Goal: Task Accomplishment & Management: Use online tool/utility

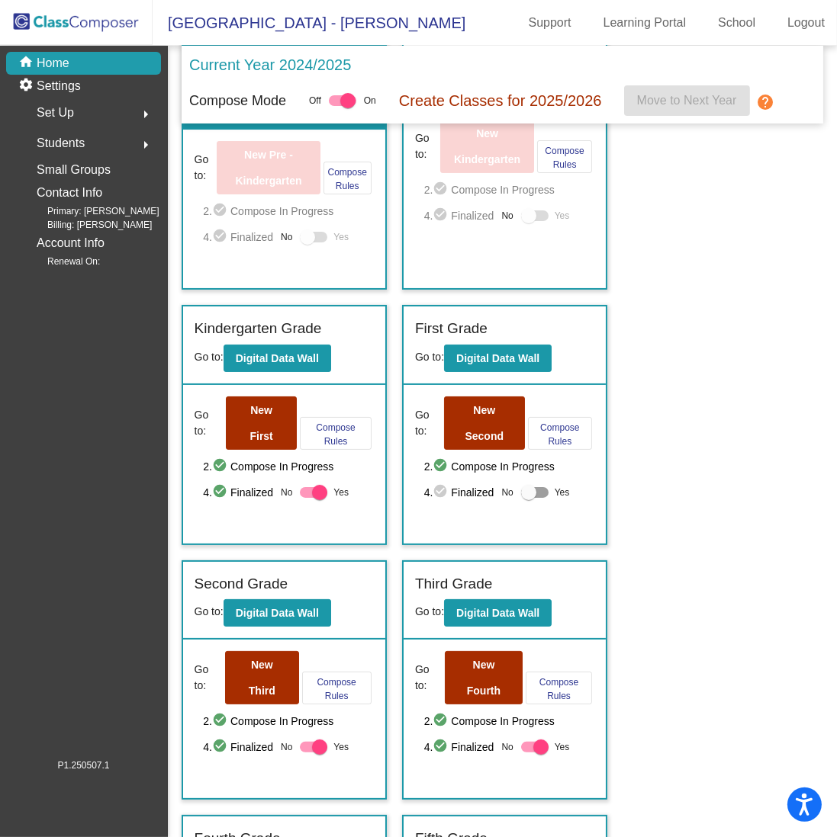
scroll to position [229, 0]
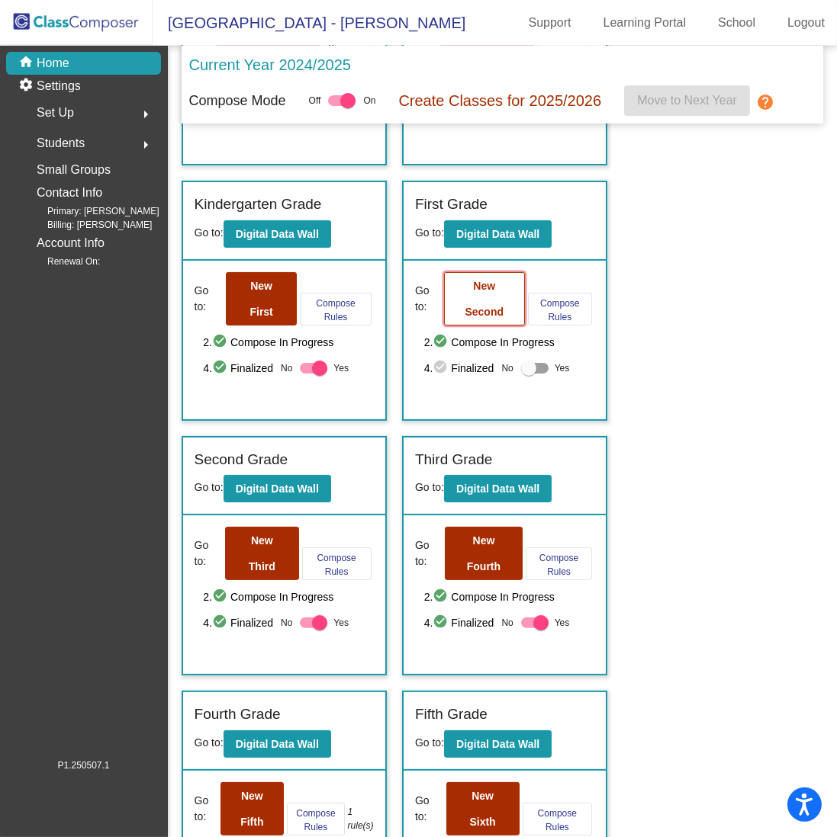
click at [457, 305] on button "New Second" at bounding box center [484, 298] width 81 height 53
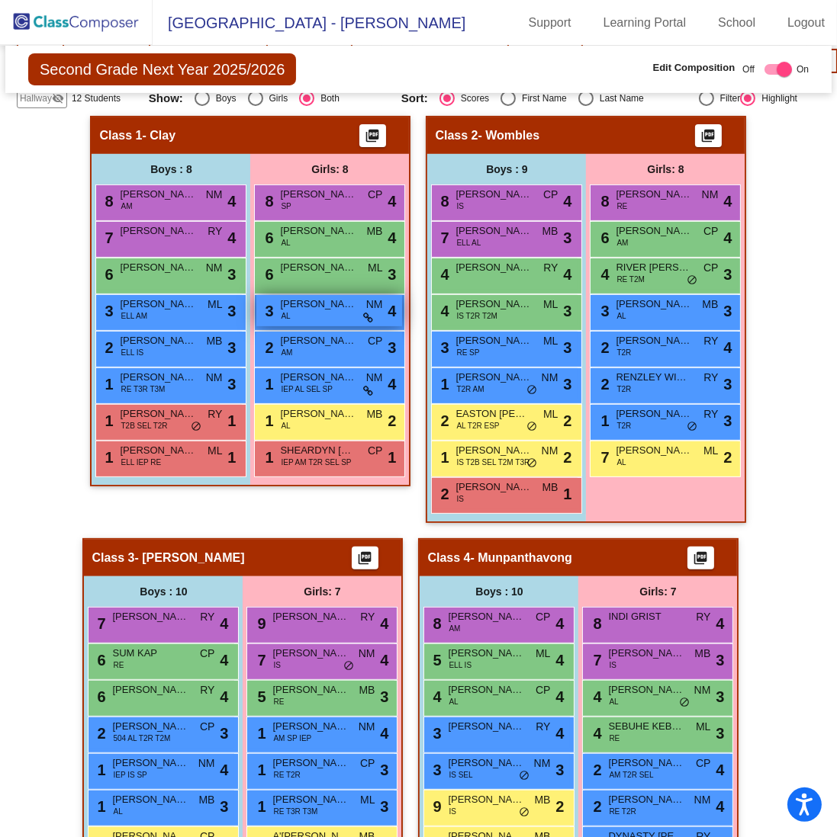
scroll to position [381, 0]
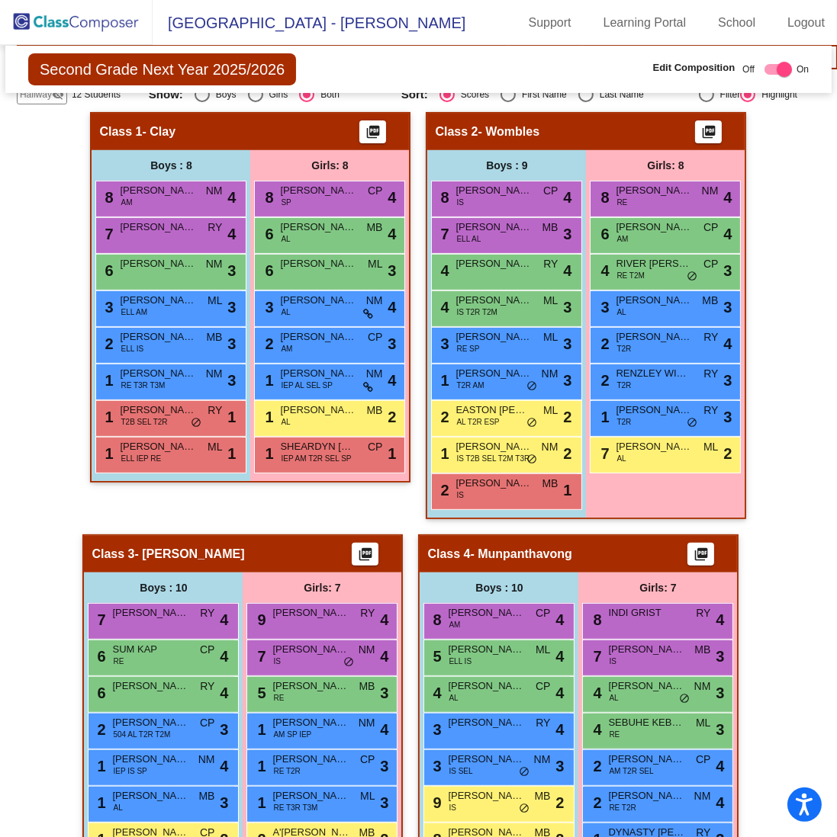
click at [430, 47] on div "Second Grade Next Year 2025/2026 Edit Composition Off On Incoming Digital Data …" at bounding box center [418, 69] width 826 height 47
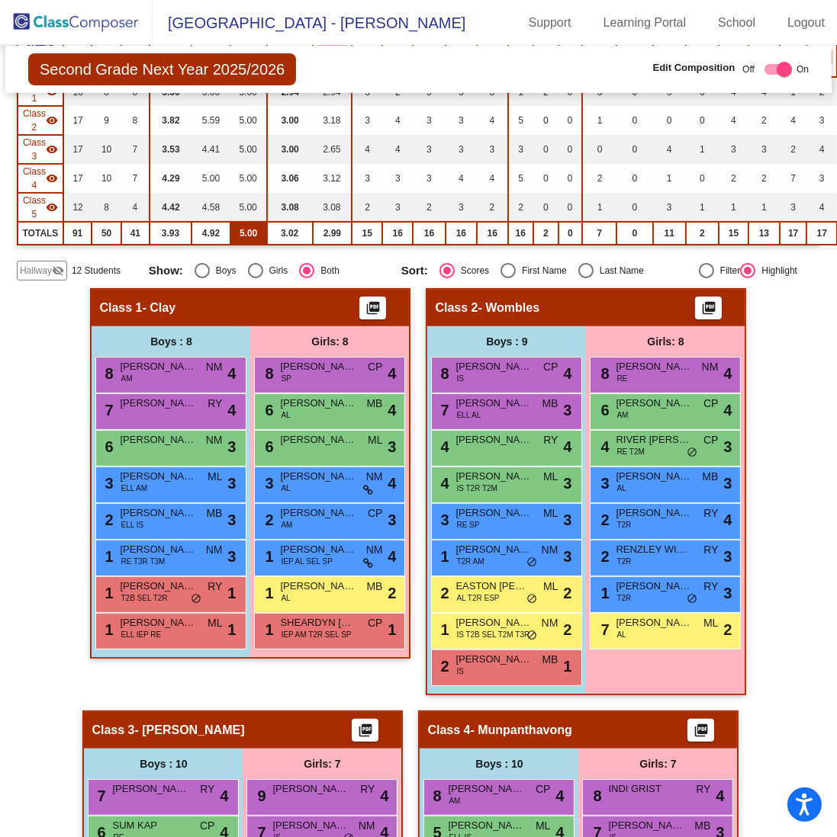
scroll to position [153, 0]
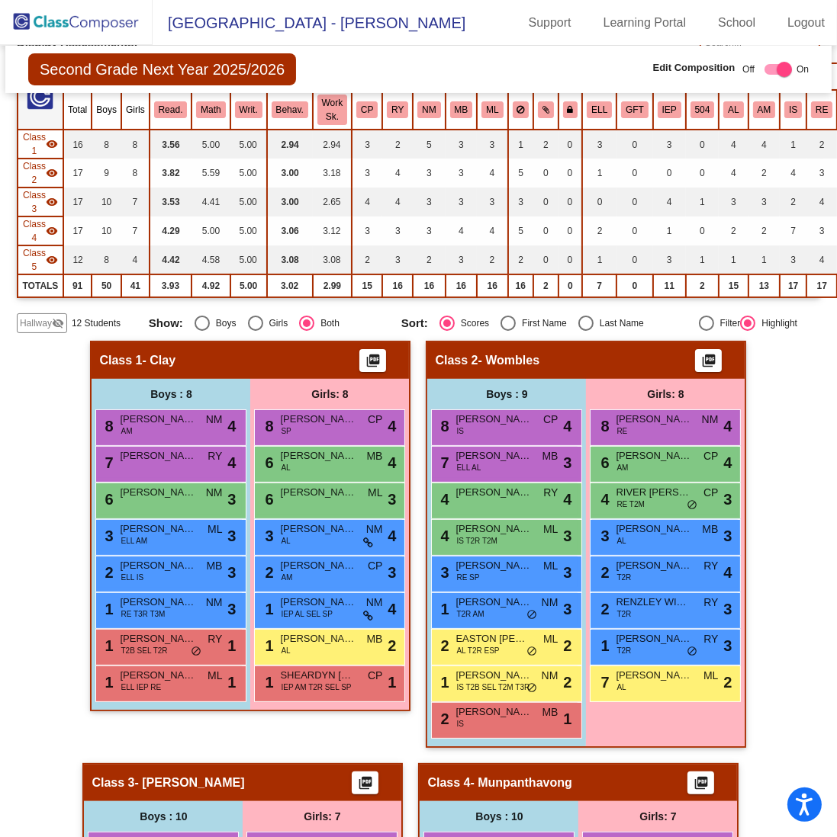
click at [30, 319] on span "Hallway" at bounding box center [36, 324] width 32 height 14
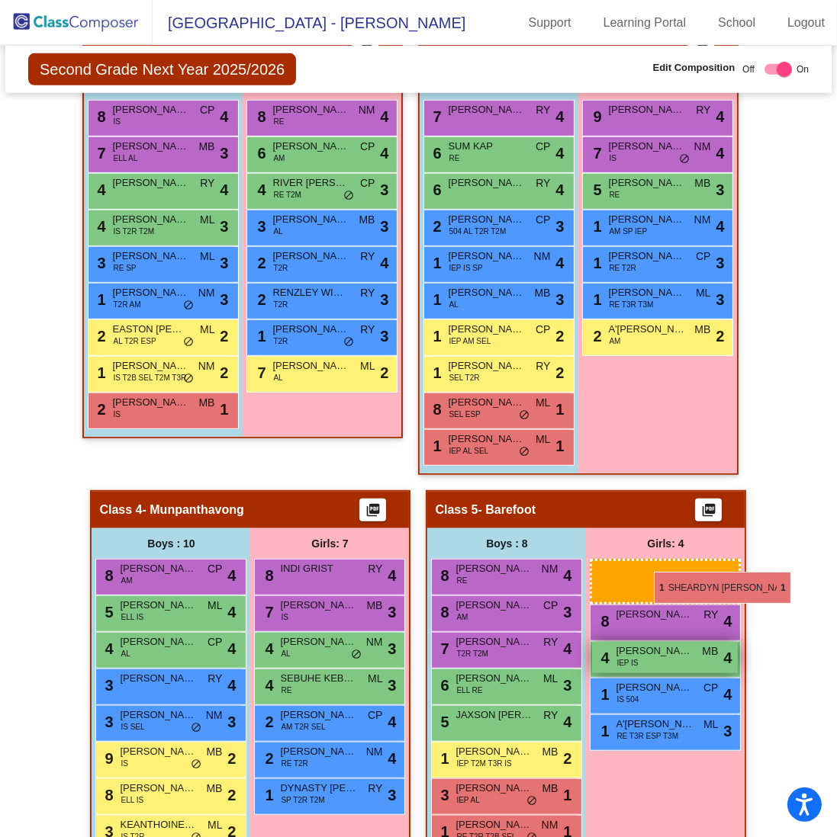
scroll to position [839, 0]
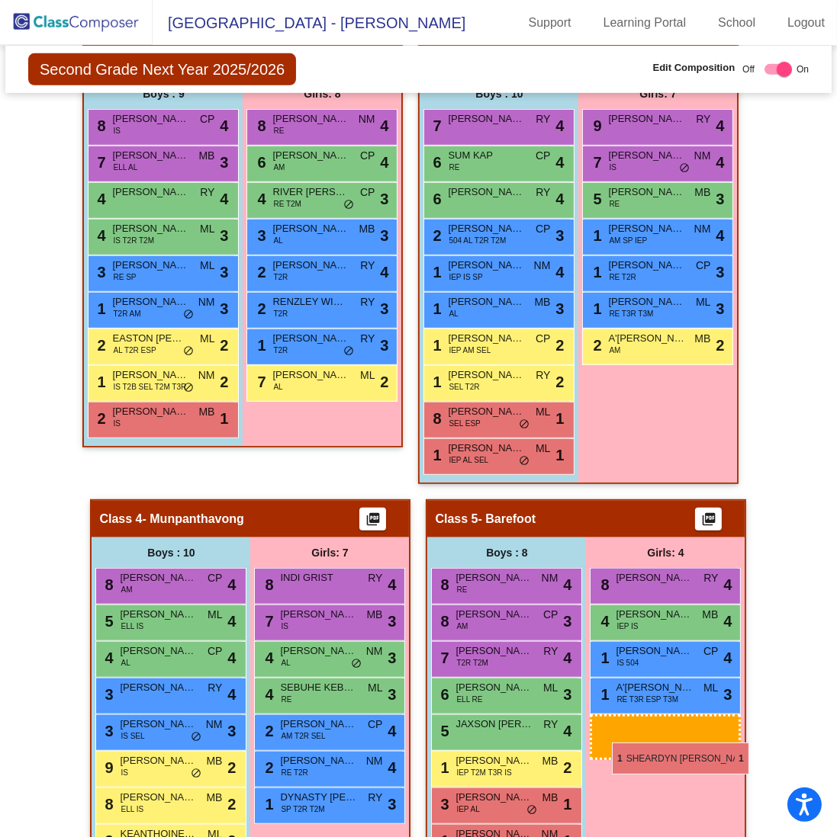
drag, startPoint x: 664, startPoint y: 446, endPoint x: 612, endPoint y: 743, distance: 301.3
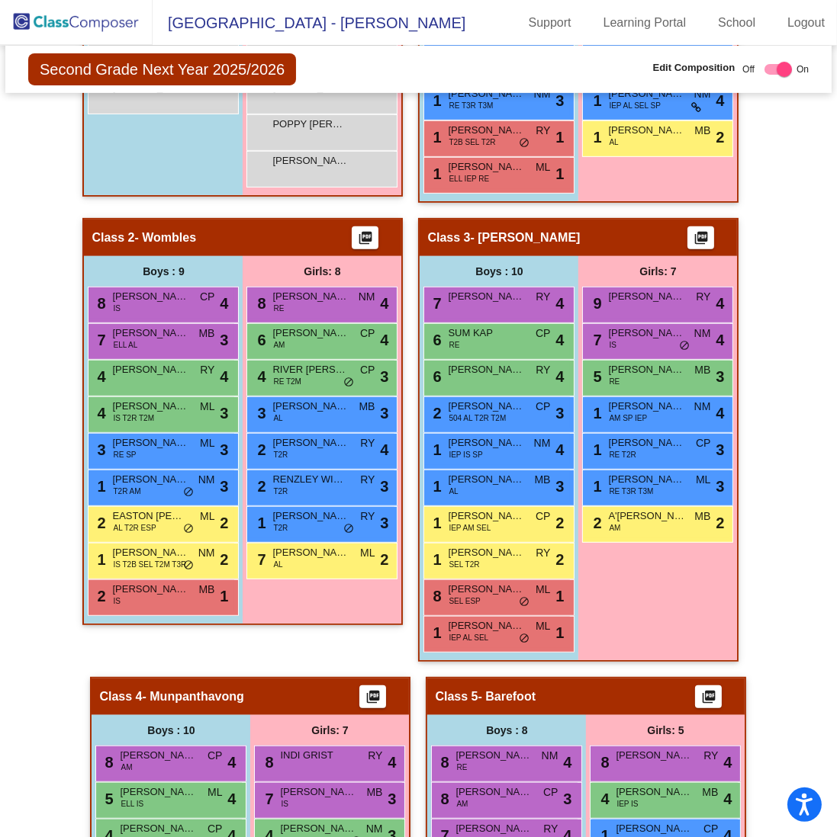
scroll to position [458, 0]
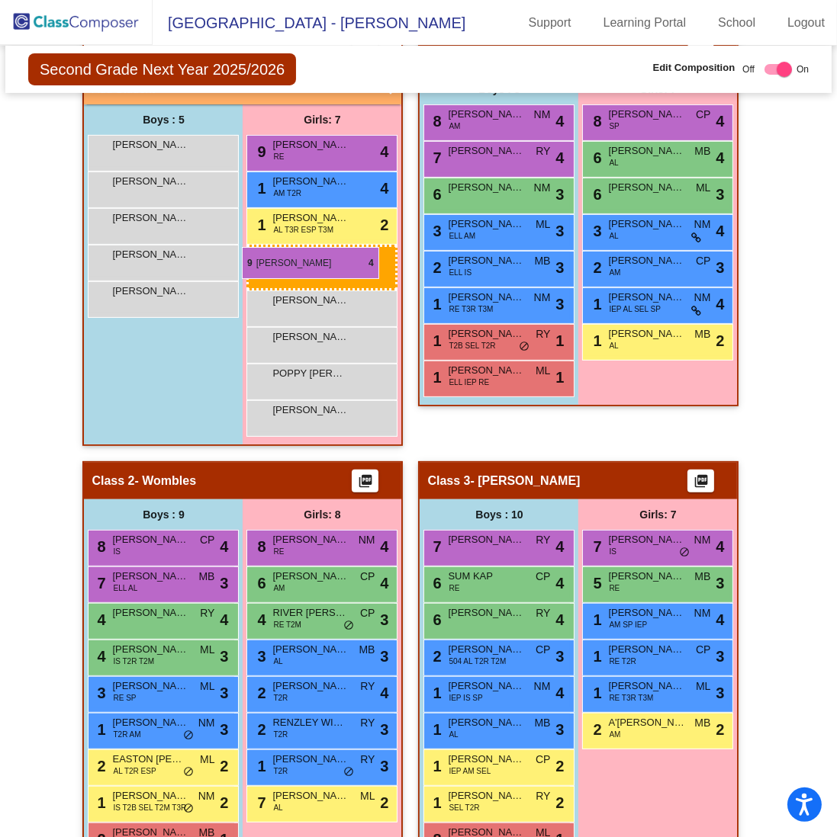
drag, startPoint x: 622, startPoint y: 513, endPoint x: 243, endPoint y: 246, distance: 463.2
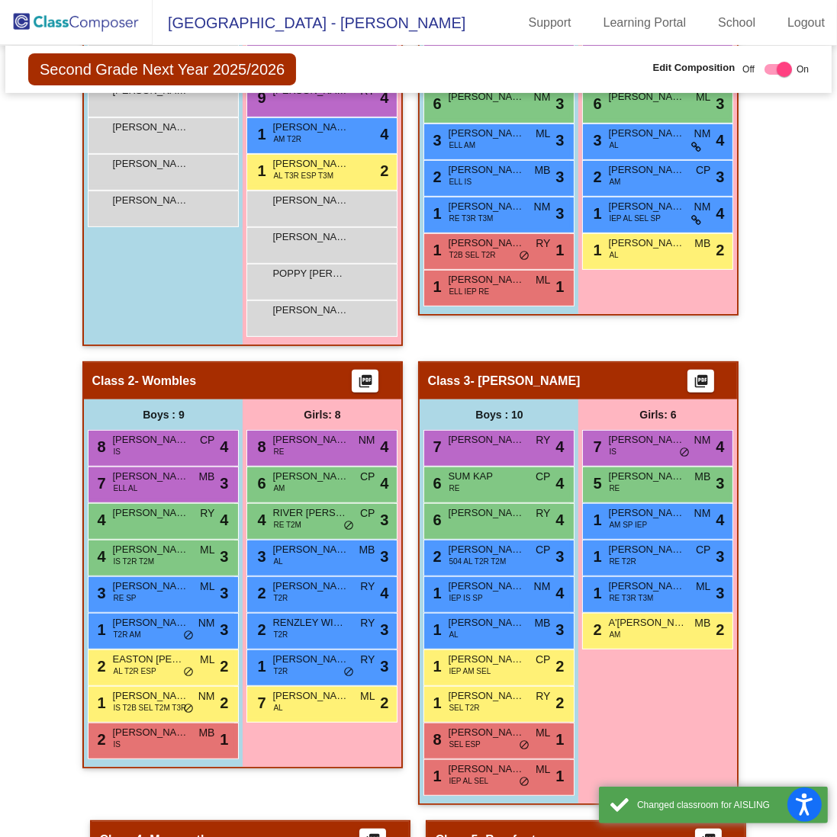
scroll to position [610, 0]
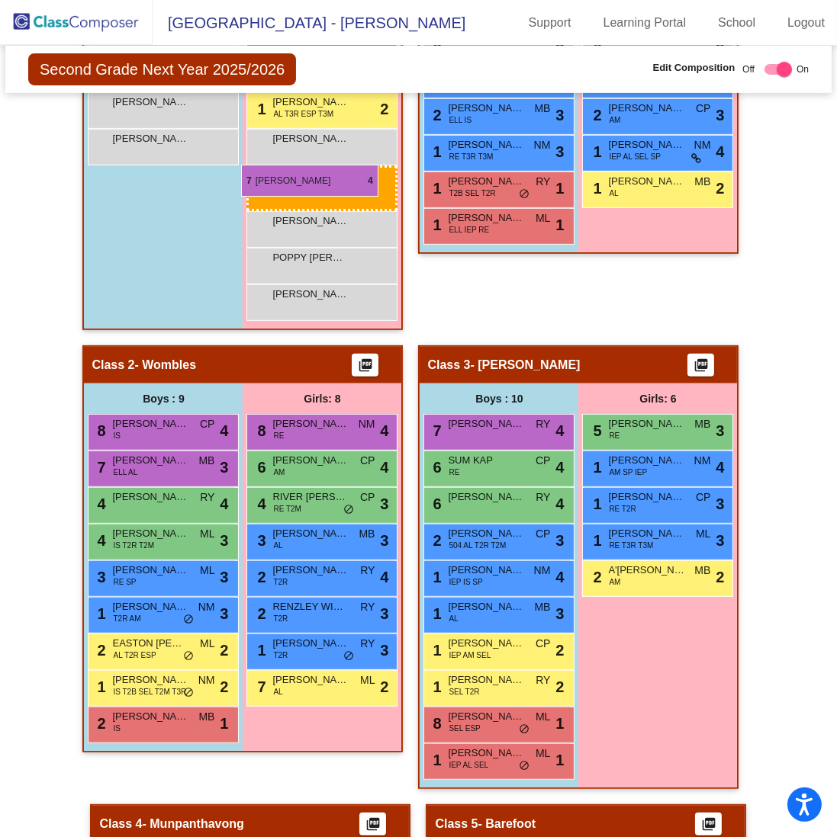
drag, startPoint x: 650, startPoint y: 387, endPoint x: 241, endPoint y: 165, distance: 465.5
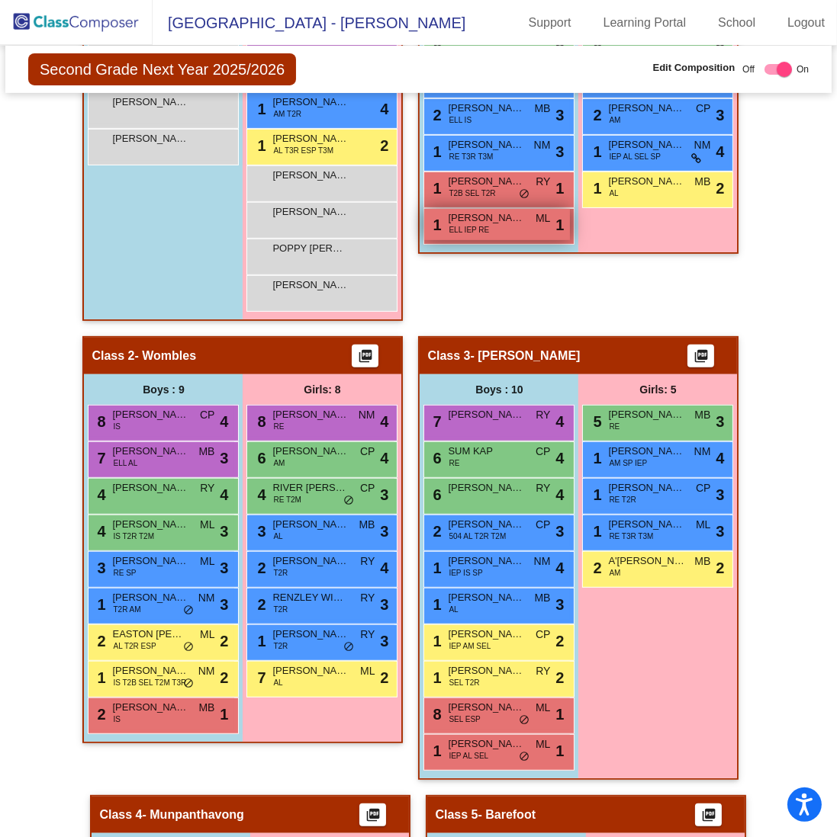
scroll to position [458, 0]
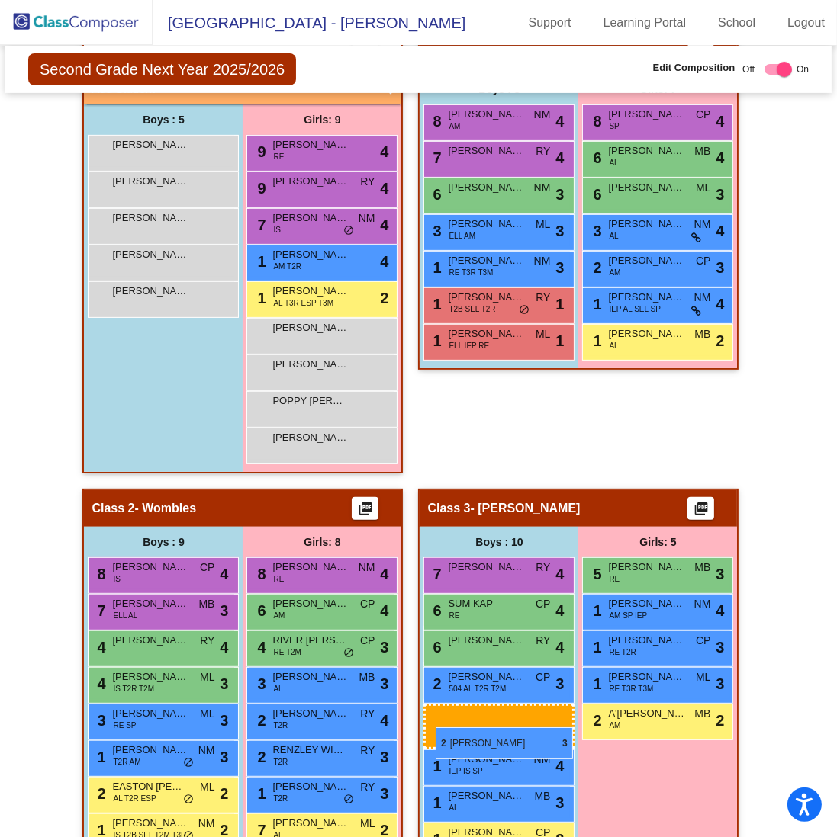
drag, startPoint x: 465, startPoint y: 251, endPoint x: 436, endPoint y: 728, distance: 477.5
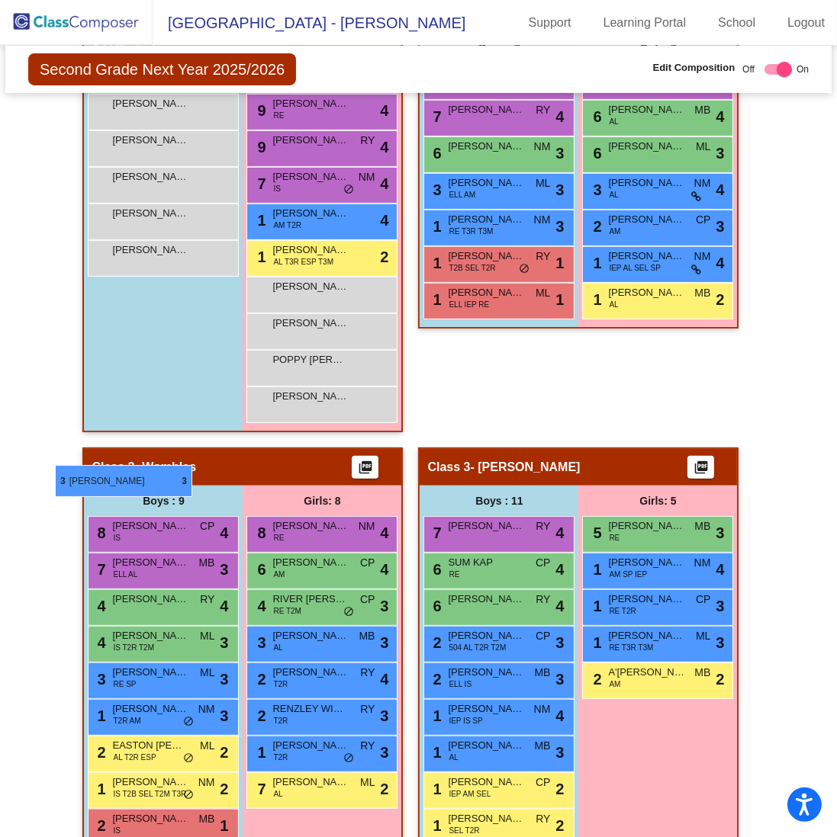
scroll to position [456, 0]
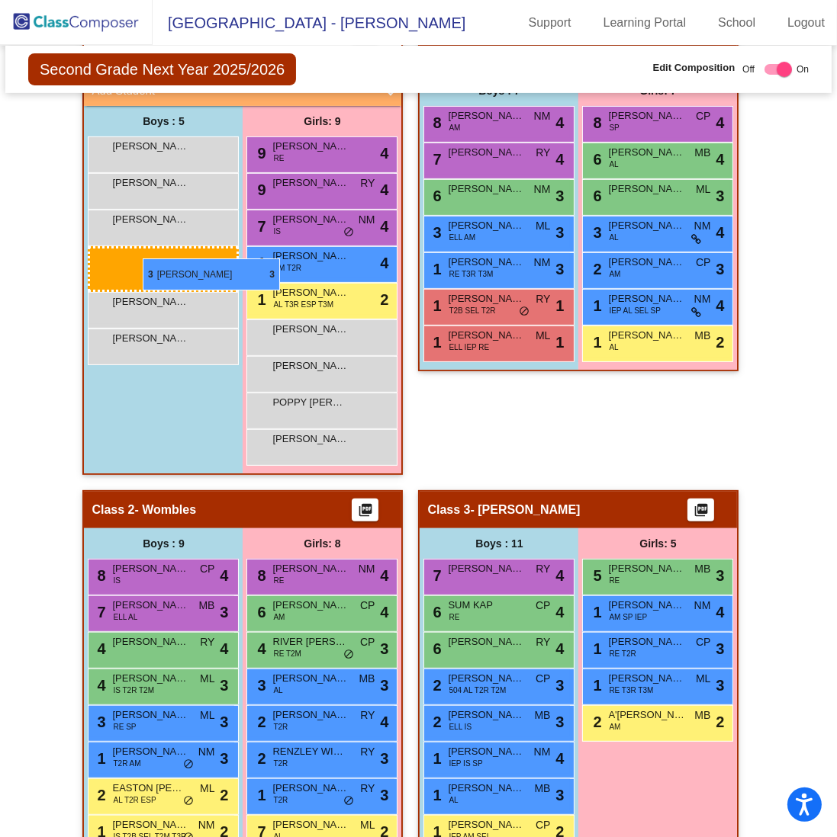
drag, startPoint x: 120, startPoint y: 609, endPoint x: 143, endPoint y: 259, distance: 351.6
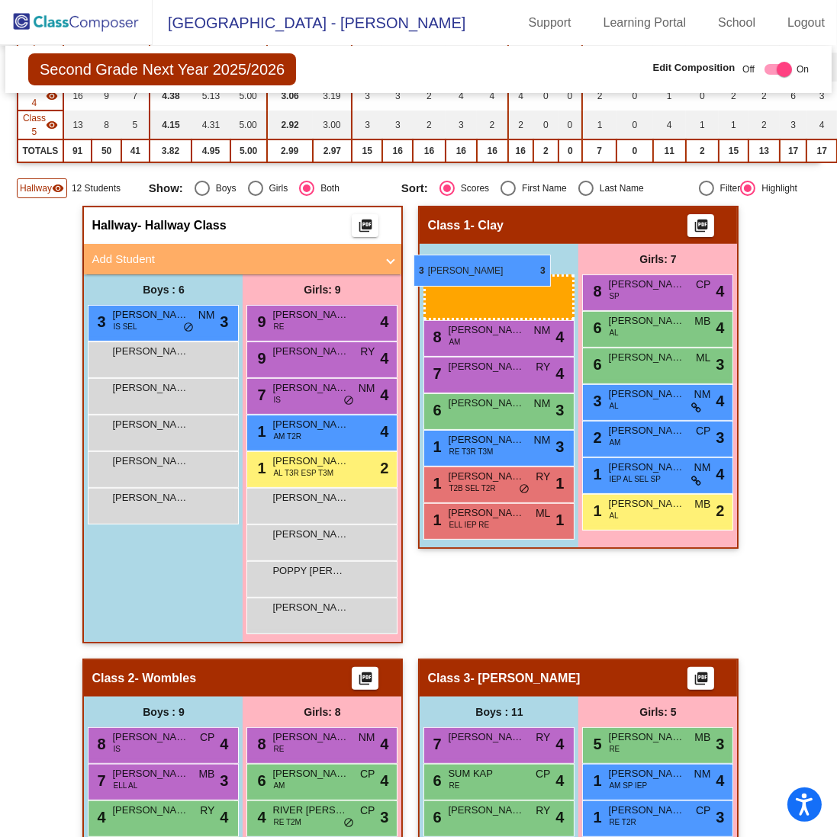
scroll to position [267, 0]
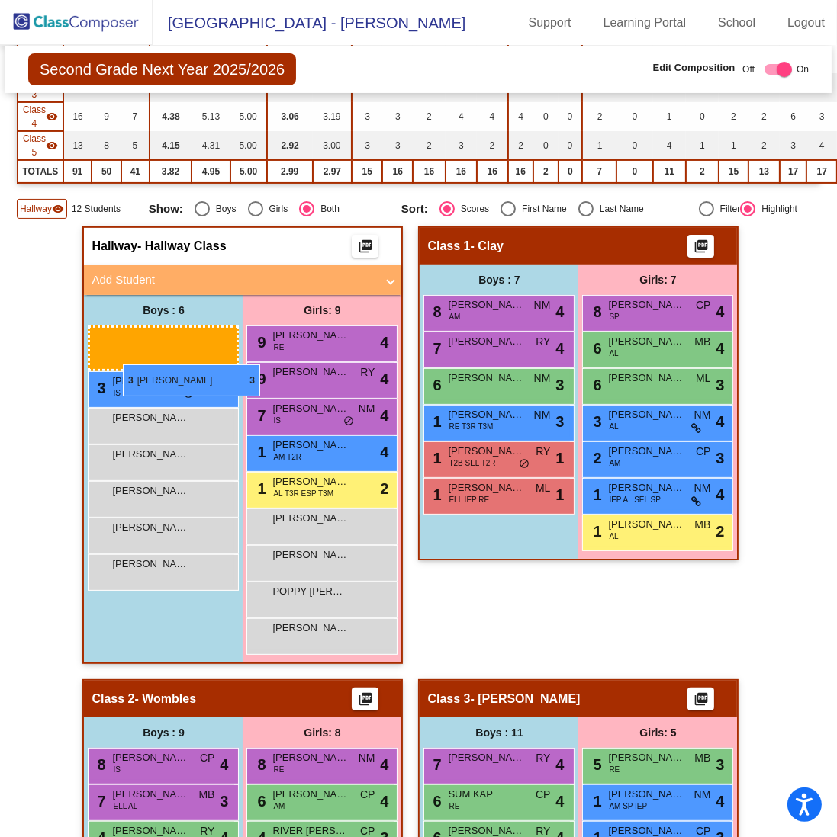
drag, startPoint x: 482, startPoint y: 347, endPoint x: 123, endPoint y: 365, distance: 359.6
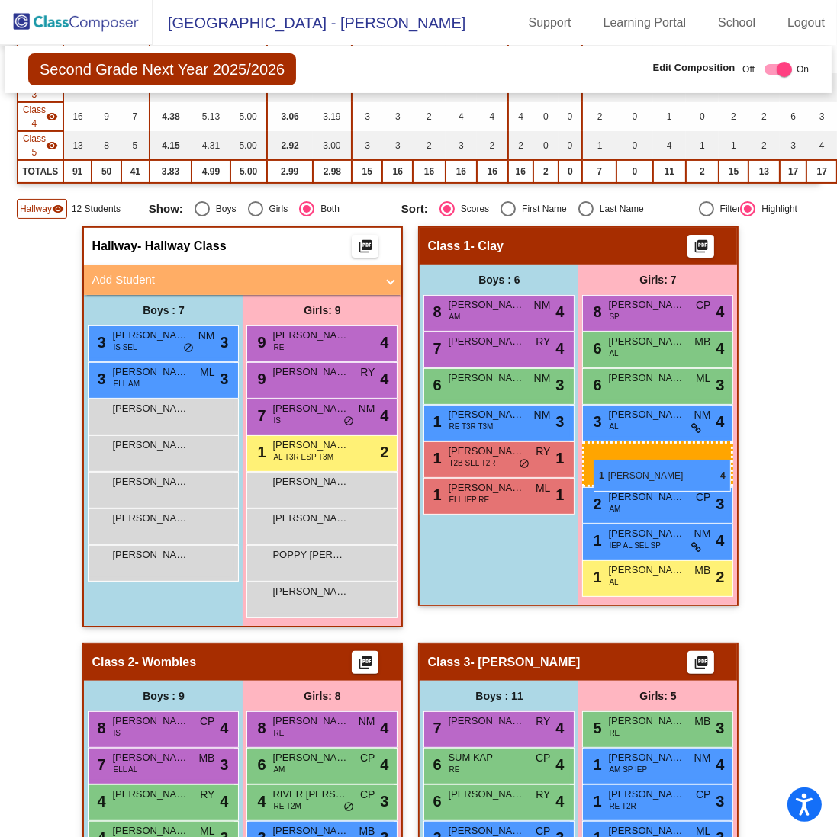
drag, startPoint x: 281, startPoint y: 448, endPoint x: 593, endPoint y: 460, distance: 312.9
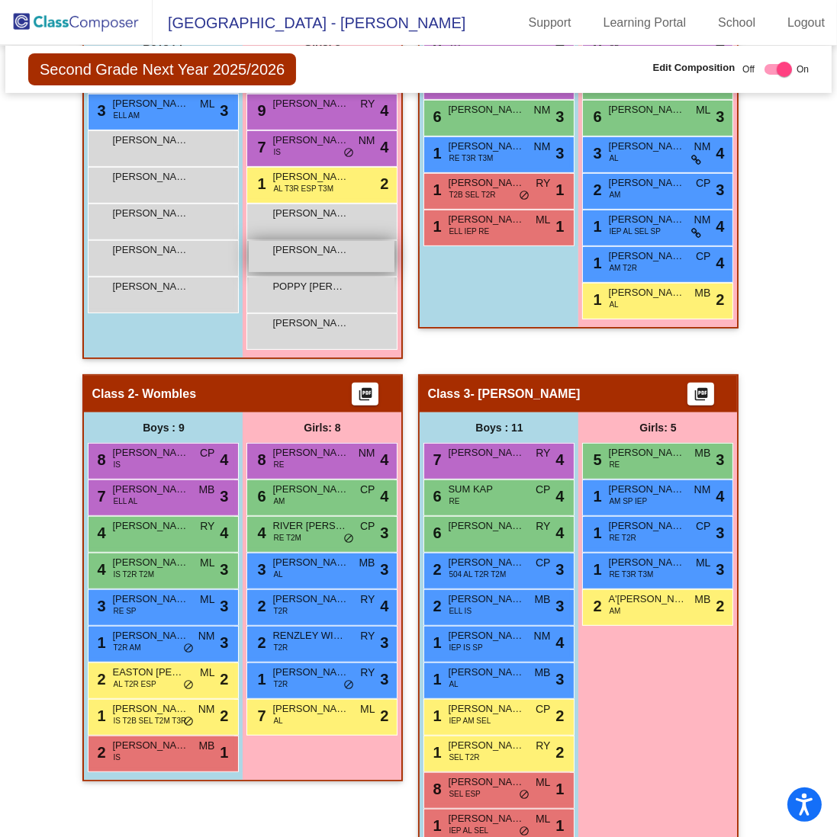
scroll to position [459, 0]
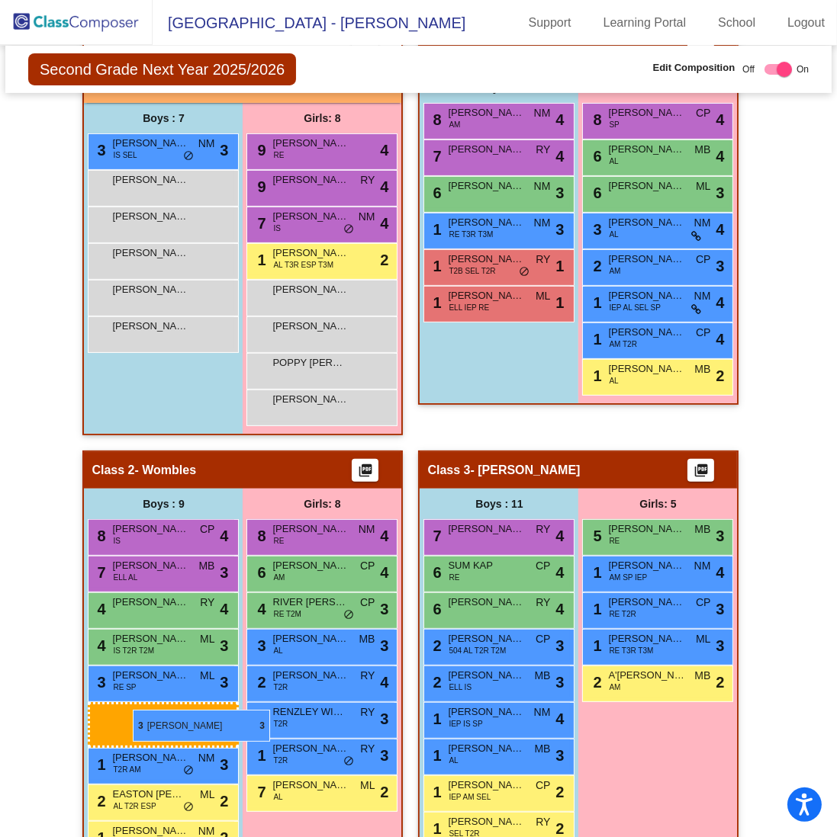
drag, startPoint x: 177, startPoint y: 190, endPoint x: 133, endPoint y: 710, distance: 522.0
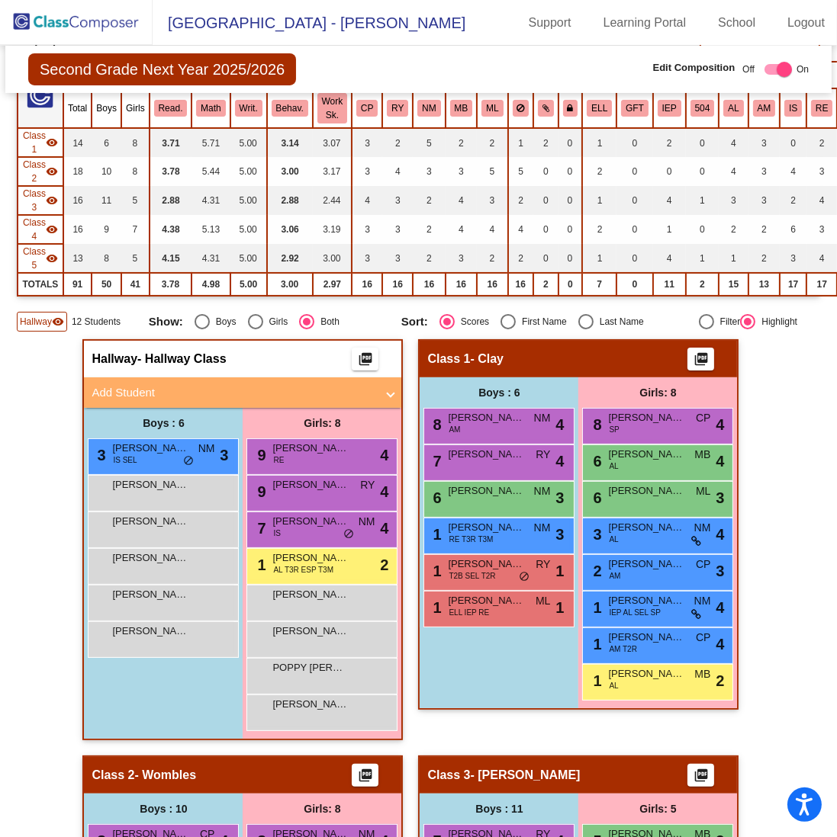
scroll to position [0, 0]
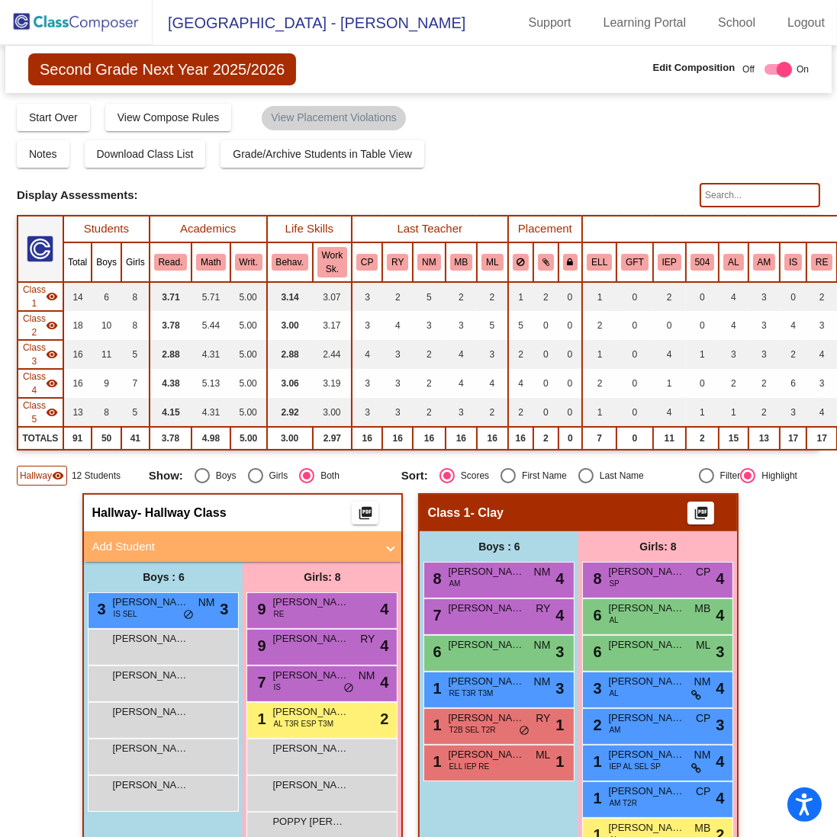
click at [697, 516] on mat-icon "picture_as_pdf" at bounding box center [701, 516] width 18 height 21
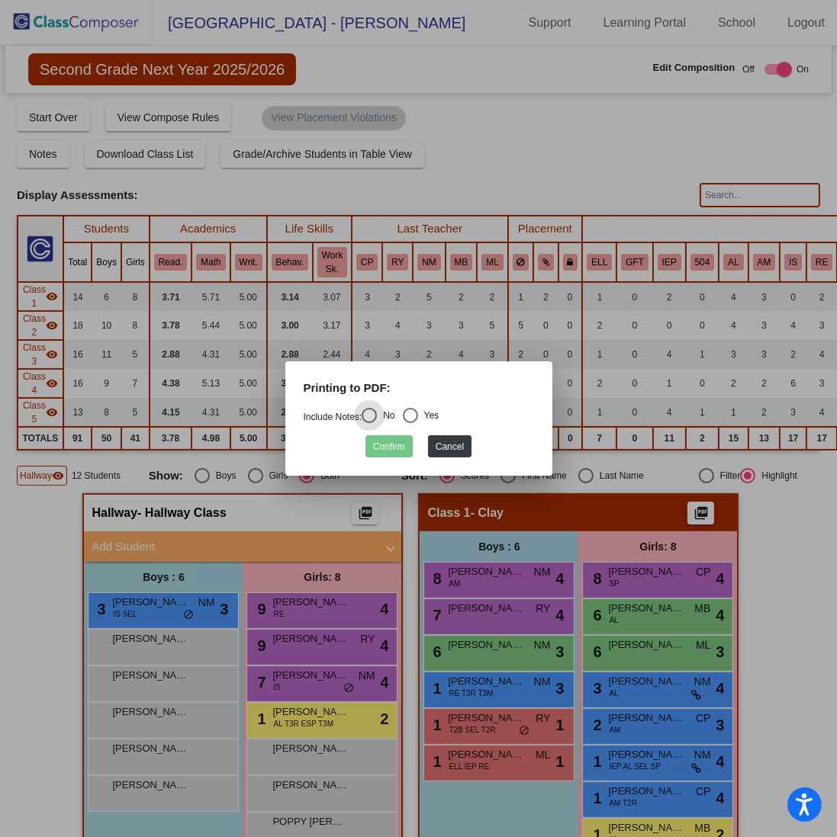
click at [413, 425] on mat-radio-button "Yes" at bounding box center [421, 418] width 37 height 20
click at [413, 408] on div "Select an option" at bounding box center [410, 415] width 15 height 15
click at [410, 423] on input "Yes" at bounding box center [410, 423] width 1 height 1
radio input "true"
click at [394, 445] on button "Confirm" at bounding box center [388, 446] width 47 height 22
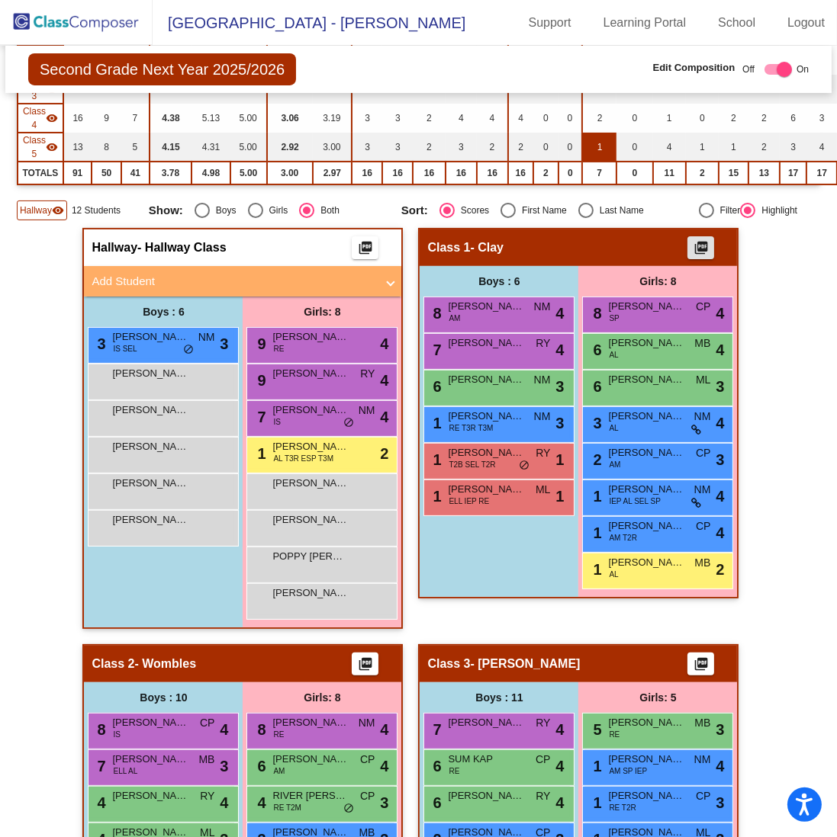
scroll to position [458, 0]
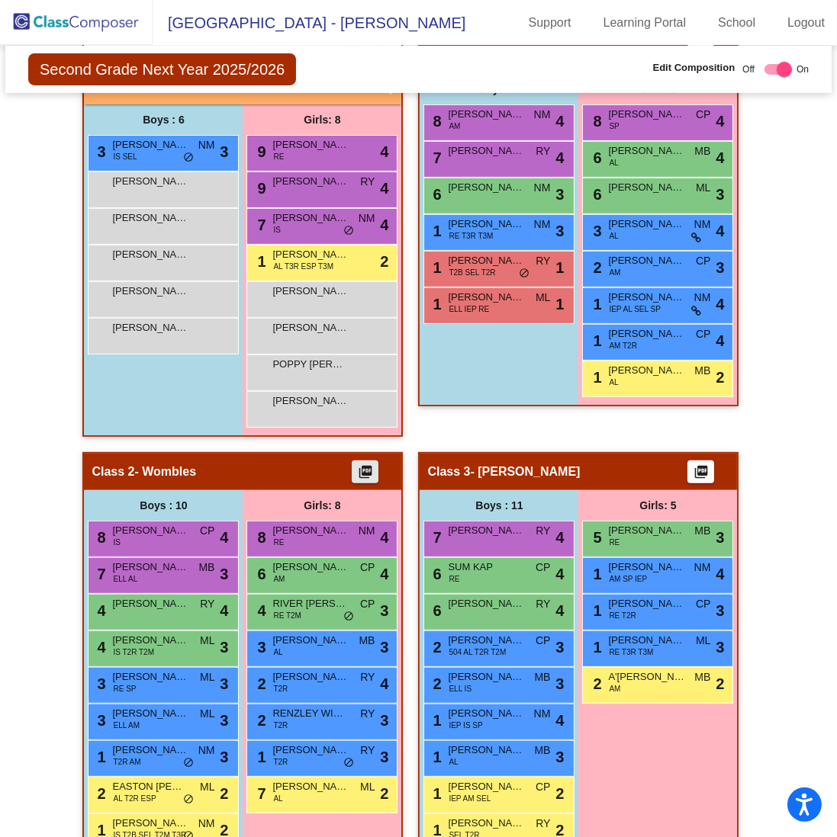
click at [361, 469] on mat-icon "picture_as_pdf" at bounding box center [365, 474] width 18 height 21
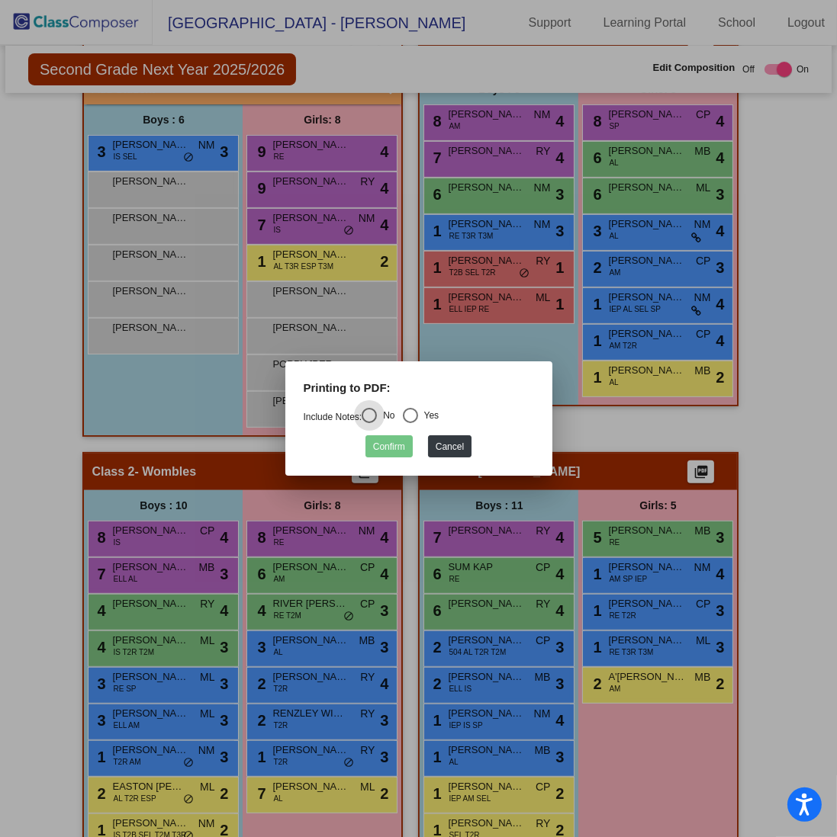
click at [418, 419] on div "Select an option" at bounding box center [410, 415] width 15 height 15
click at [410, 423] on input "Yes" at bounding box center [410, 423] width 1 height 1
radio input "true"
click at [391, 447] on button "Confirm" at bounding box center [388, 446] width 47 height 22
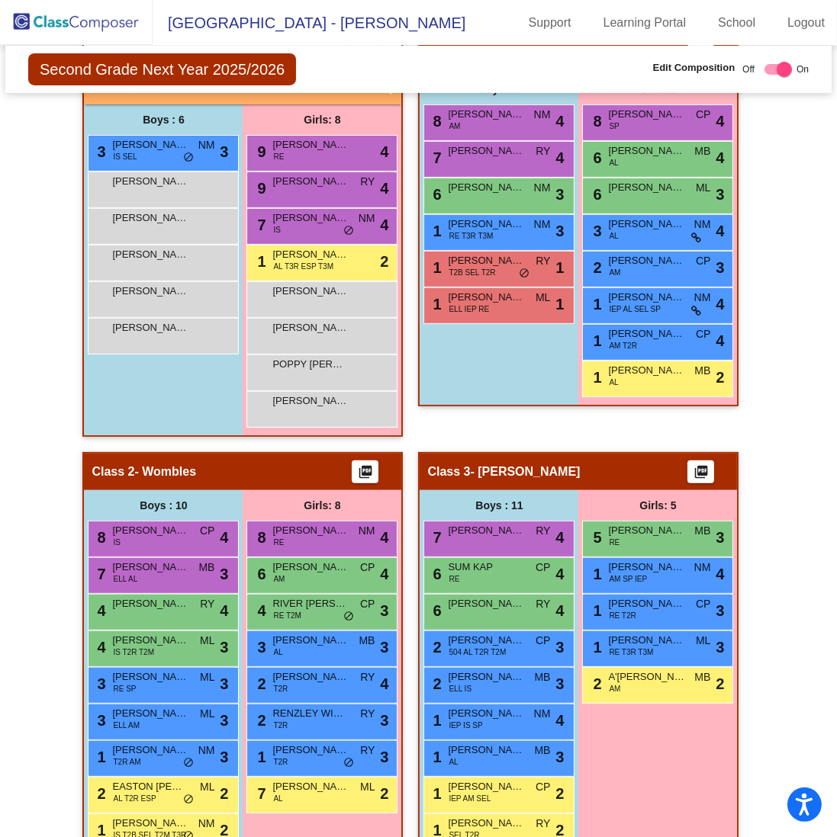
click at [705, 454] on div "Class 3 - [PERSON_NAME] picture_as_pdf" at bounding box center [577, 472] width 317 height 37
click at [705, 464] on mat-icon "picture_as_pdf" at bounding box center [701, 474] width 18 height 21
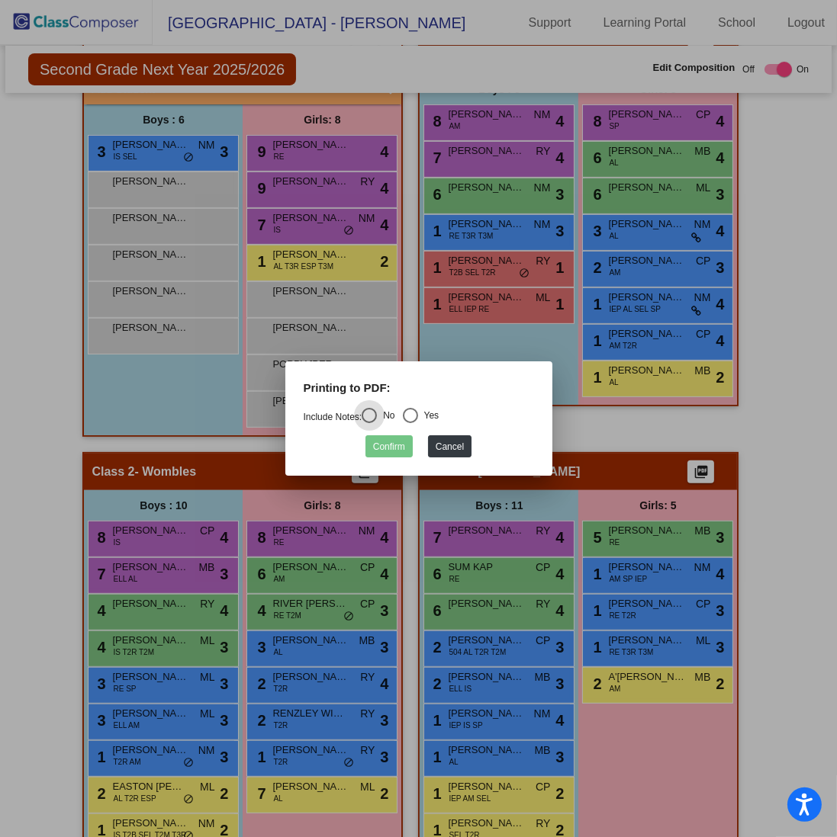
click at [418, 412] on div "Select an option" at bounding box center [410, 415] width 15 height 15
click at [410, 423] on input "Yes" at bounding box center [410, 423] width 1 height 1
radio input "true"
click at [385, 446] on button "Confirm" at bounding box center [388, 446] width 47 height 22
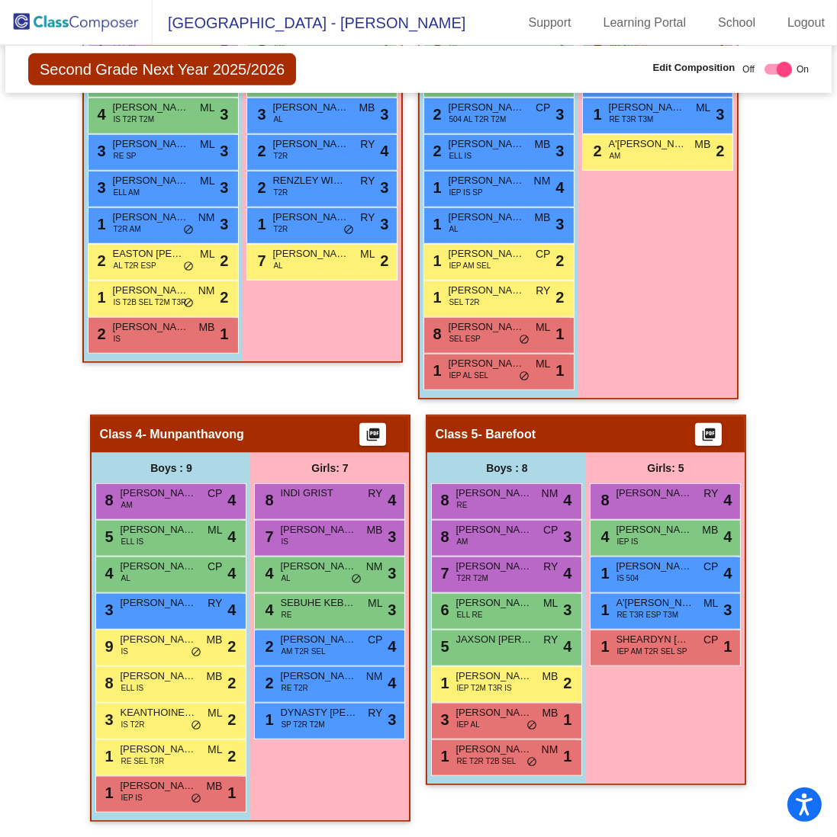
scroll to position [993, 0]
click at [368, 427] on mat-icon "picture_as_pdf" at bounding box center [373, 437] width 18 height 21
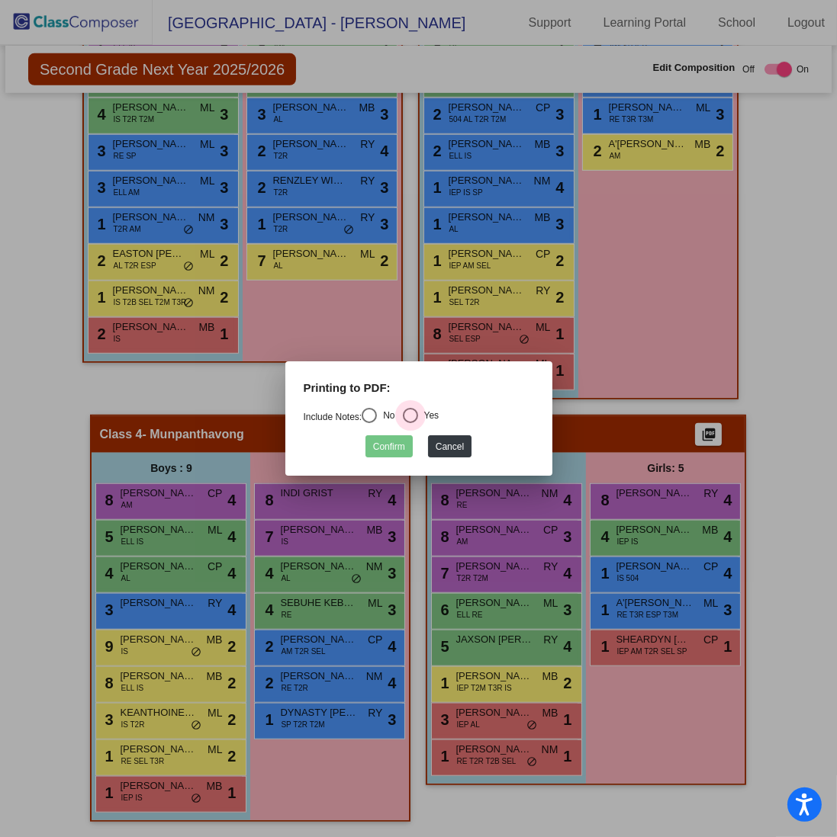
click at [416, 413] on div "Select an option" at bounding box center [410, 415] width 15 height 15
click at [410, 423] on input "Yes" at bounding box center [410, 423] width 1 height 1
radio input "true"
click at [402, 448] on button "Confirm" at bounding box center [388, 446] width 47 height 22
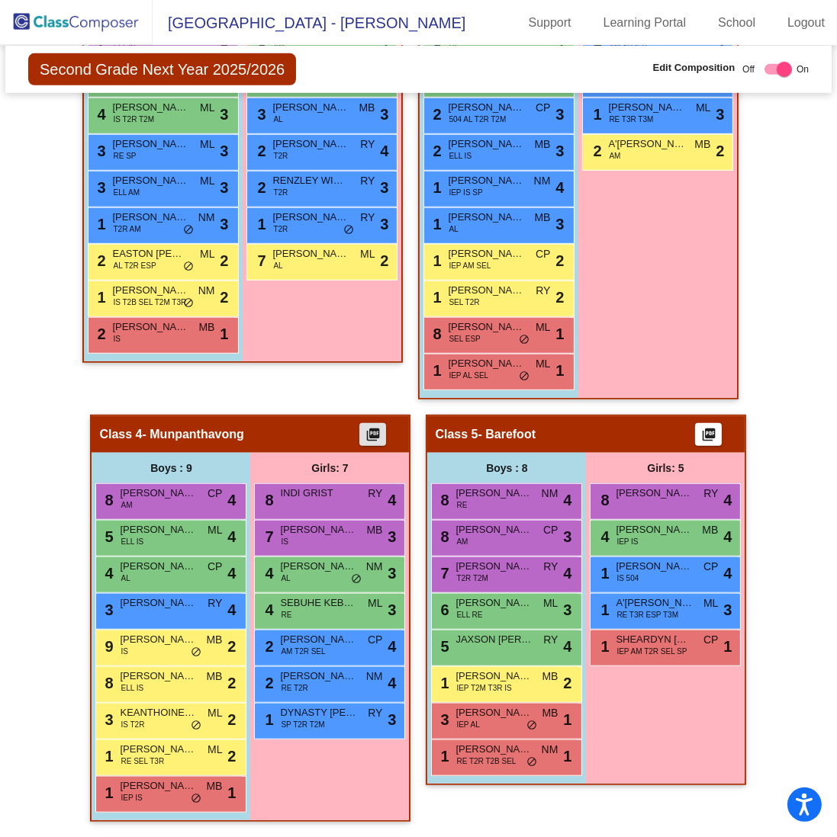
click at [715, 424] on button "picture_as_pdf" at bounding box center [708, 434] width 27 height 23
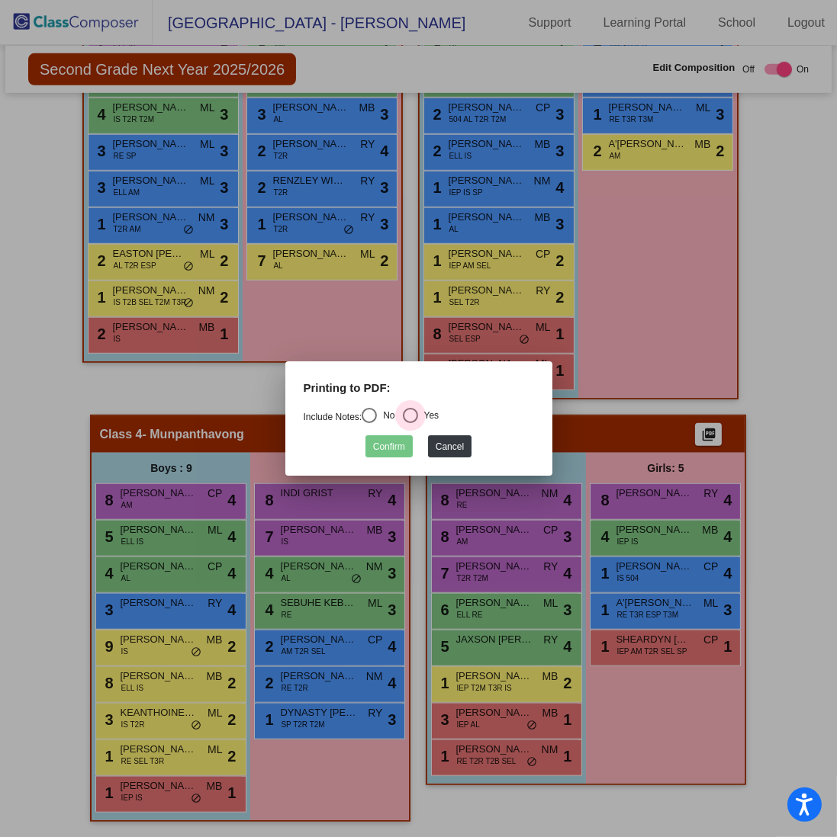
click at [435, 414] on div "Yes" at bounding box center [428, 416] width 21 height 14
click at [410, 423] on input "Yes" at bounding box center [410, 423] width 1 height 1
radio input "true"
click at [391, 452] on button "Confirm" at bounding box center [388, 446] width 47 height 22
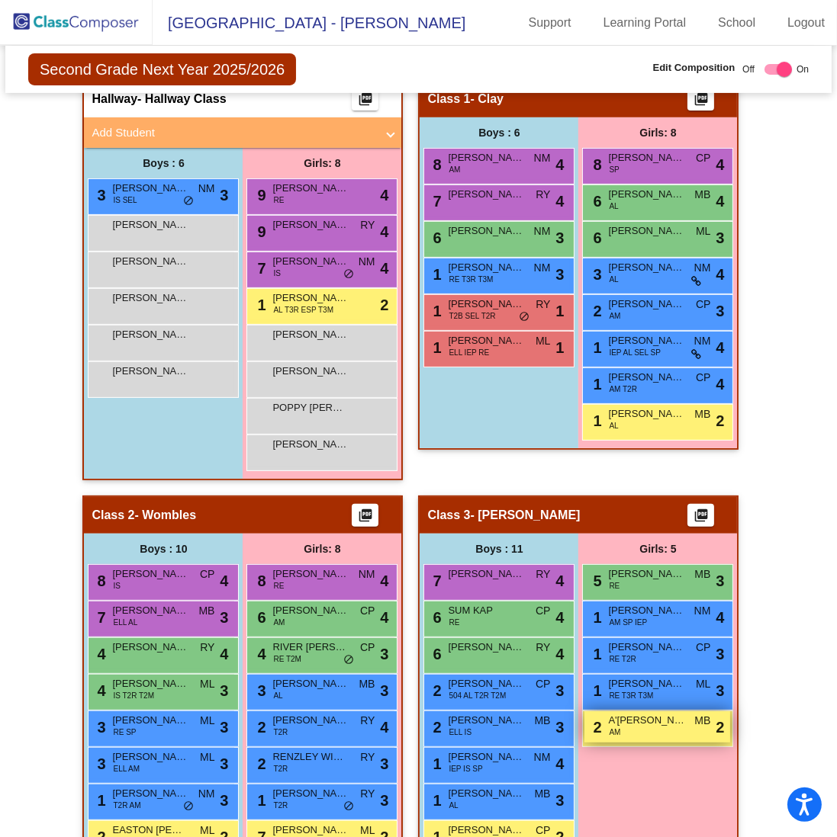
scroll to position [383, 0]
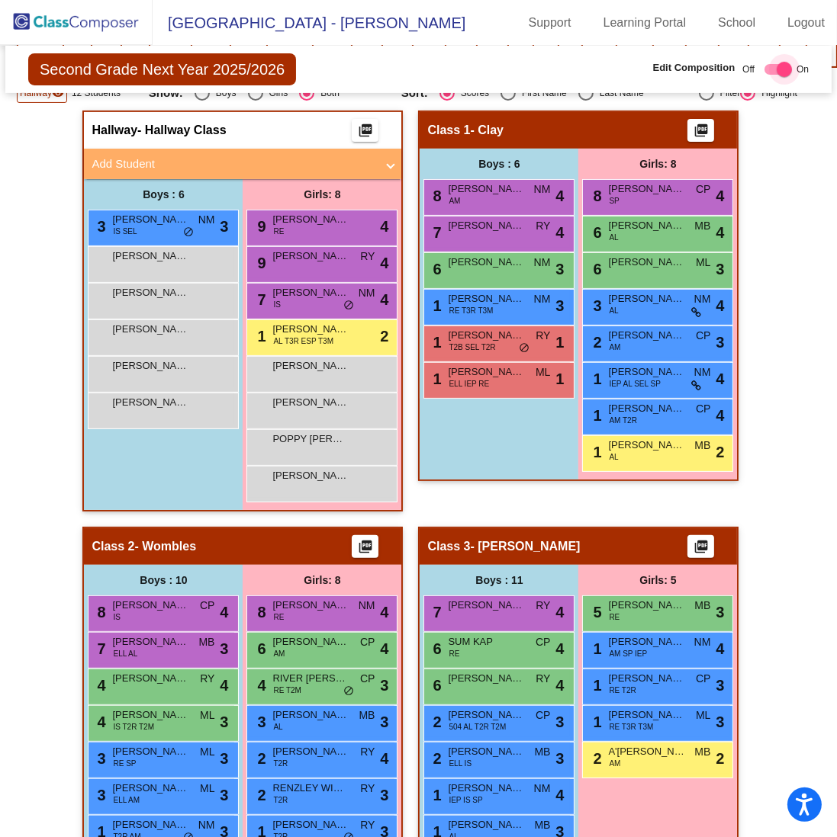
click at [764, 66] on div at bounding box center [777, 69] width 27 height 11
click at [776, 69] on div at bounding box center [783, 69] width 15 height 15
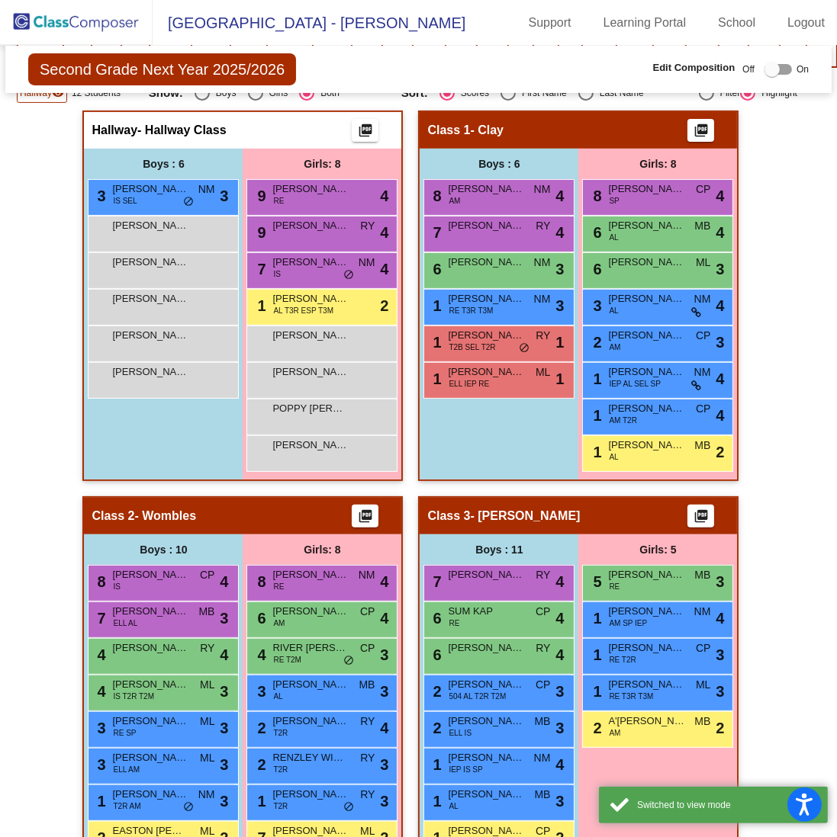
checkbox input "true"
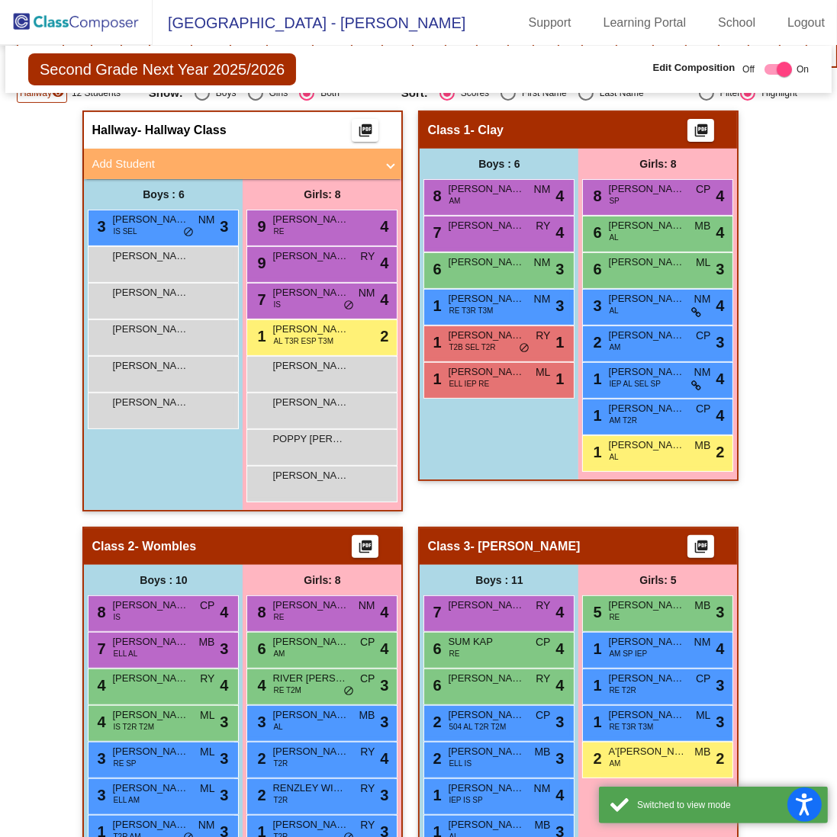
scroll to position [0, 0]
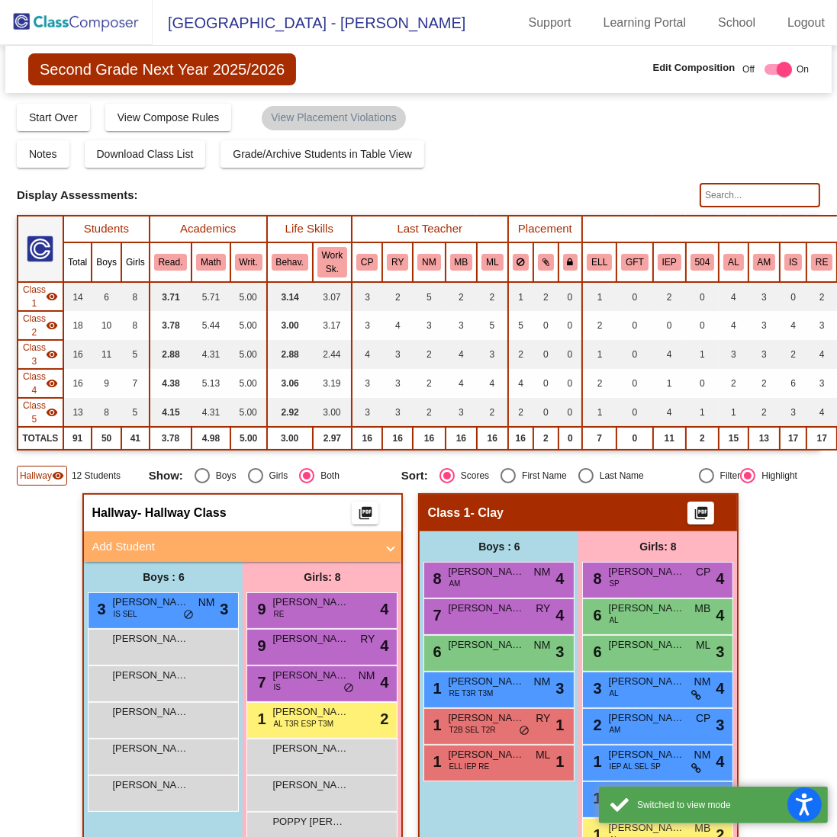
click at [37, 27] on img at bounding box center [76, 22] width 153 height 45
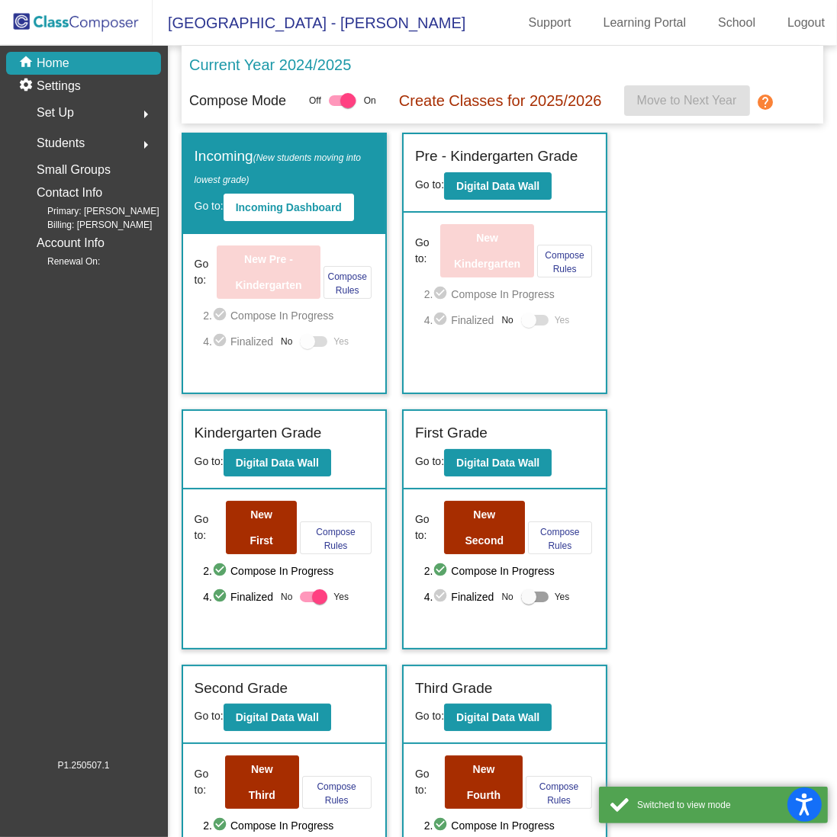
scroll to position [153, 0]
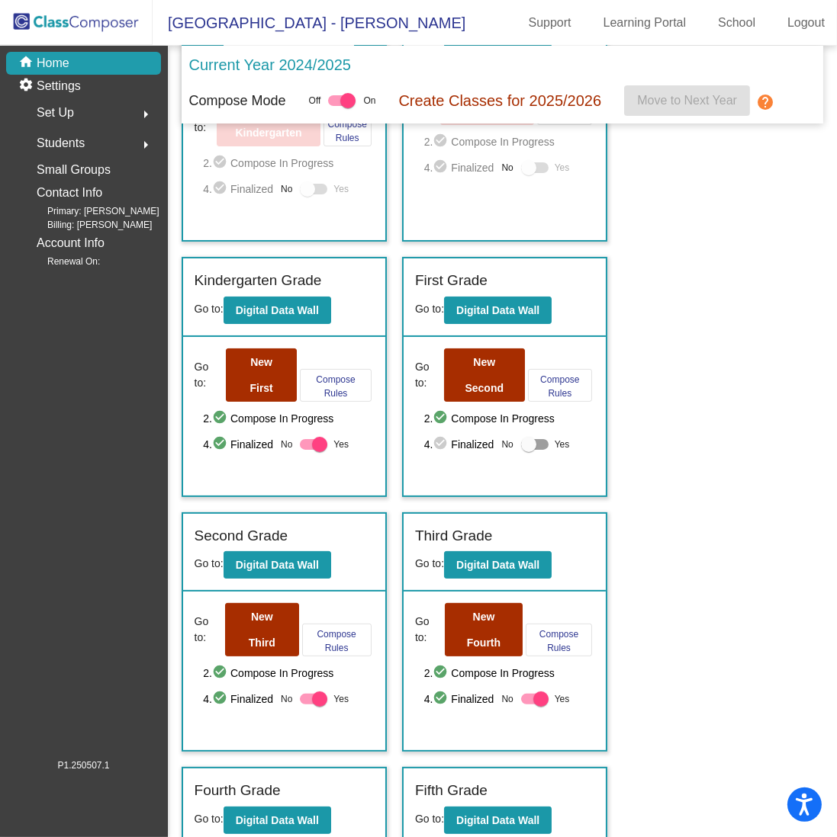
click at [535, 442] on div at bounding box center [534, 444] width 27 height 11
click at [529, 450] on input "Yes" at bounding box center [528, 450] width 1 height 1
checkbox input "true"
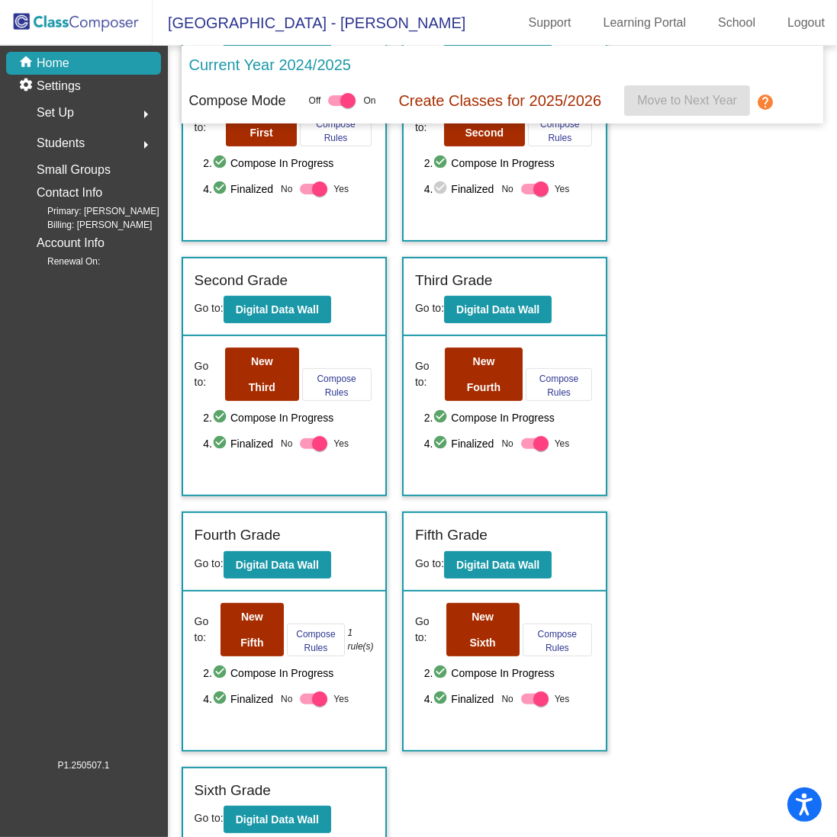
scroll to position [410, 0]
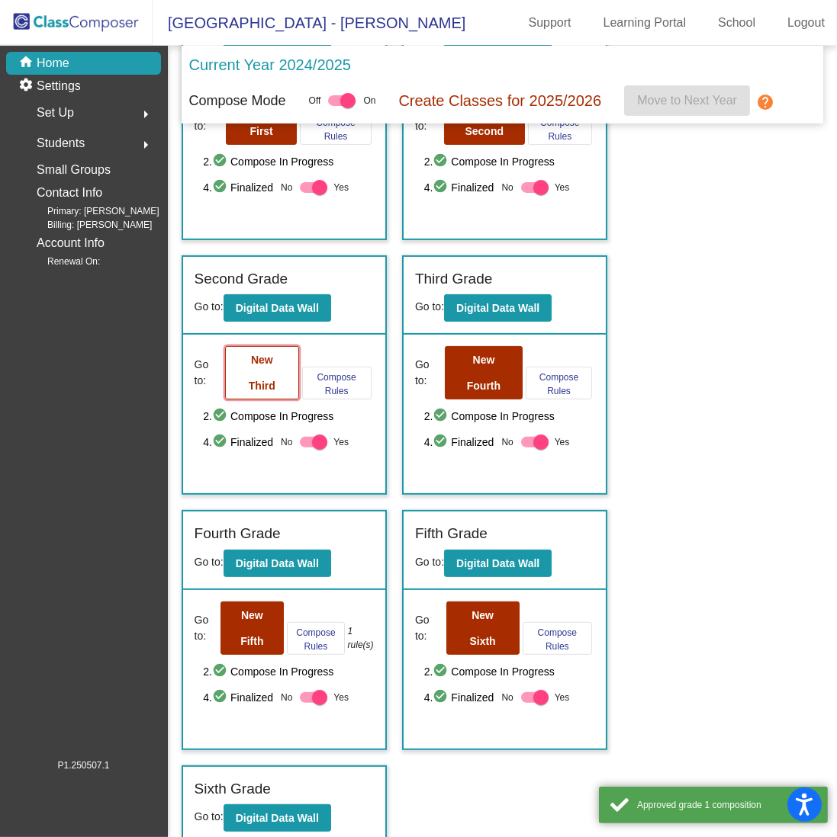
click at [254, 377] on b "New Third" at bounding box center [262, 373] width 27 height 38
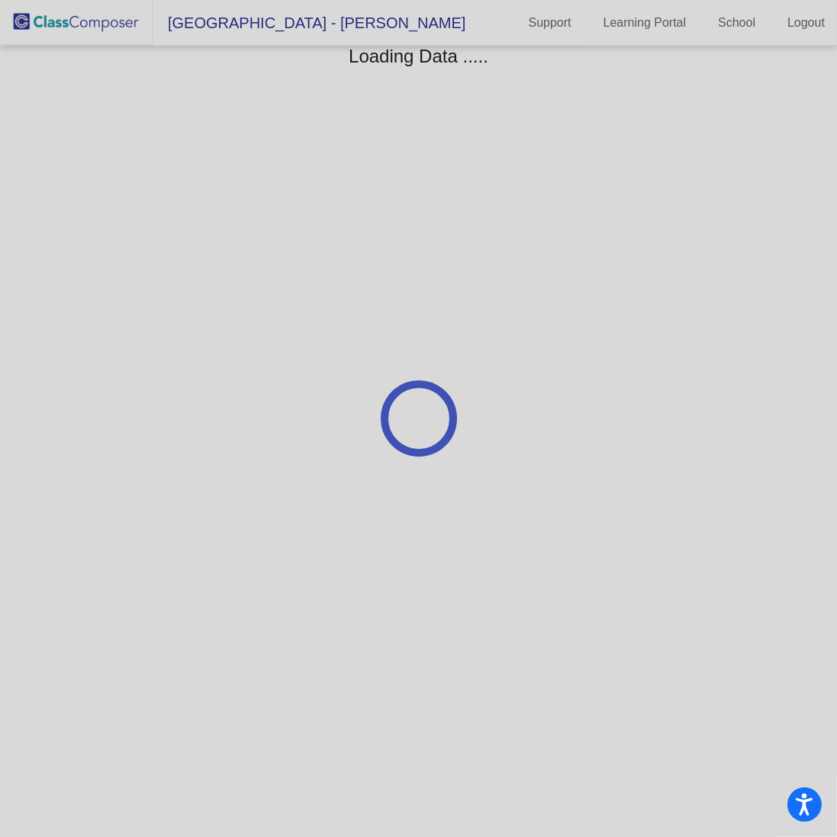
click at [62, 21] on div at bounding box center [418, 418] width 837 height 837
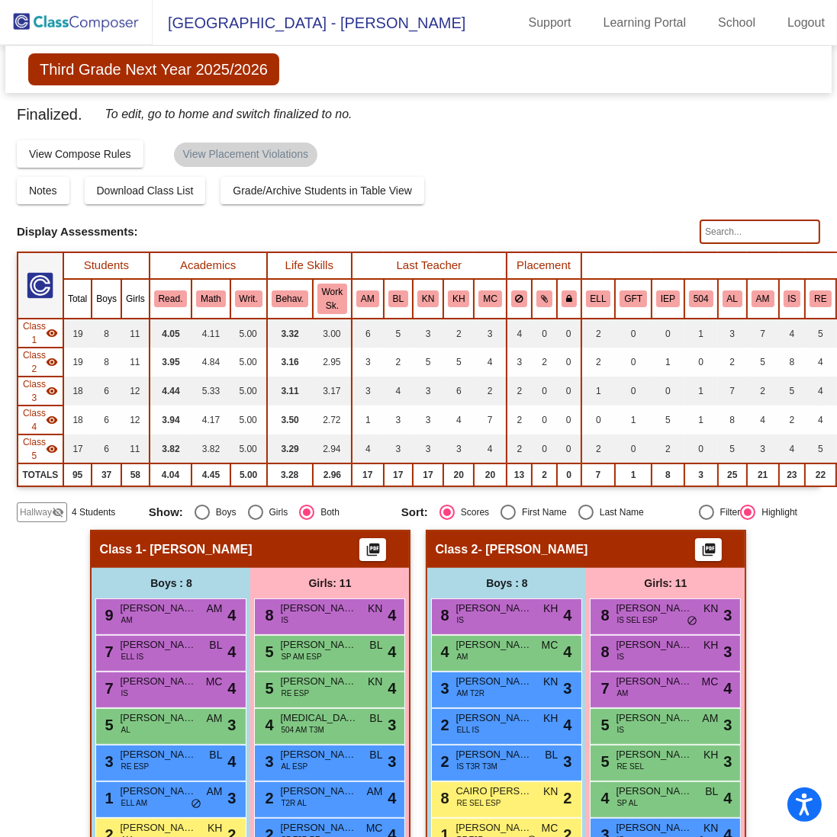
click at [495, 141] on div "Compose Start Over Submit Classes Compose has been finalized Check for Incomple…" at bounding box center [418, 153] width 803 height 29
click at [60, 27] on img at bounding box center [76, 22] width 153 height 45
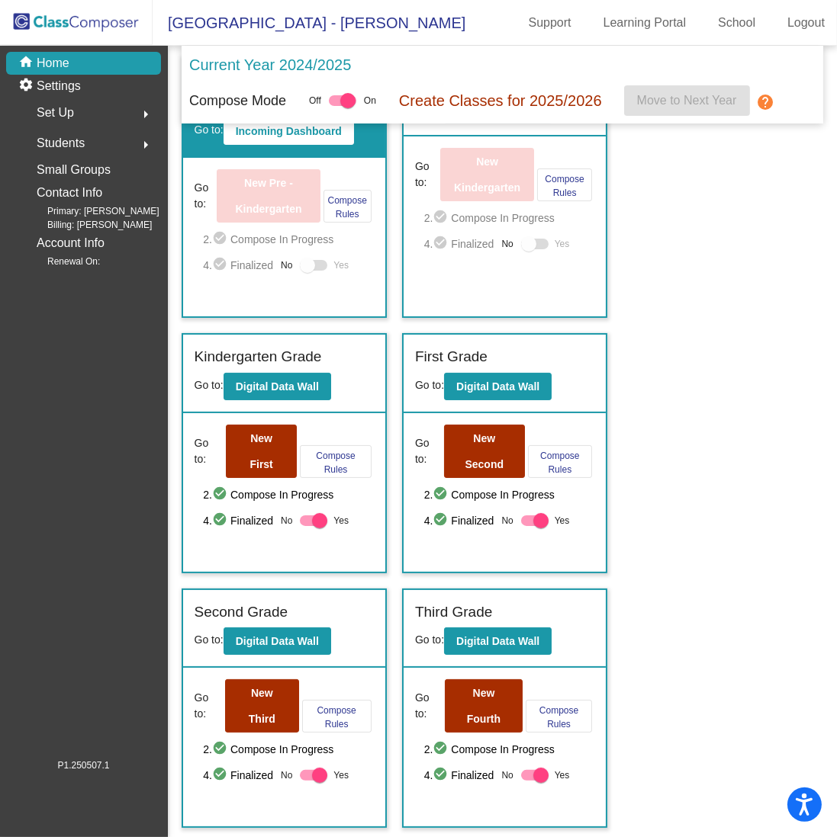
scroll to position [229, 0]
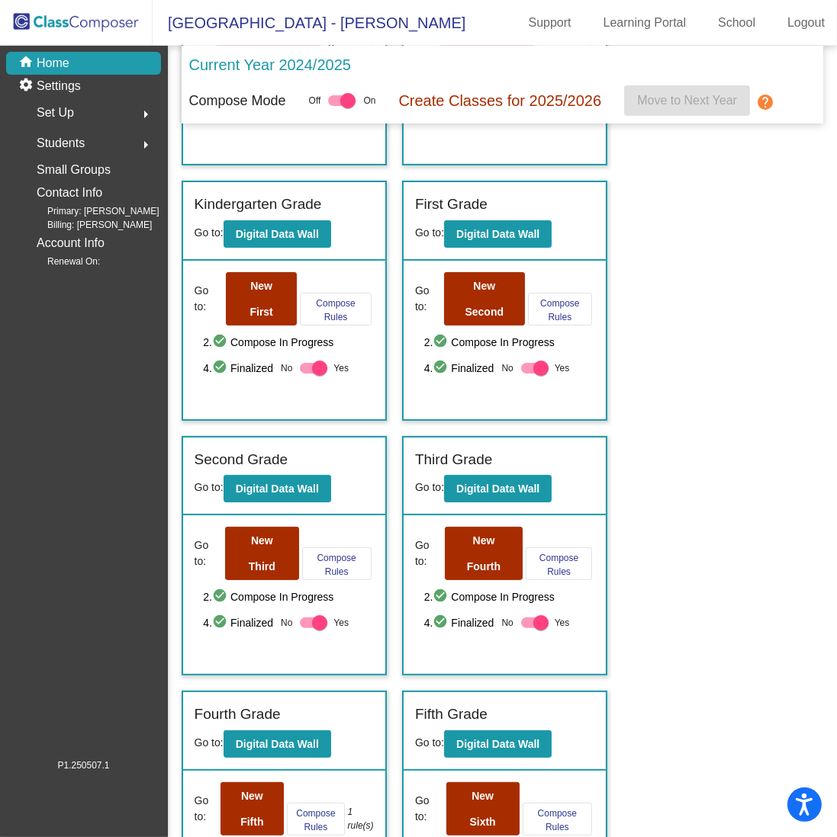
click at [304, 620] on div at bounding box center [313, 623] width 27 height 11
click at [307, 628] on input "Yes" at bounding box center [307, 628] width 1 height 1
checkbox input "false"
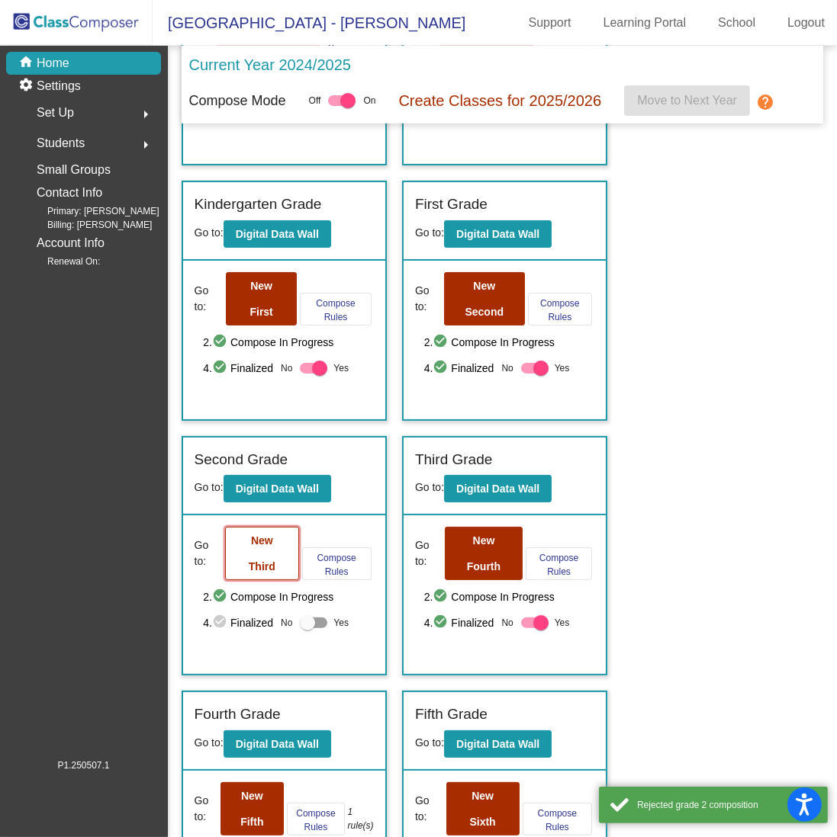
click at [263, 551] on button "New Third" at bounding box center [262, 553] width 74 height 53
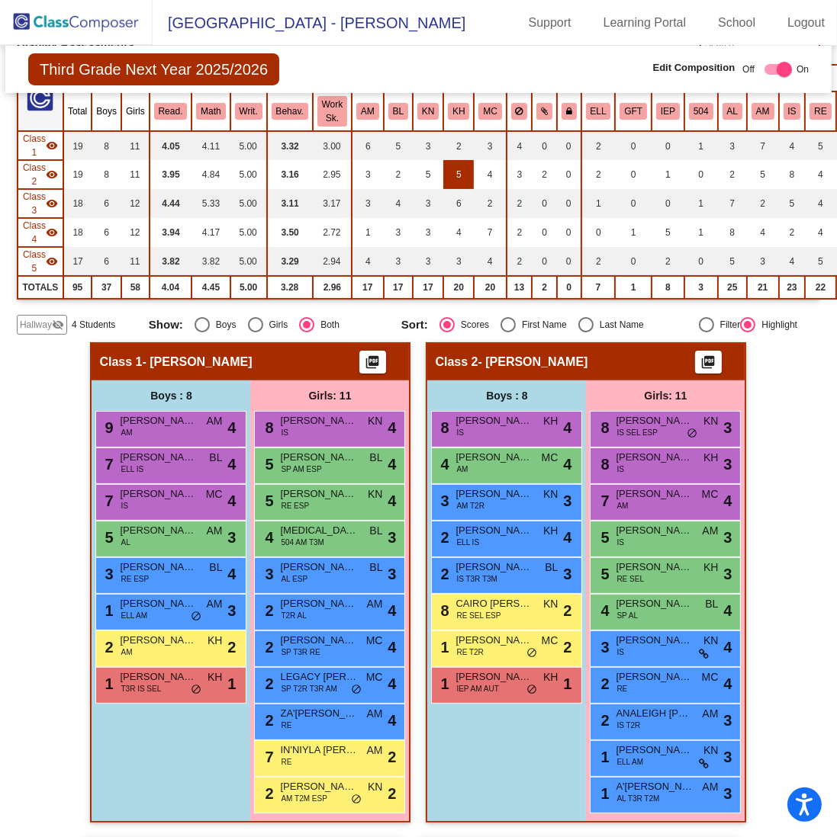
scroll to position [153, 0]
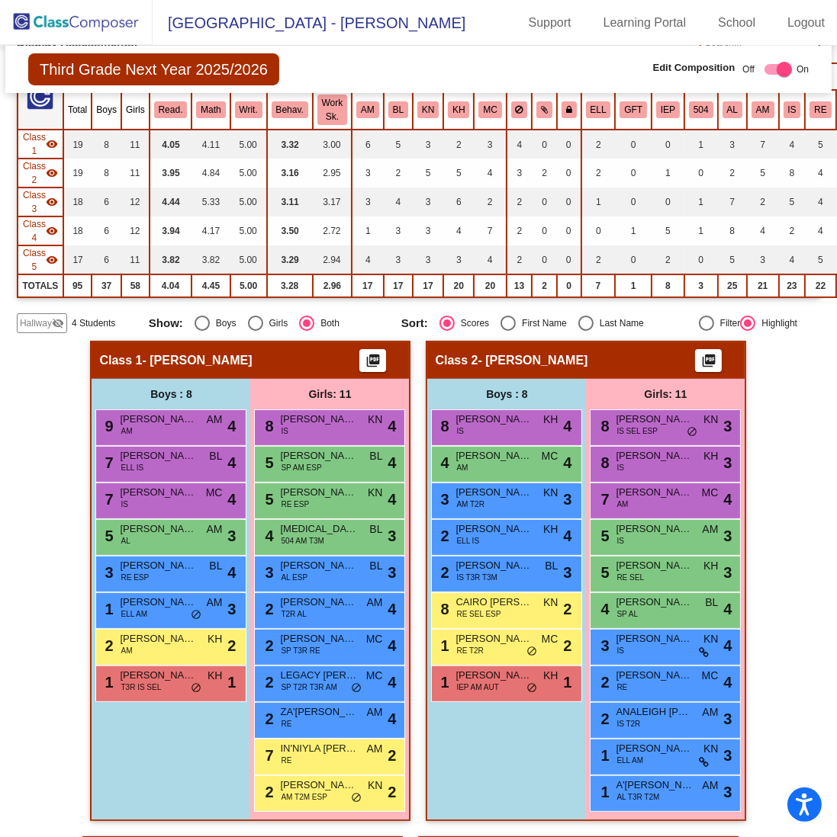
click at [38, 327] on div "Hallway visibility_off" at bounding box center [42, 323] width 50 height 20
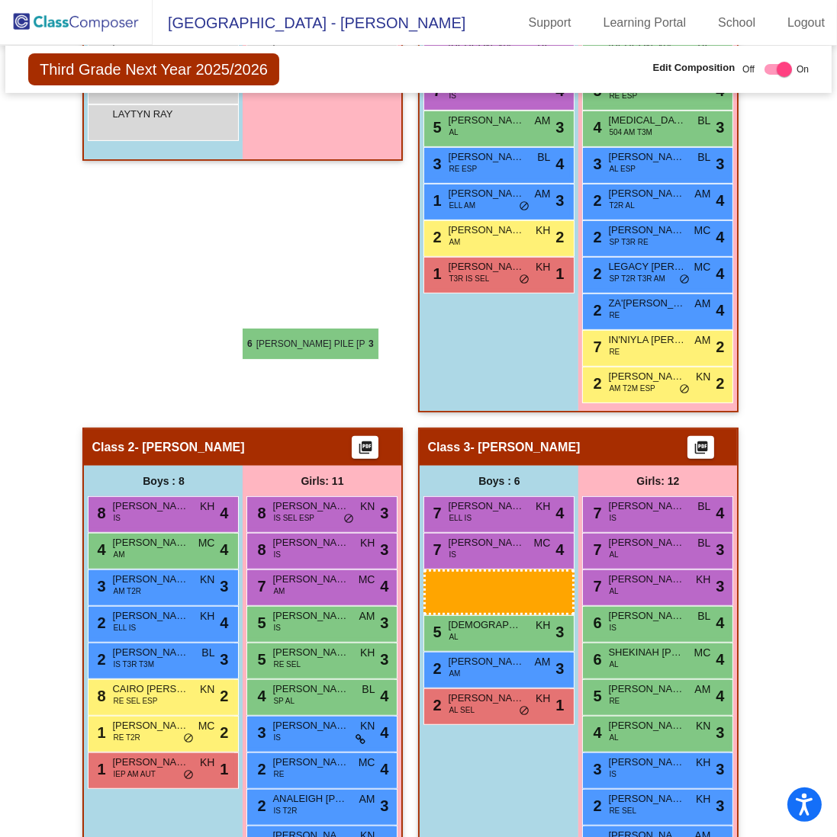
scroll to position [456, 0]
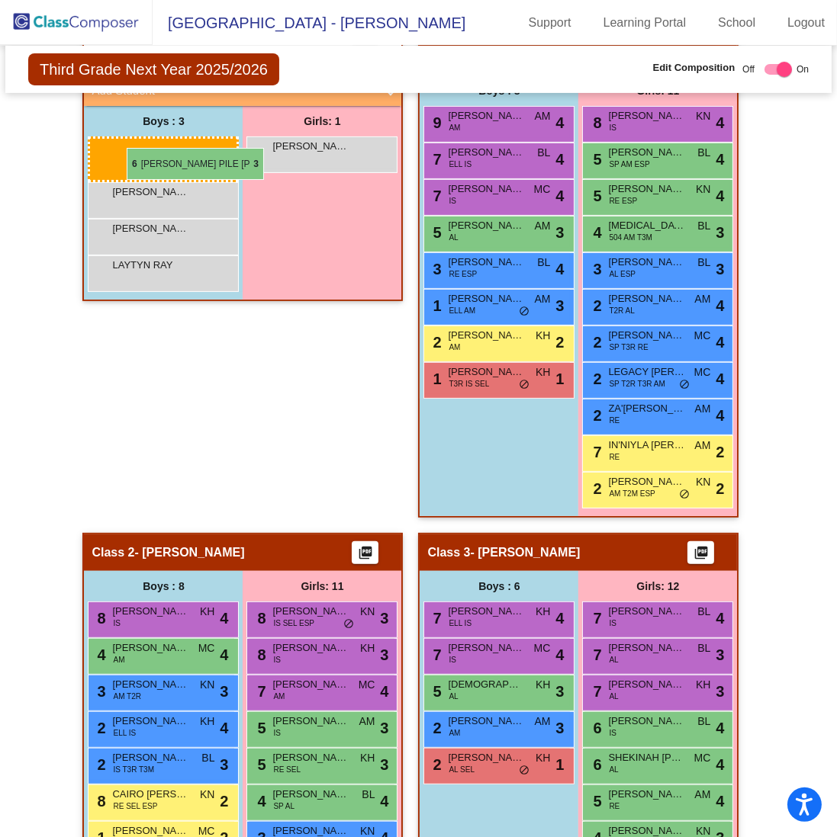
drag, startPoint x: 506, startPoint y: 463, endPoint x: 126, endPoint y: 148, distance: 494.0
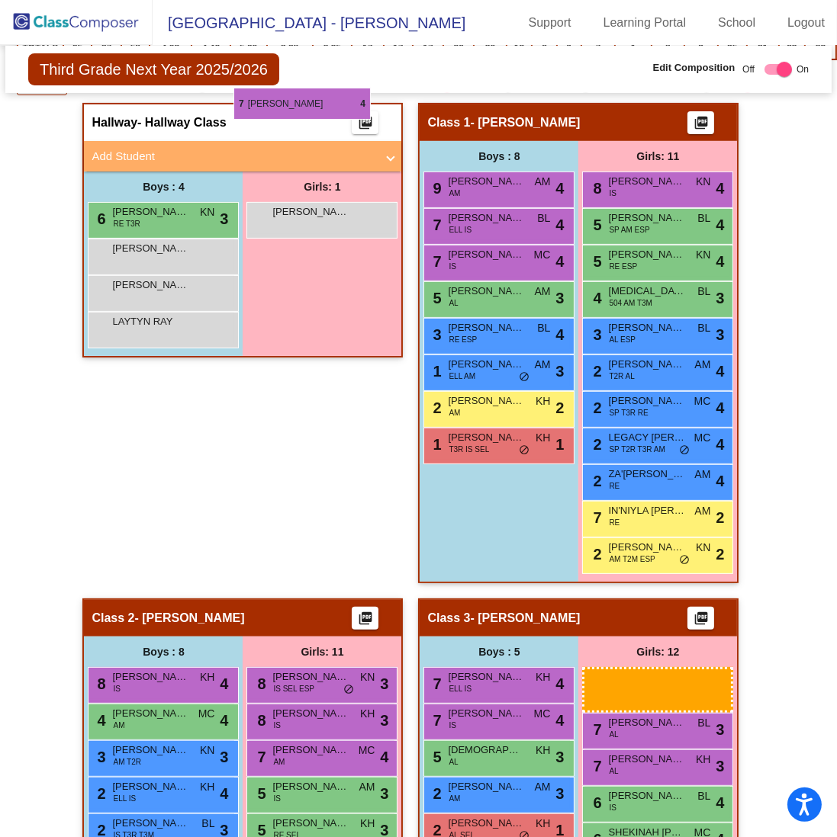
scroll to position [227, 0]
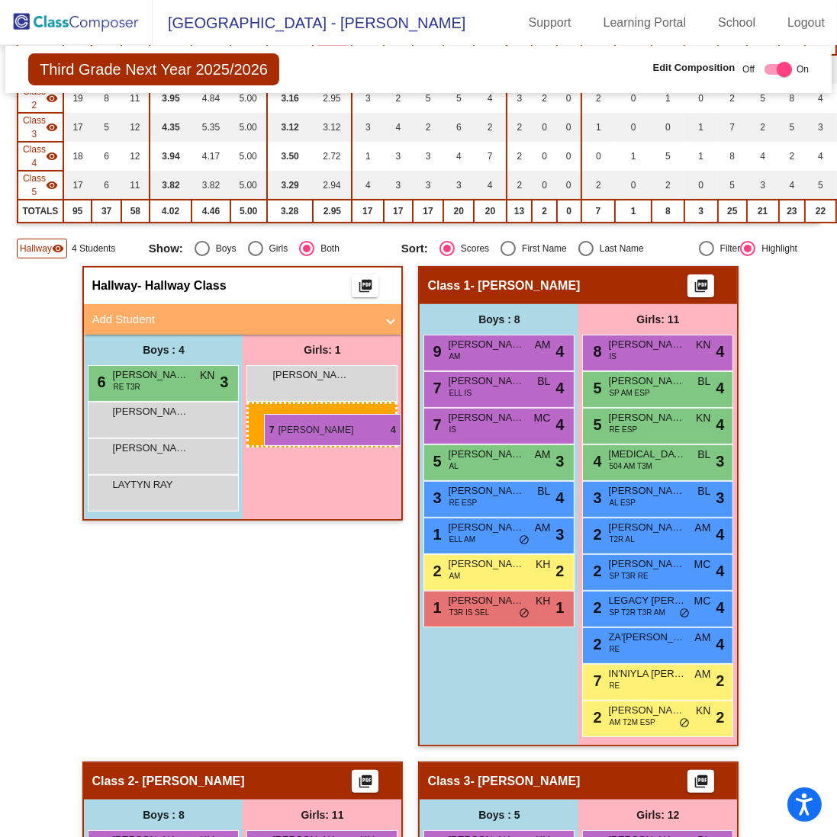
drag, startPoint x: 618, startPoint y: 320, endPoint x: 264, endPoint y: 414, distance: 366.3
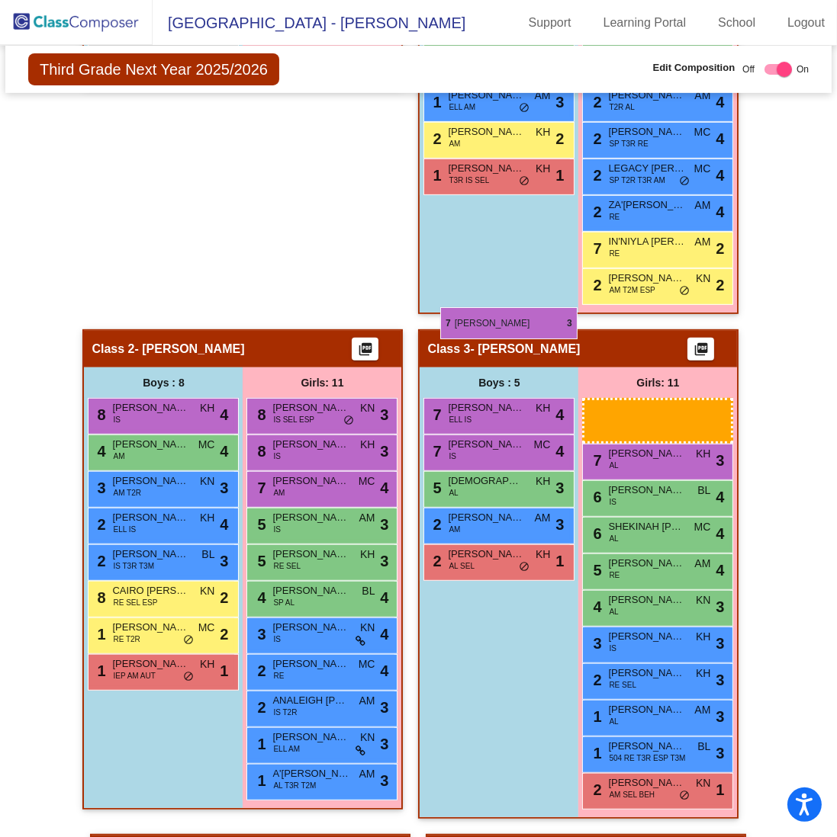
scroll to position [456, 0]
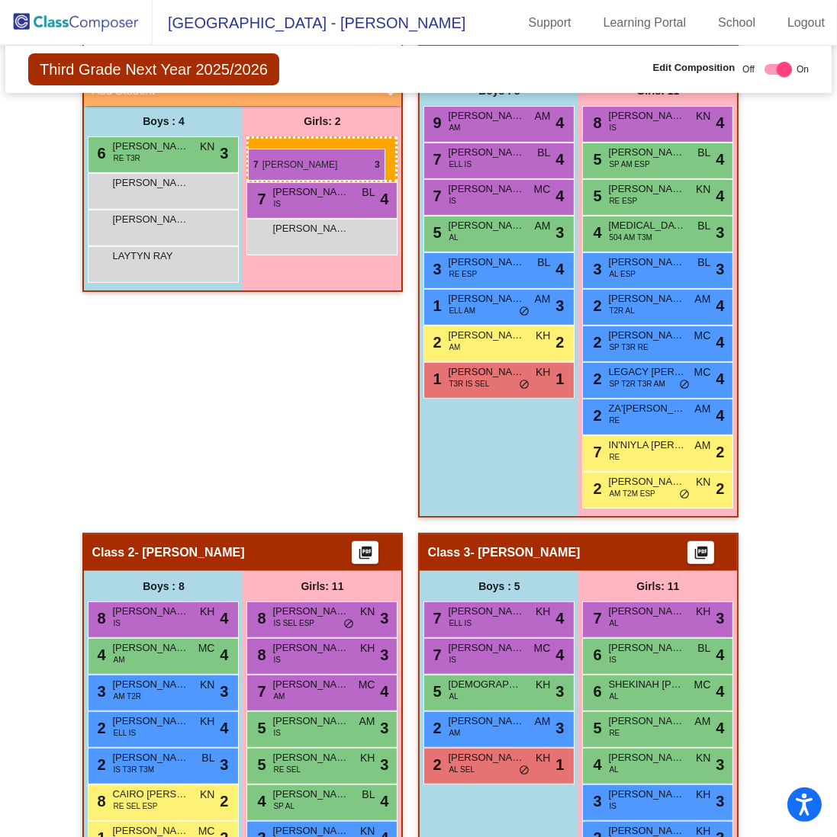
drag, startPoint x: 659, startPoint y: 310, endPoint x: 248, endPoint y: 149, distance: 441.4
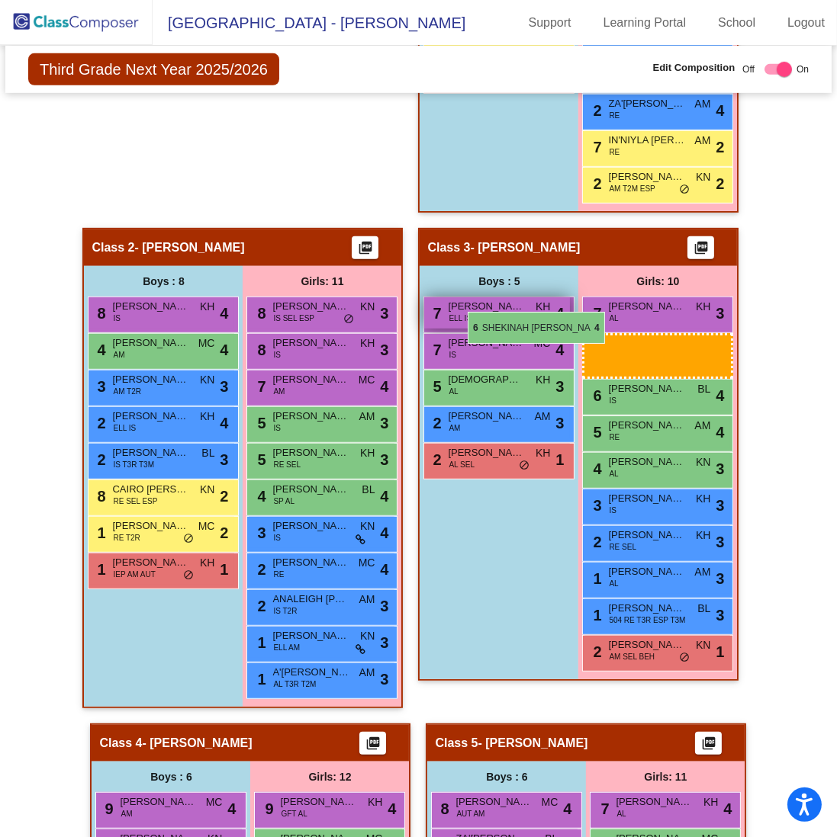
scroll to position [532, 0]
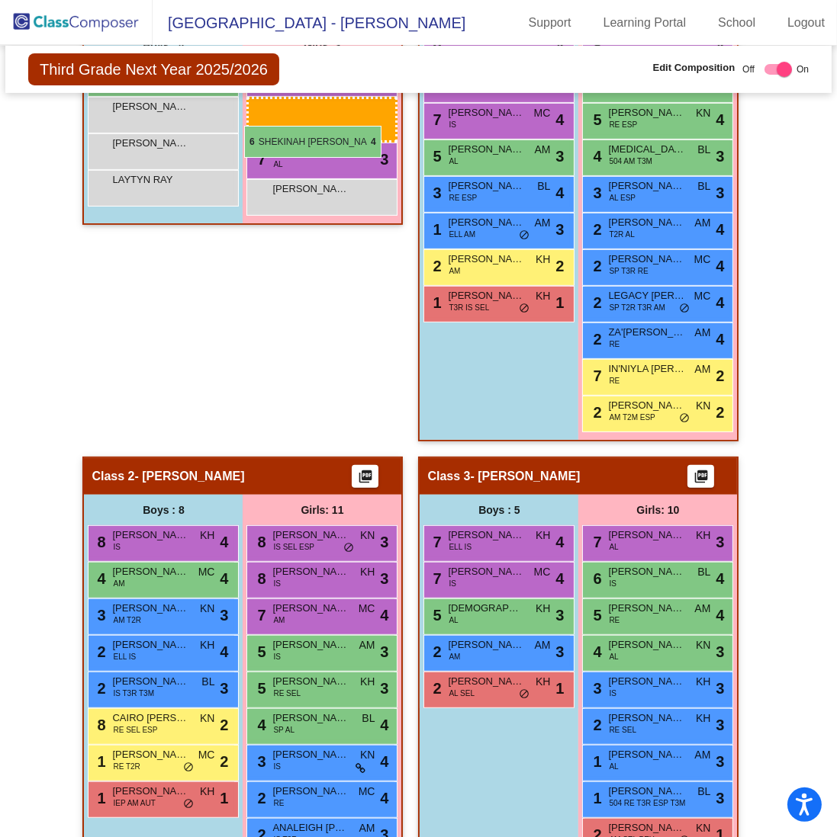
drag, startPoint x: 639, startPoint y: 382, endPoint x: 244, endPoint y: 126, distance: 470.9
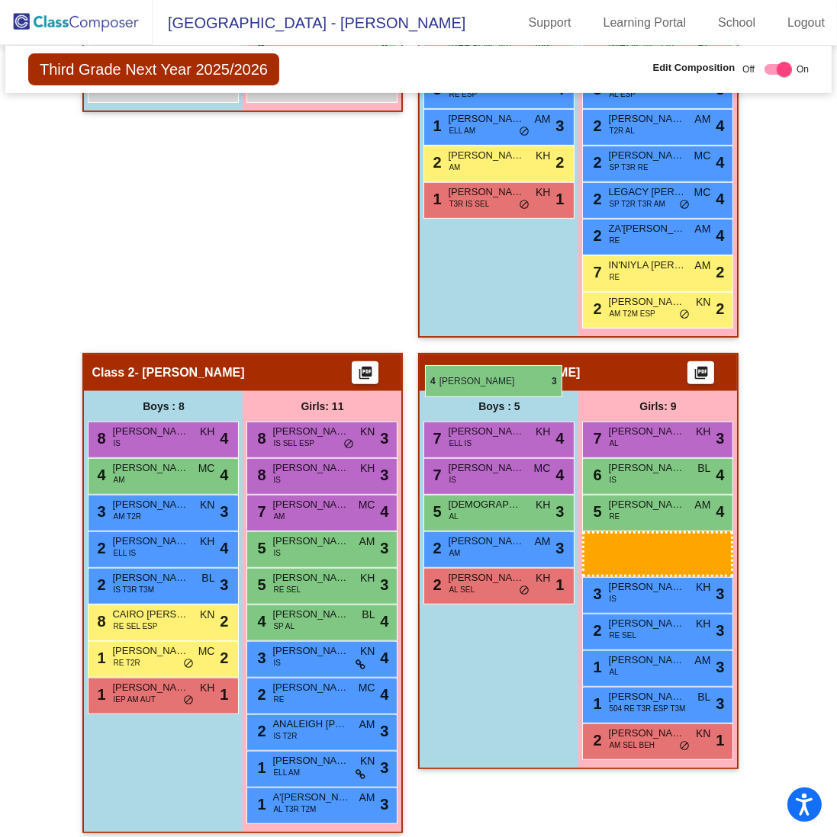
scroll to position [456, 0]
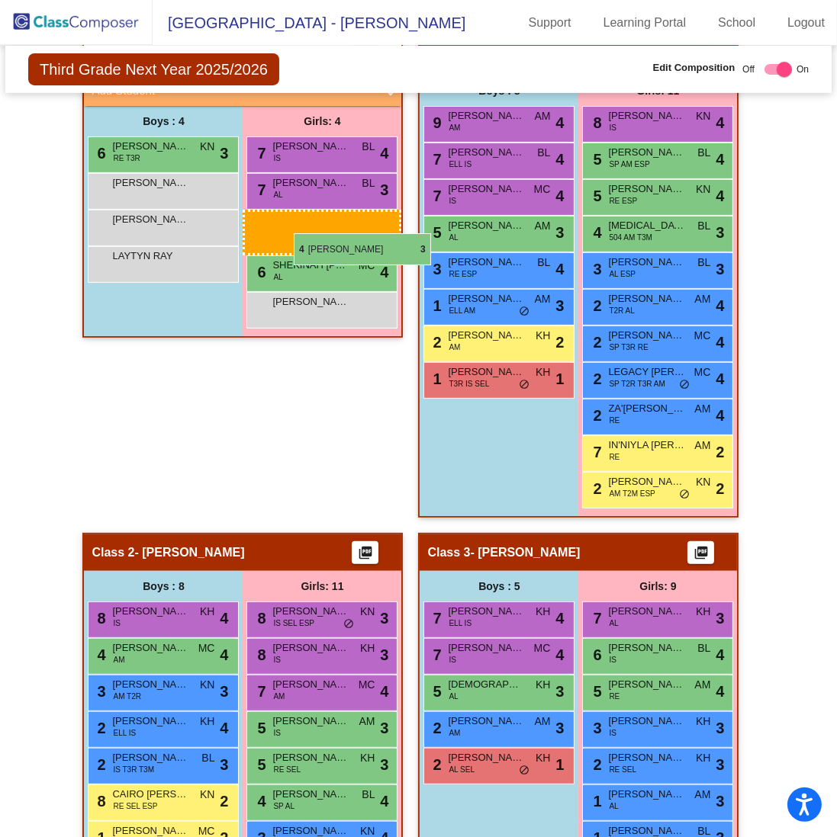
drag, startPoint x: 628, startPoint y: 408, endPoint x: 294, endPoint y: 233, distance: 376.9
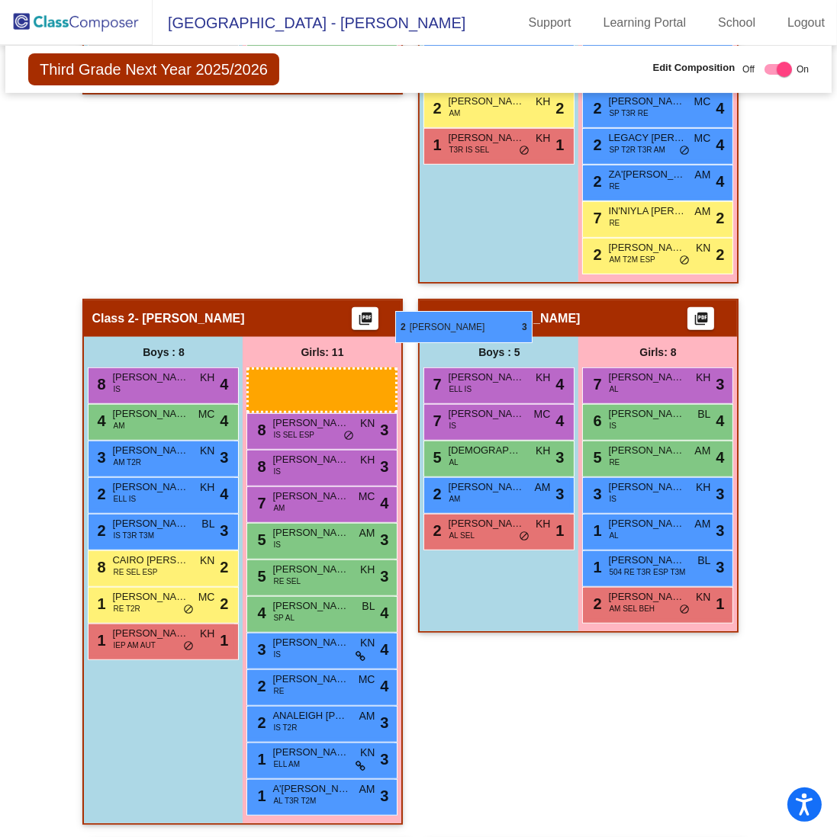
scroll to position [532, 0]
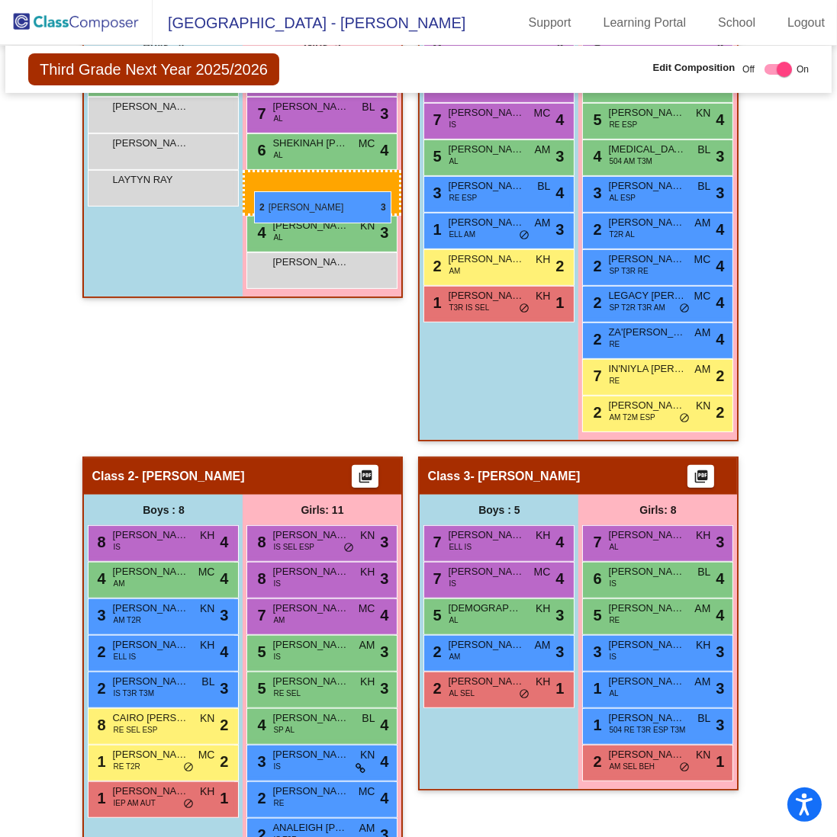
drag, startPoint x: 660, startPoint y: 451, endPoint x: 253, endPoint y: 185, distance: 485.5
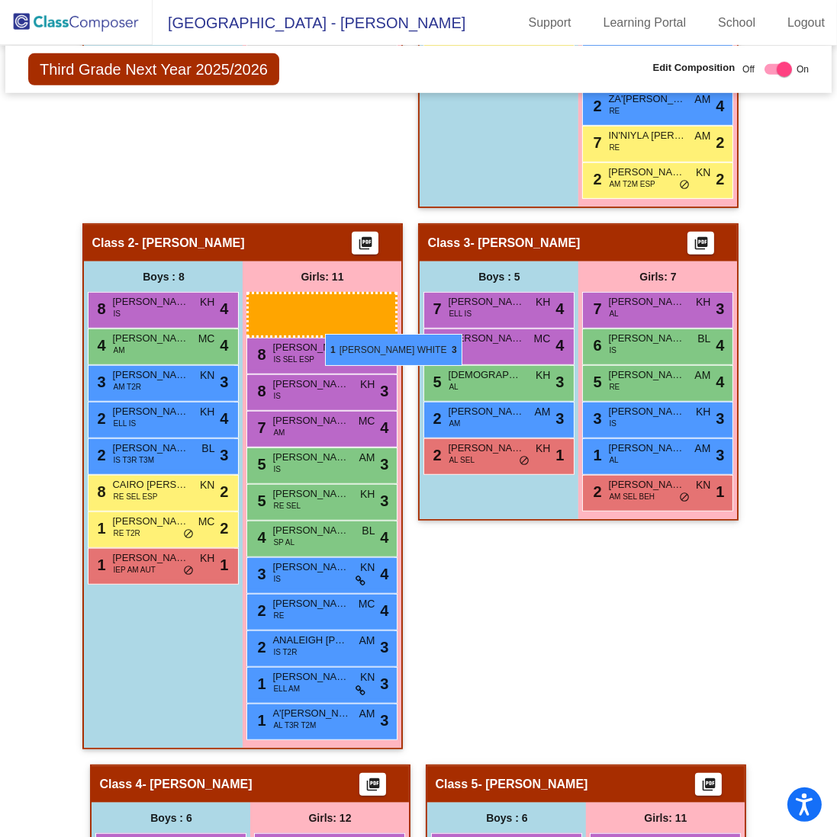
scroll to position [609, 0]
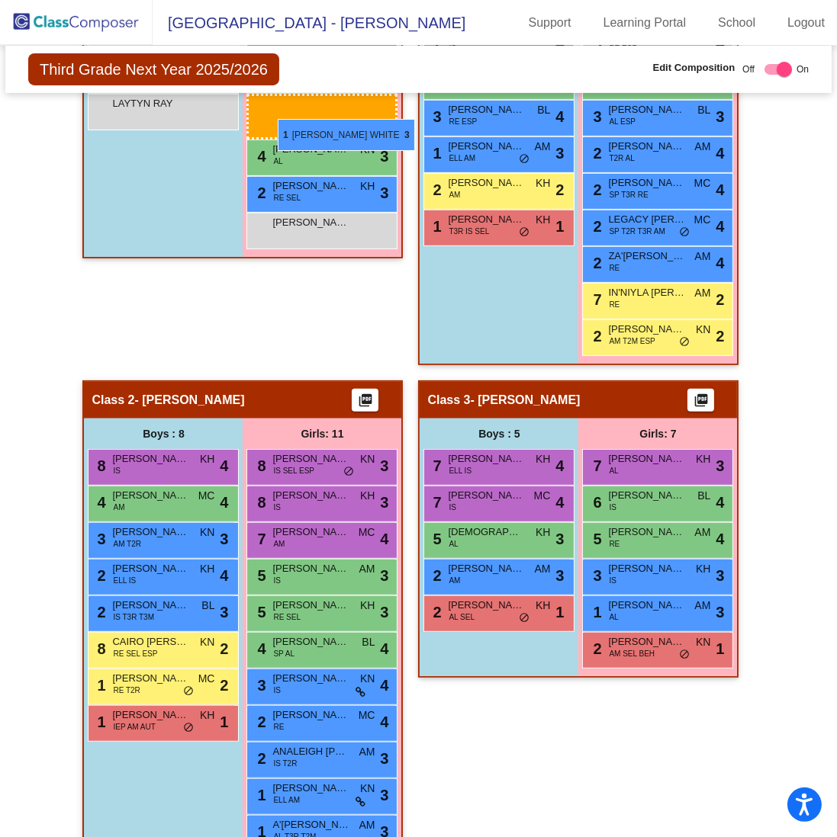
drag, startPoint x: 634, startPoint y: 415, endPoint x: 278, endPoint y: 119, distance: 463.0
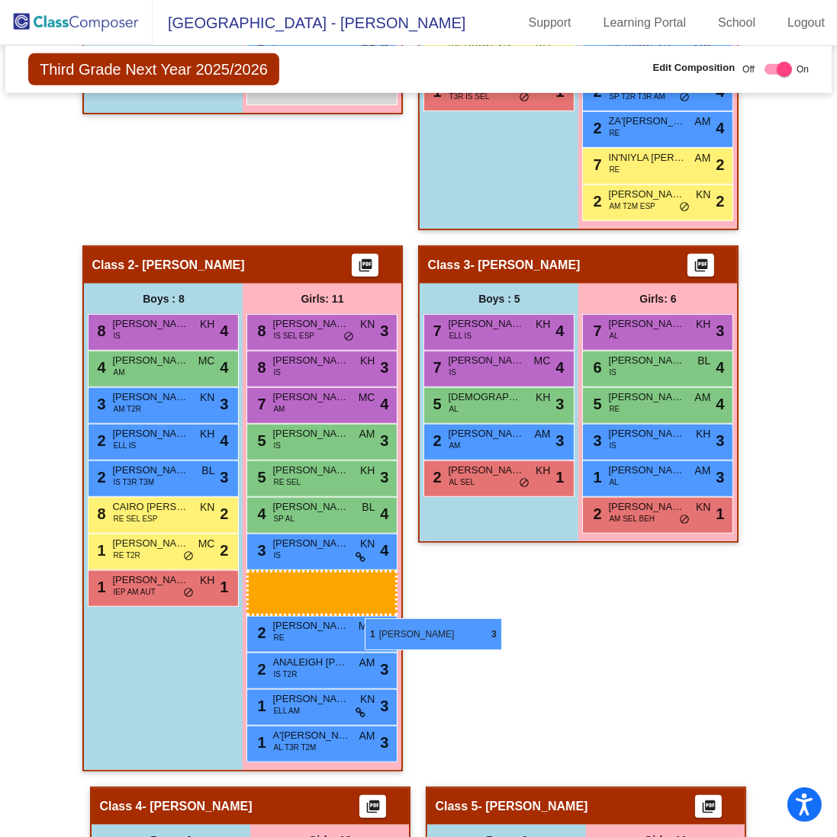
scroll to position [725, 0]
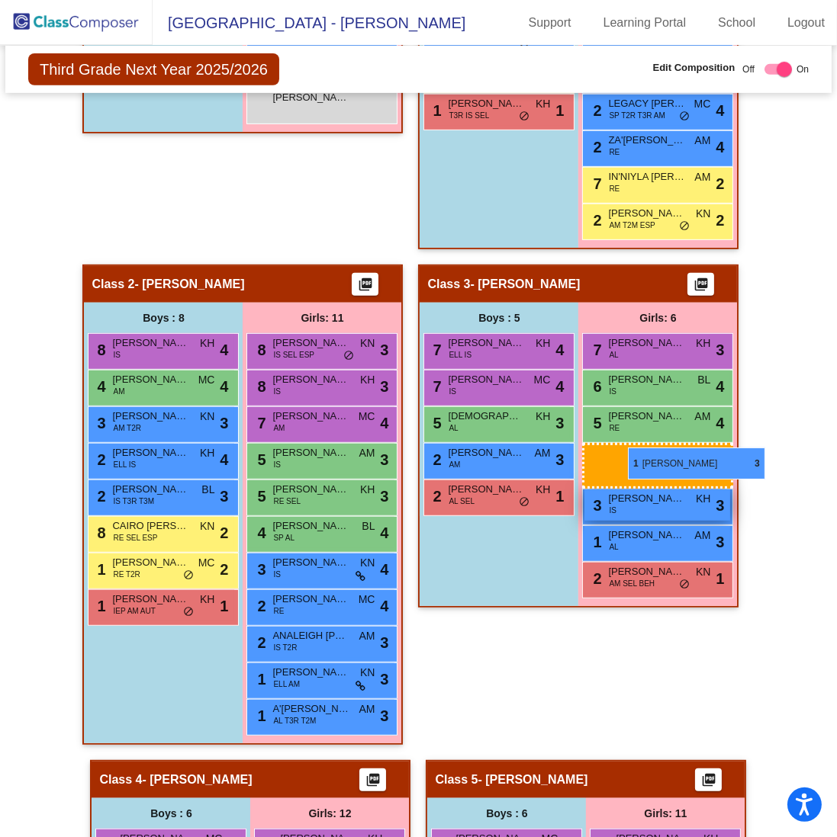
drag, startPoint x: 278, startPoint y: 711, endPoint x: 623, endPoint y: 448, distance: 433.7
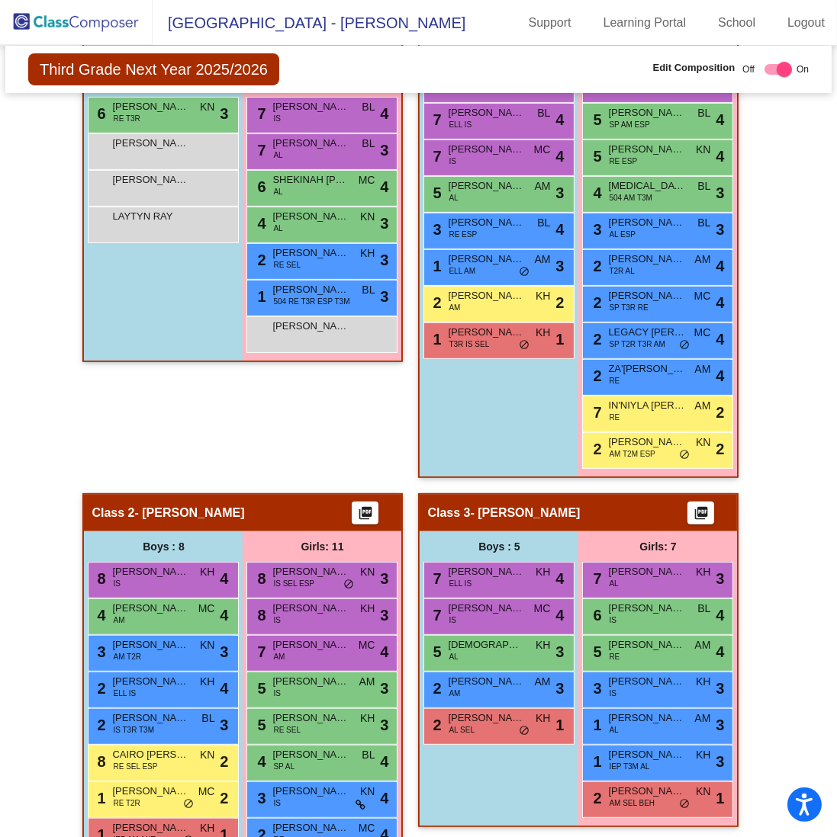
scroll to position [419, 0]
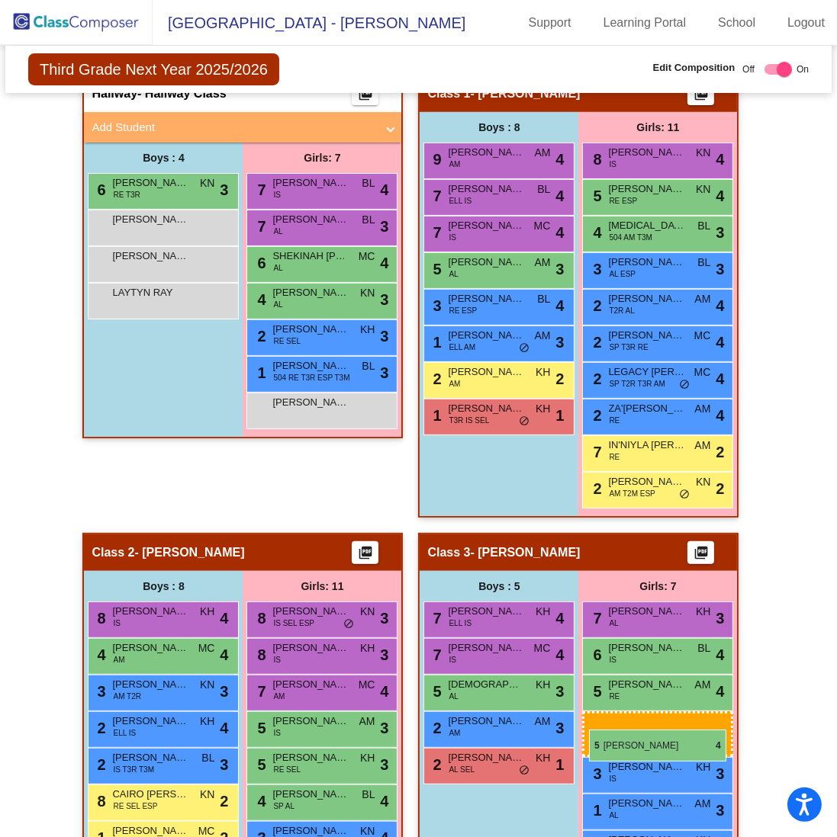
drag, startPoint x: 644, startPoint y: 268, endPoint x: 589, endPoint y: 730, distance: 465.4
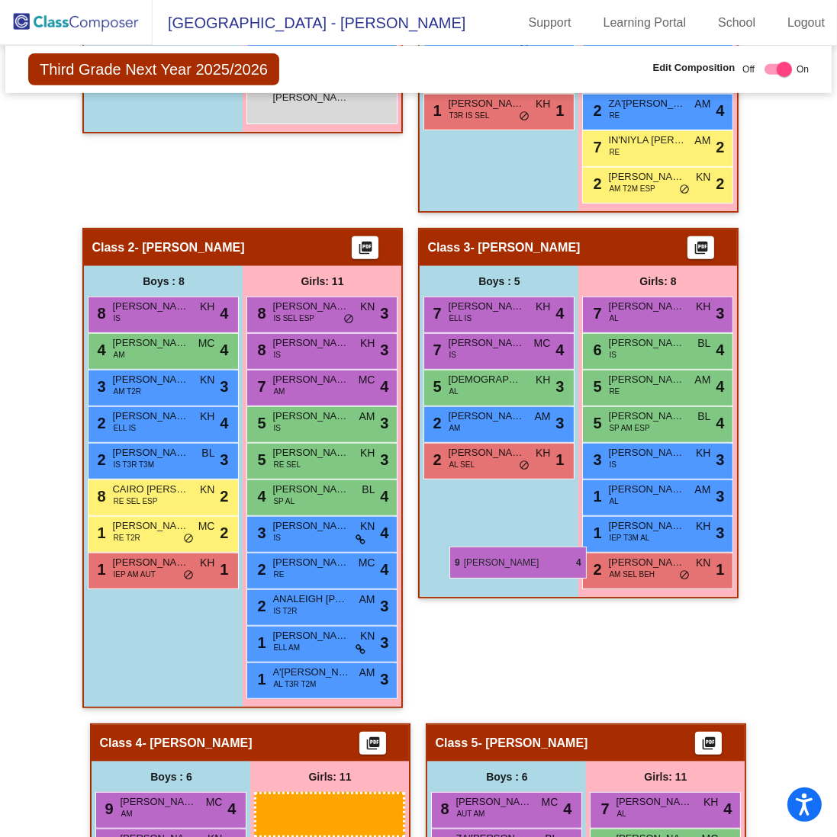
scroll to position [725, 0]
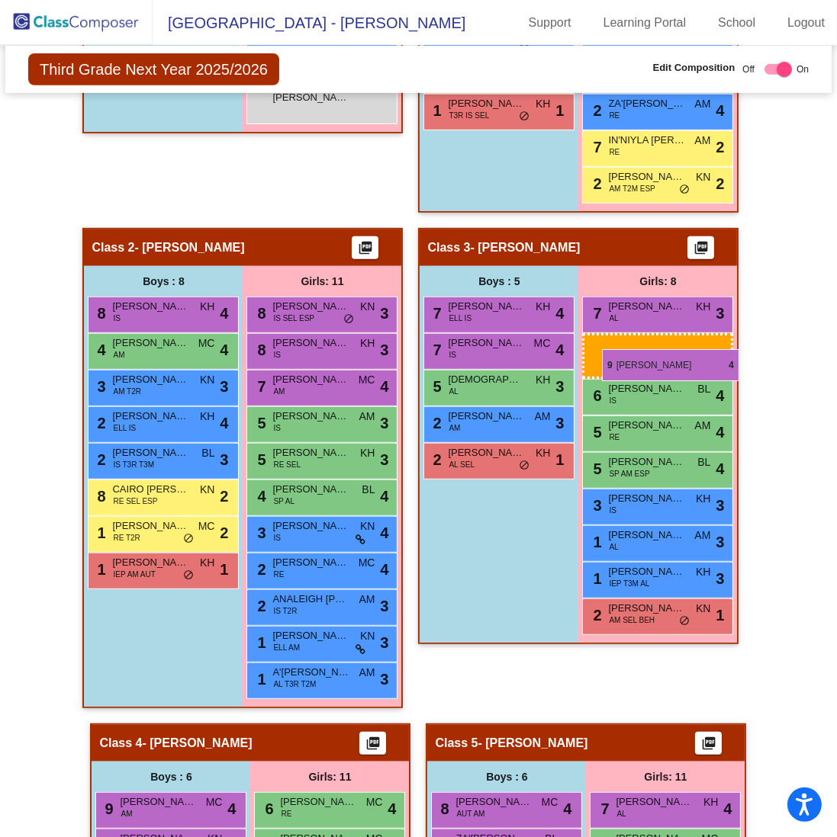
drag, startPoint x: 284, startPoint y: 576, endPoint x: 602, endPoint y: 349, distance: 390.4
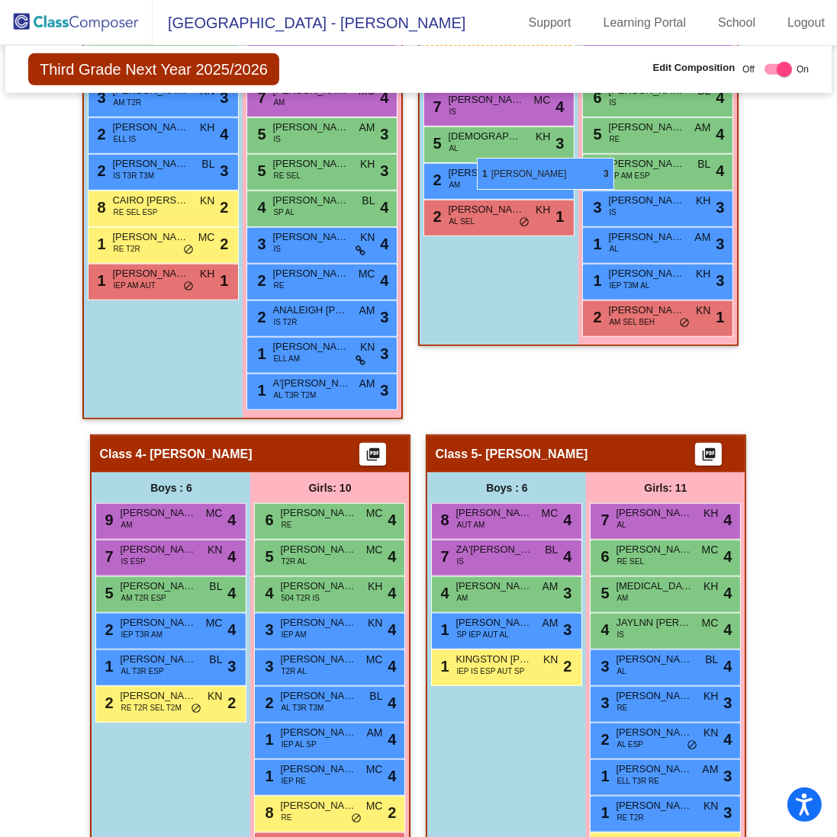
scroll to position [877, 0]
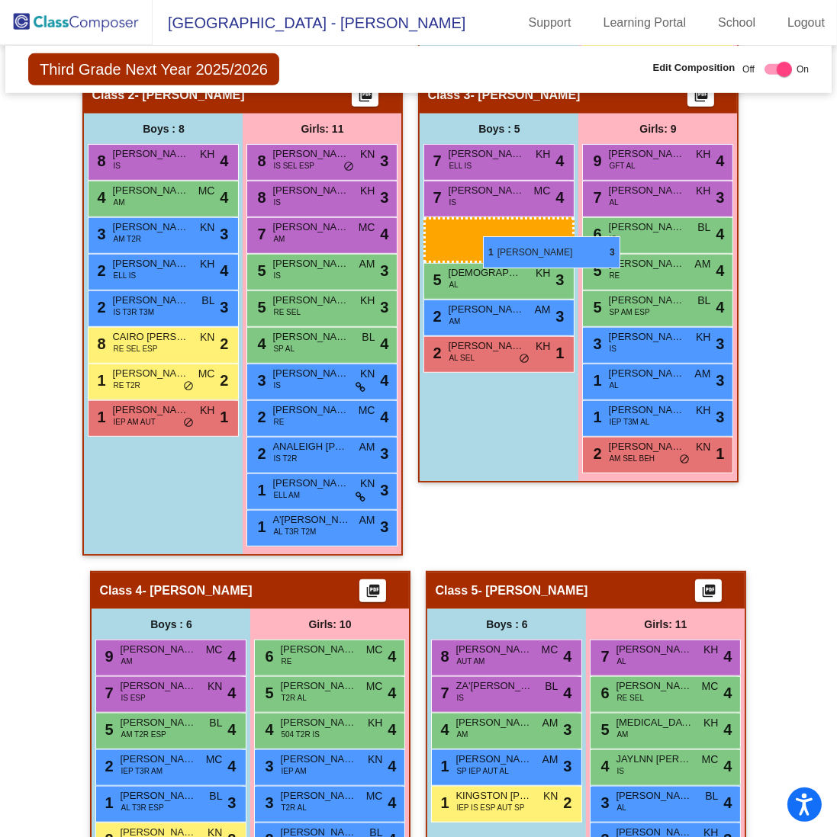
drag, startPoint x: 509, startPoint y: 529, endPoint x: 483, endPoint y: 236, distance: 294.1
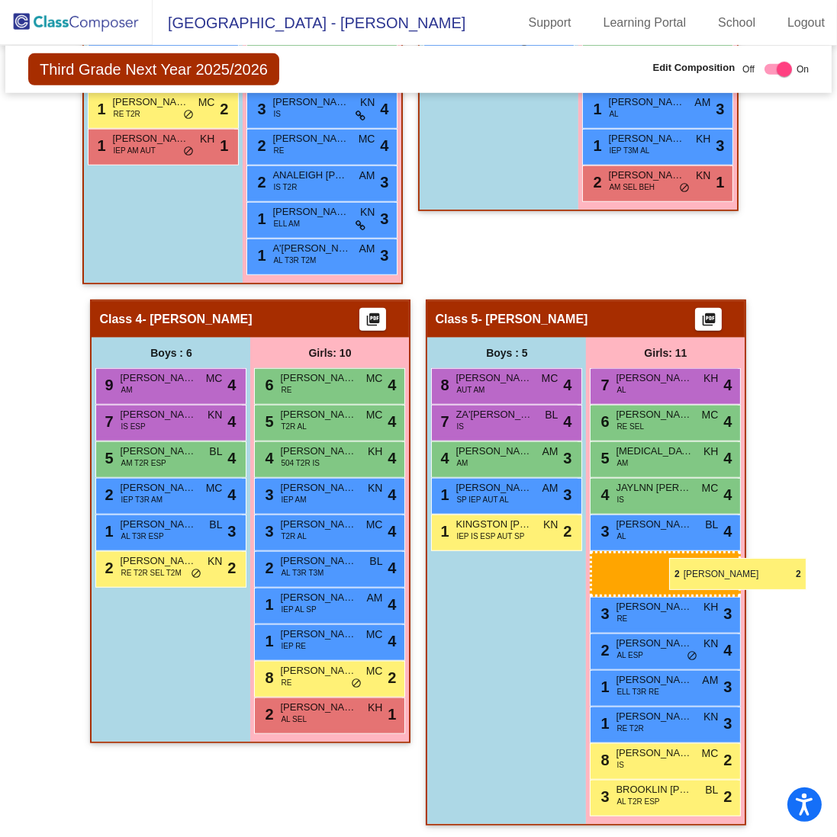
scroll to position [1118, 0]
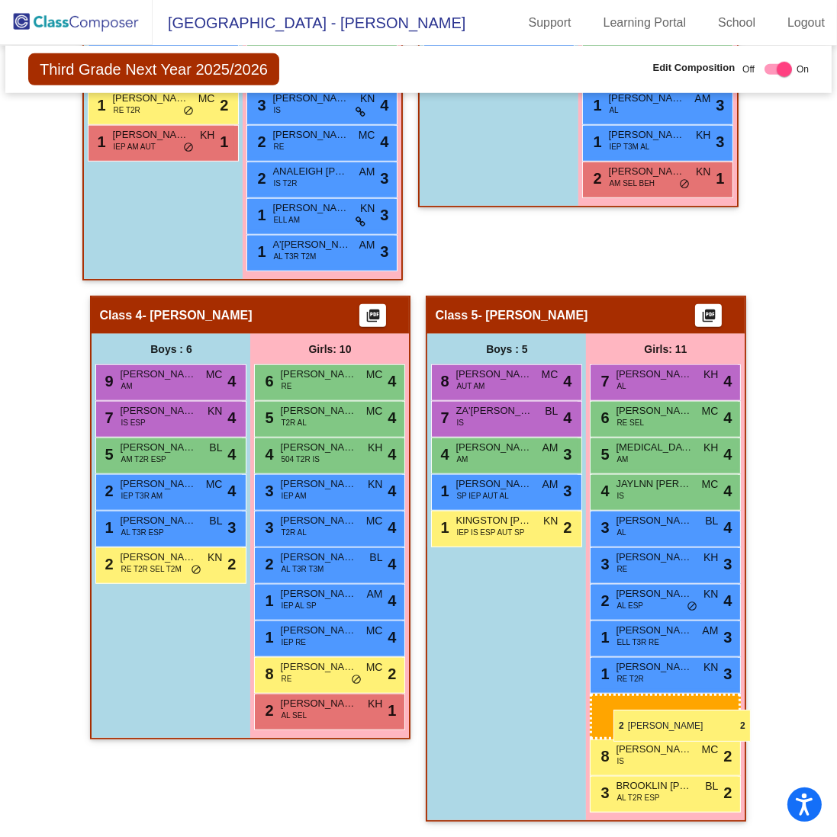
drag, startPoint x: 664, startPoint y: 483, endPoint x: 613, endPoint y: 710, distance: 232.8
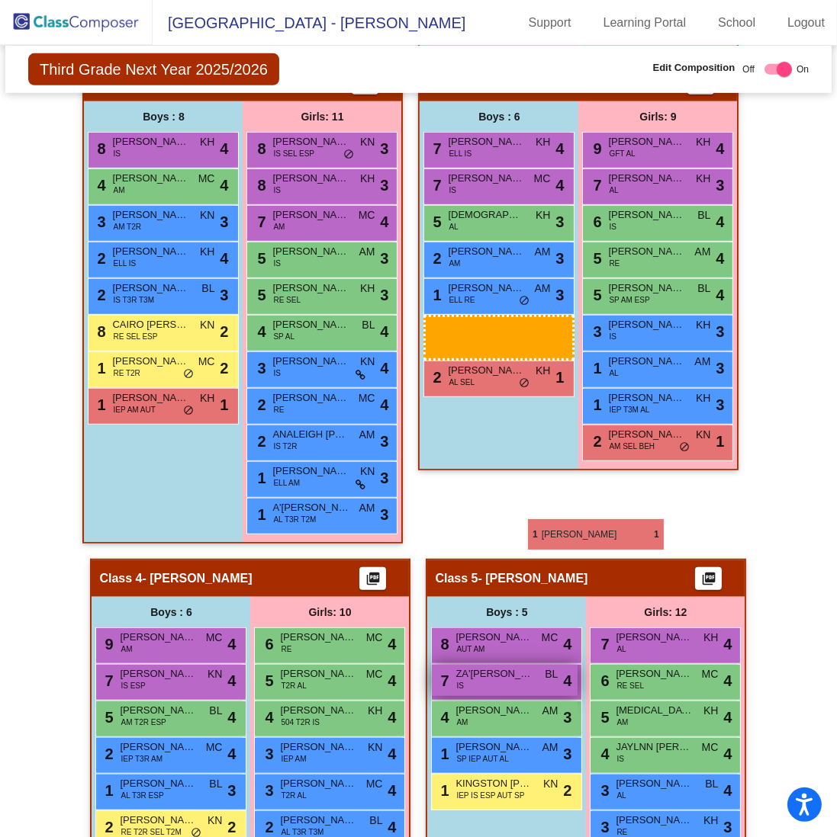
scroll to position [1033, 0]
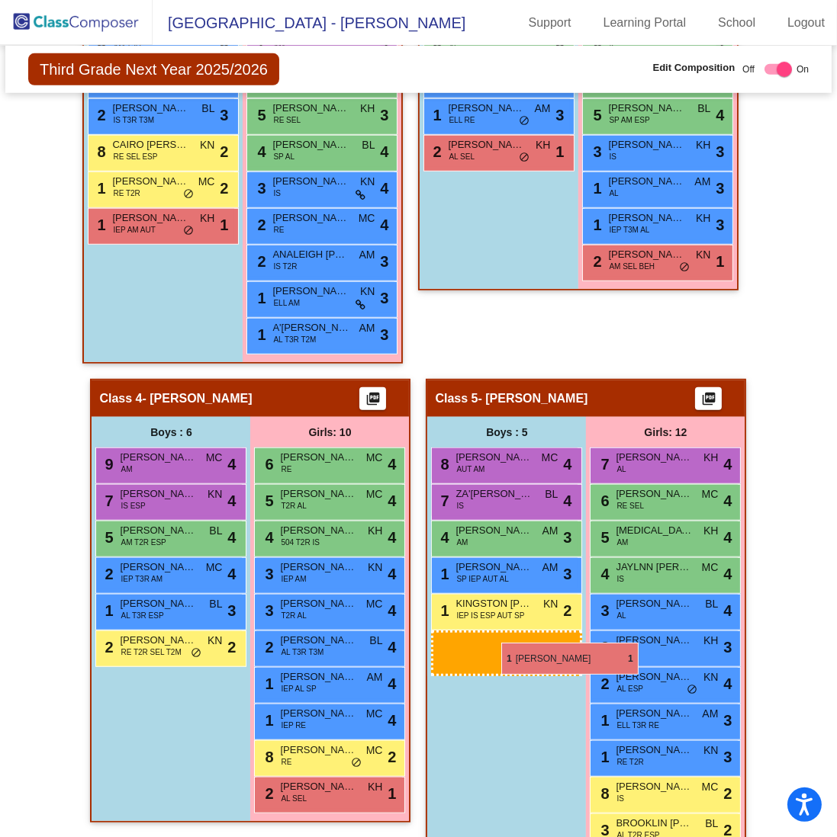
drag, startPoint x: 488, startPoint y: 245, endPoint x: 501, endPoint y: 643, distance: 398.3
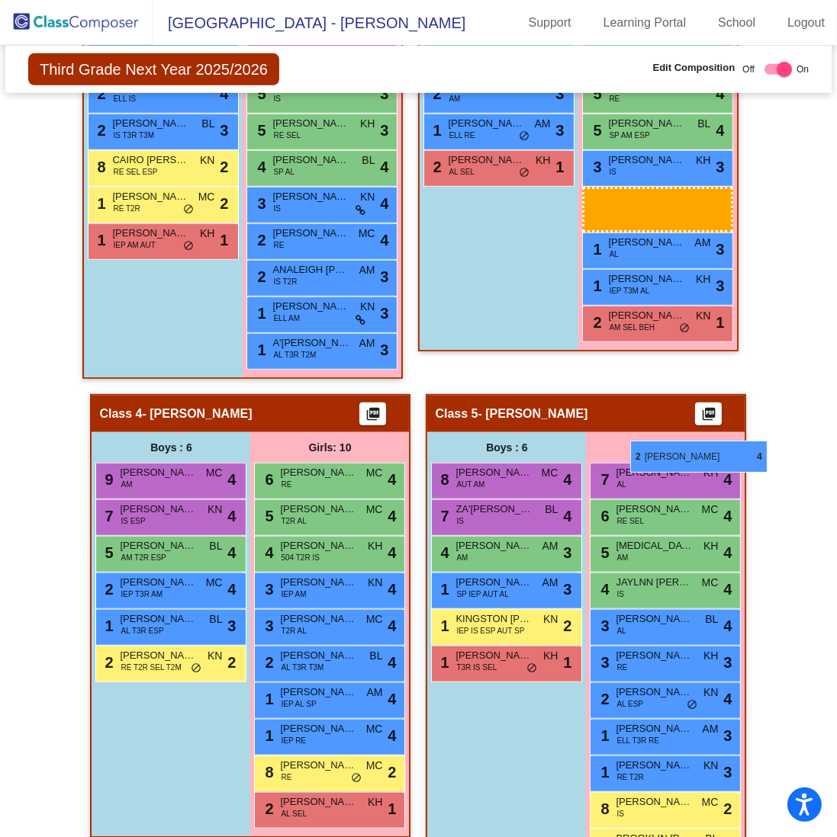
scroll to position [1072, 0]
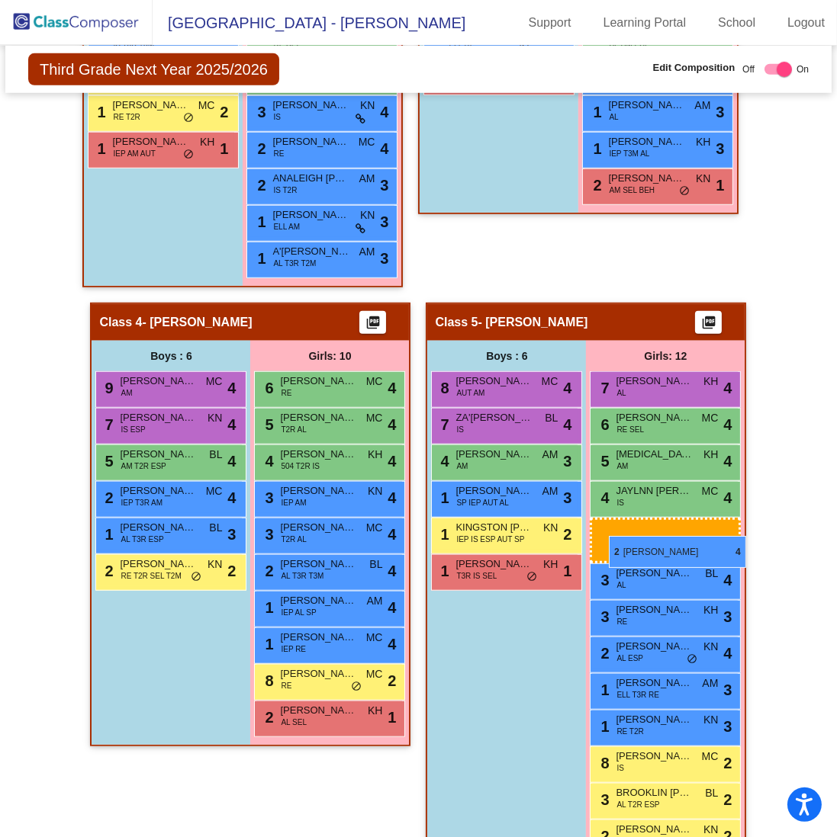
drag, startPoint x: 650, startPoint y: 413, endPoint x: 608, endPoint y: 537, distance: 131.2
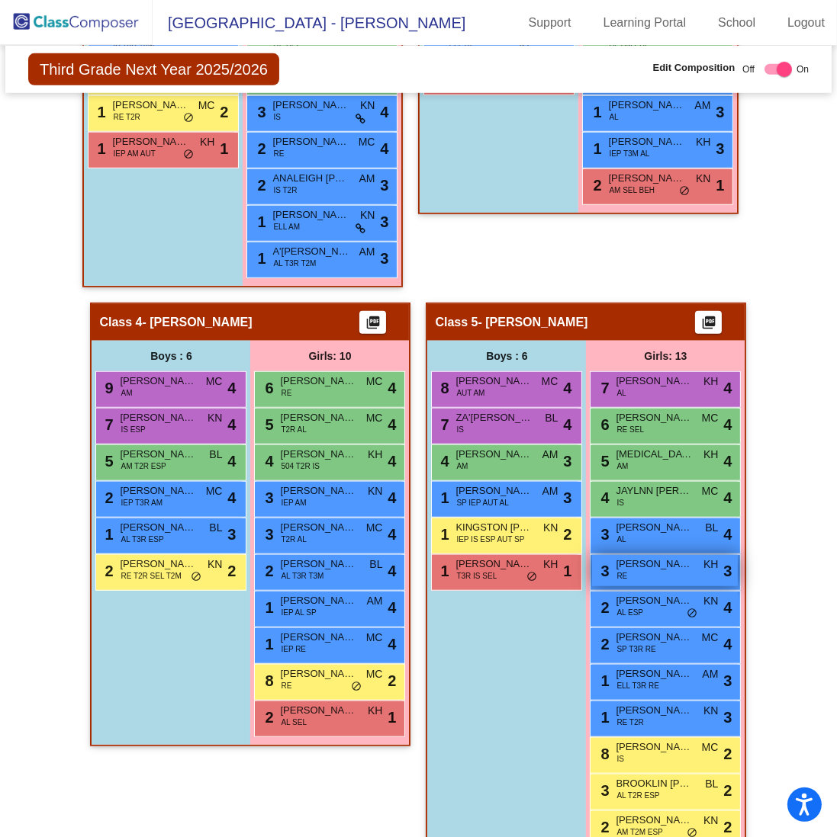
click at [644, 570] on div "3 [PERSON_NAME] RE KH lock do_not_disturb_alt 3" at bounding box center [665, 570] width 146 height 31
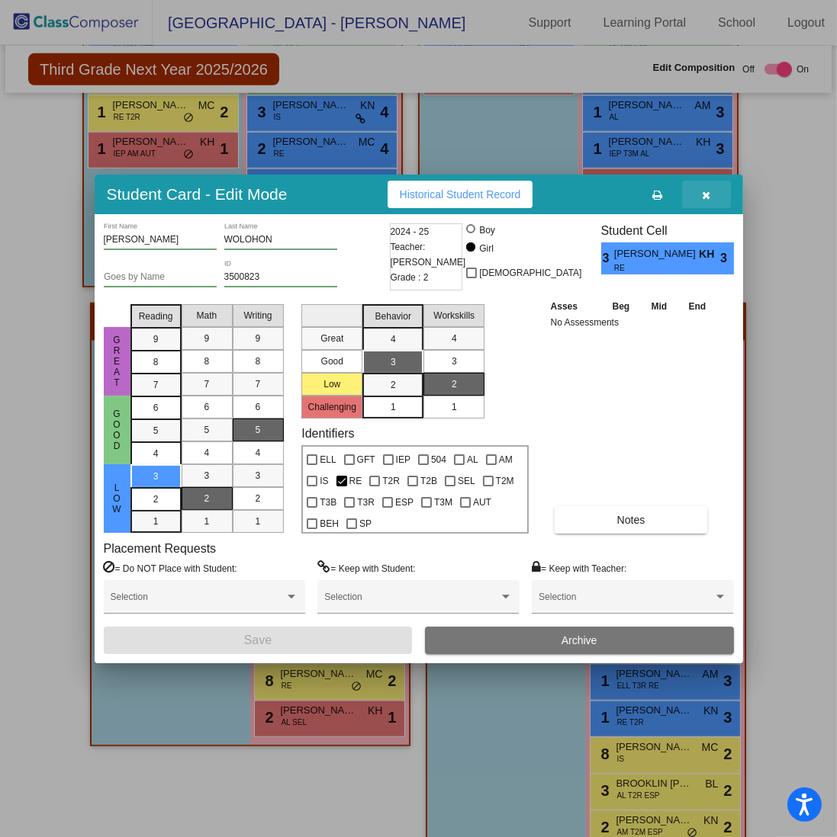
click at [704, 199] on icon "button" at bounding box center [706, 195] width 8 height 11
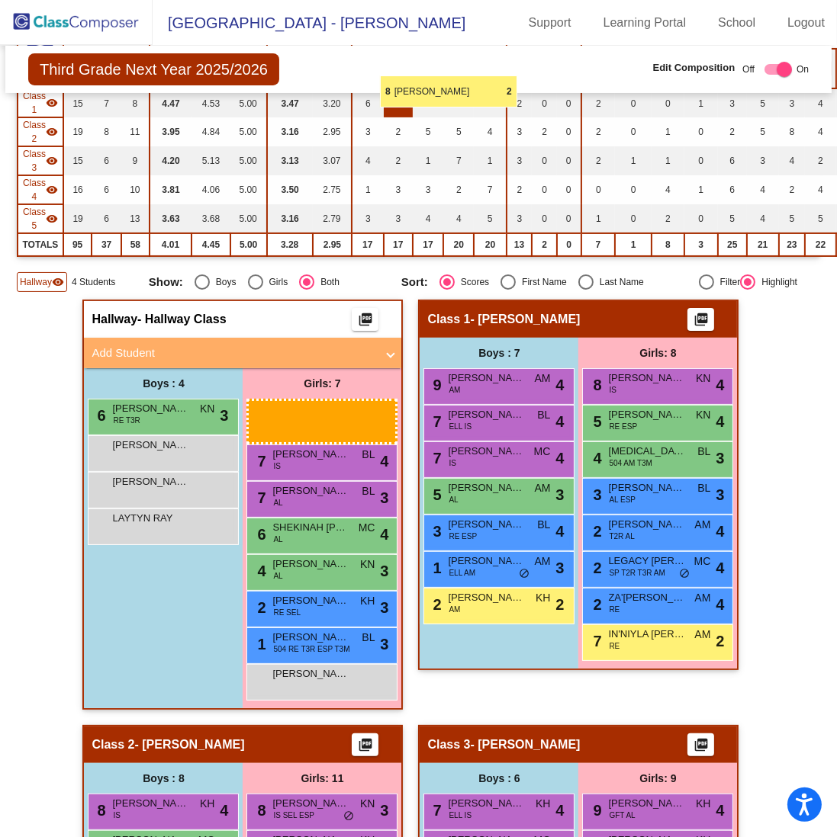
scroll to position [184, 0]
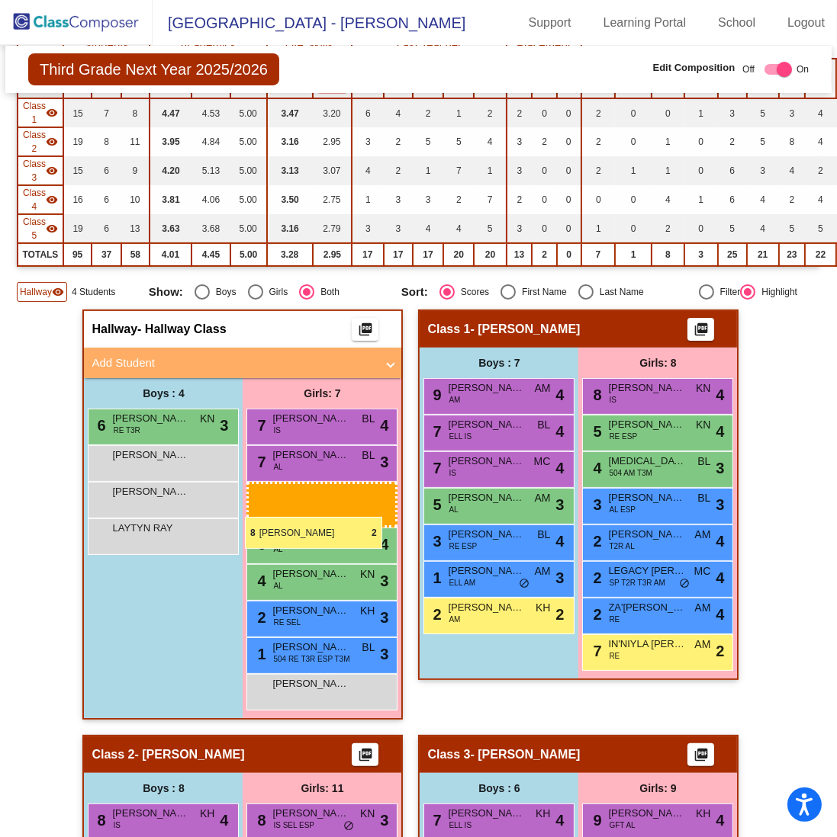
drag, startPoint x: 633, startPoint y: 723, endPoint x: 245, endPoint y: 517, distance: 439.4
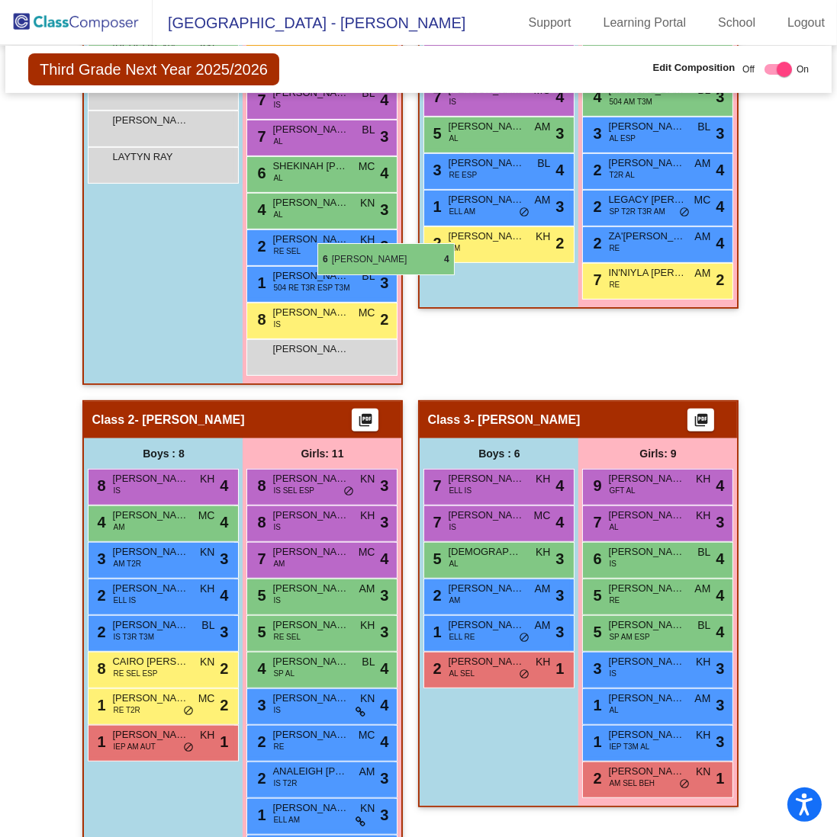
scroll to position [340, 0]
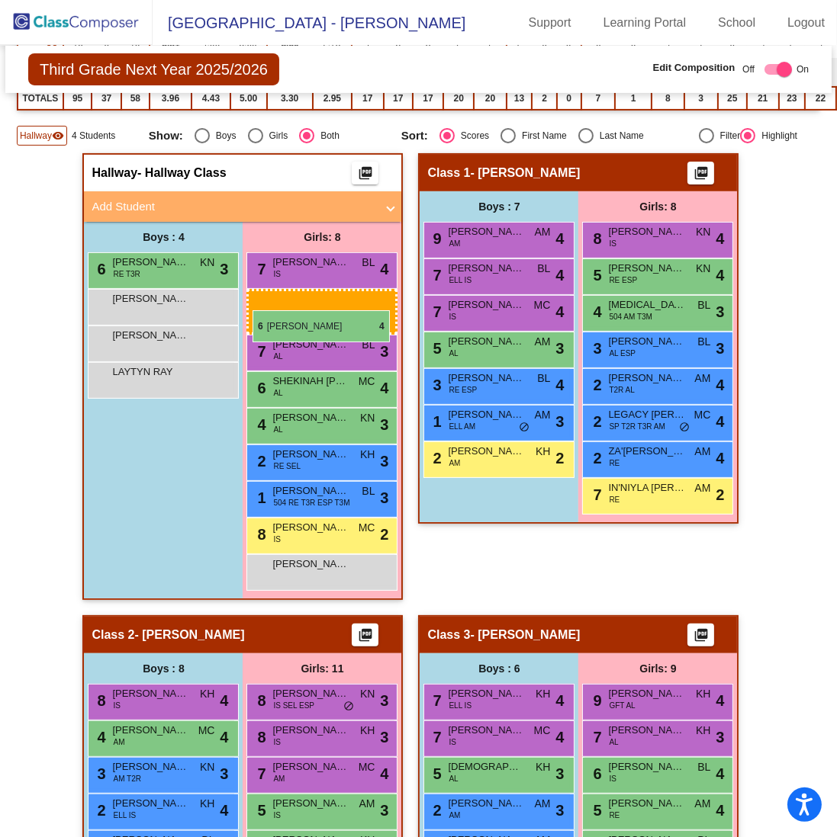
drag, startPoint x: 627, startPoint y: 422, endPoint x: 255, endPoint y: 310, distance: 388.5
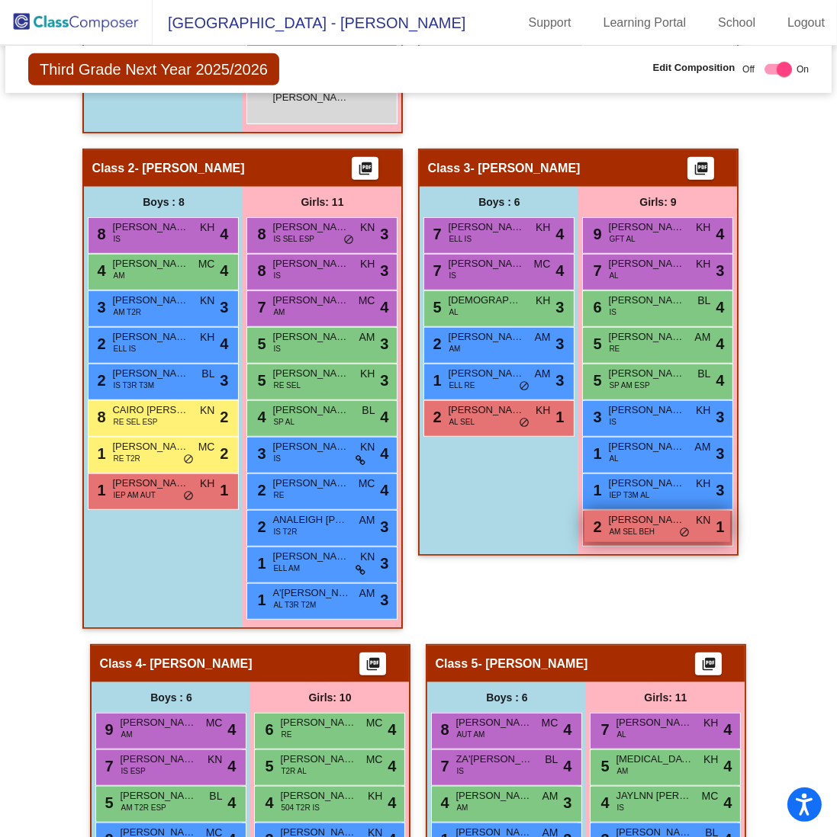
scroll to position [1103, 0]
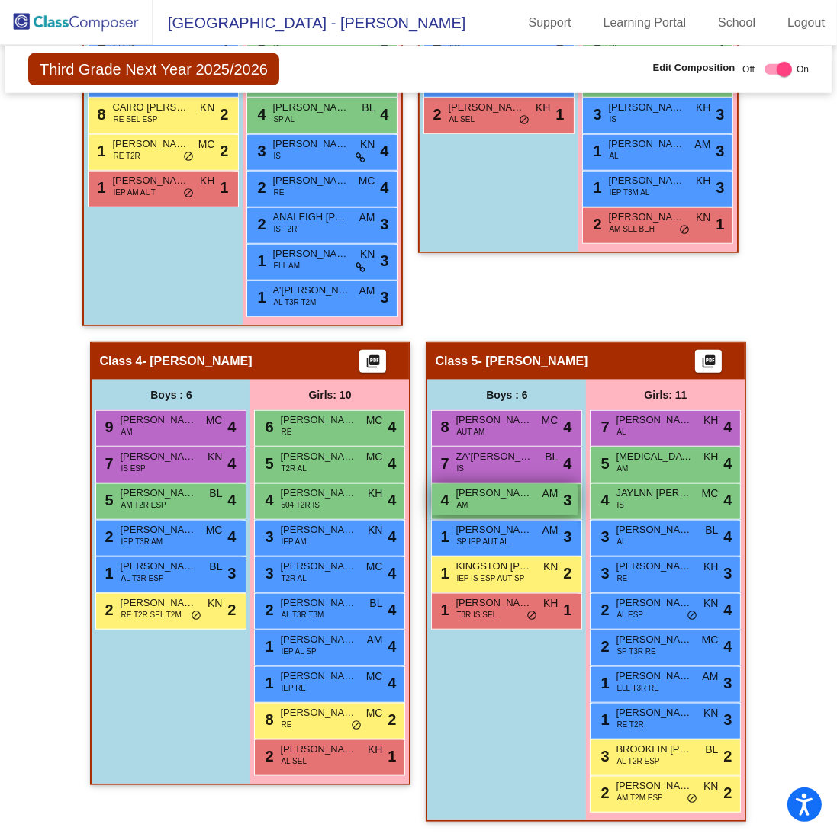
click at [516, 494] on div "4 [PERSON_NAME] AM AM lock do_not_disturb_alt 3" at bounding box center [505, 499] width 146 height 31
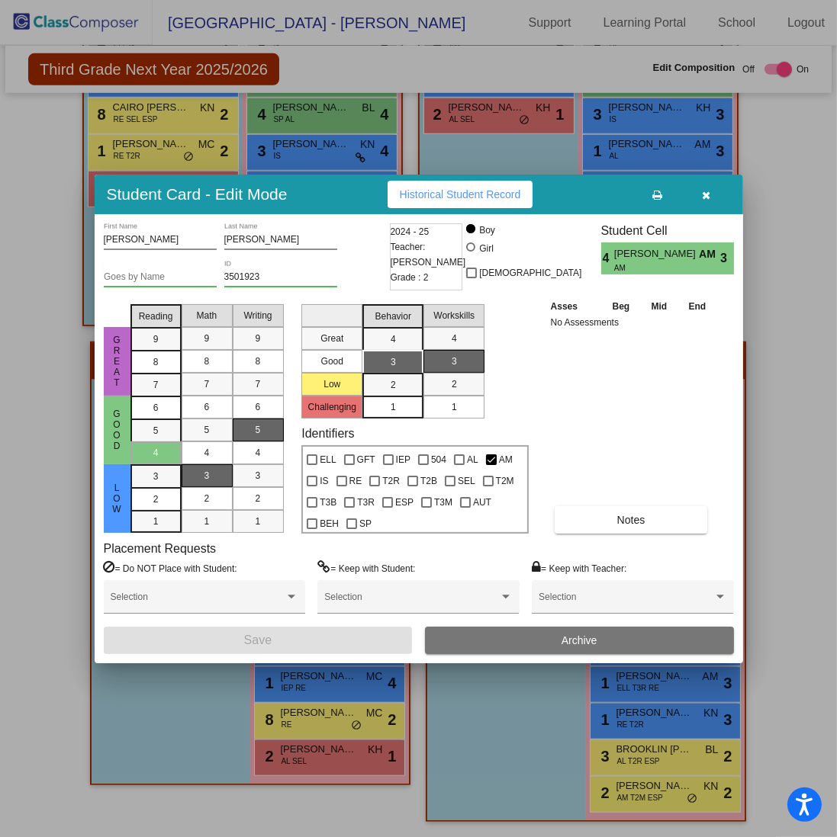
click at [715, 194] on button "button" at bounding box center [706, 194] width 49 height 27
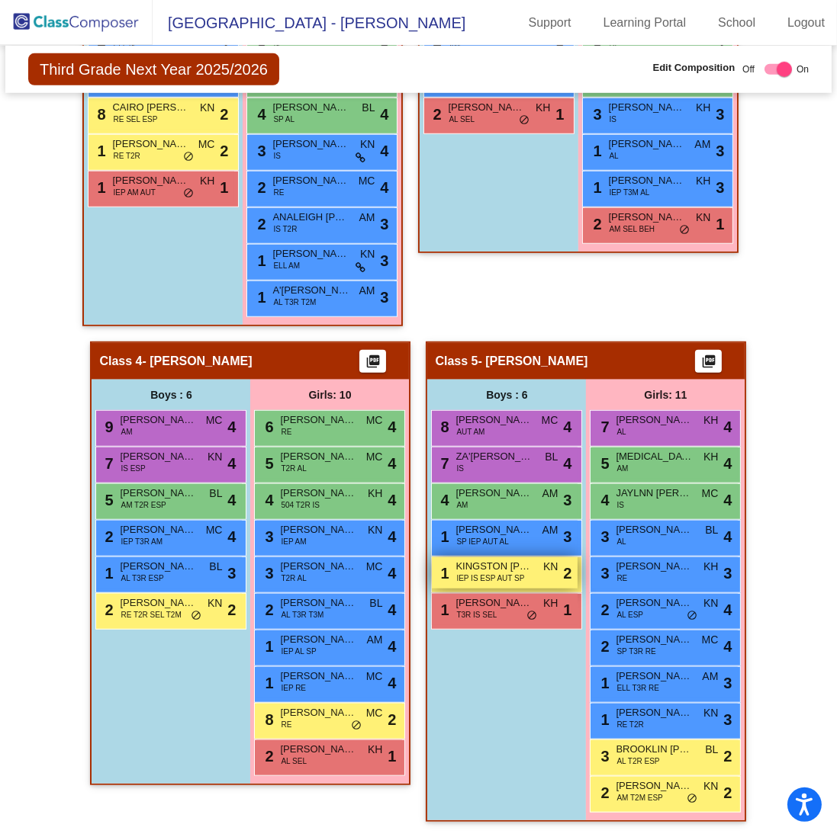
click at [508, 573] on span "IEP IS ESP AUT SP" at bounding box center [490, 578] width 68 height 11
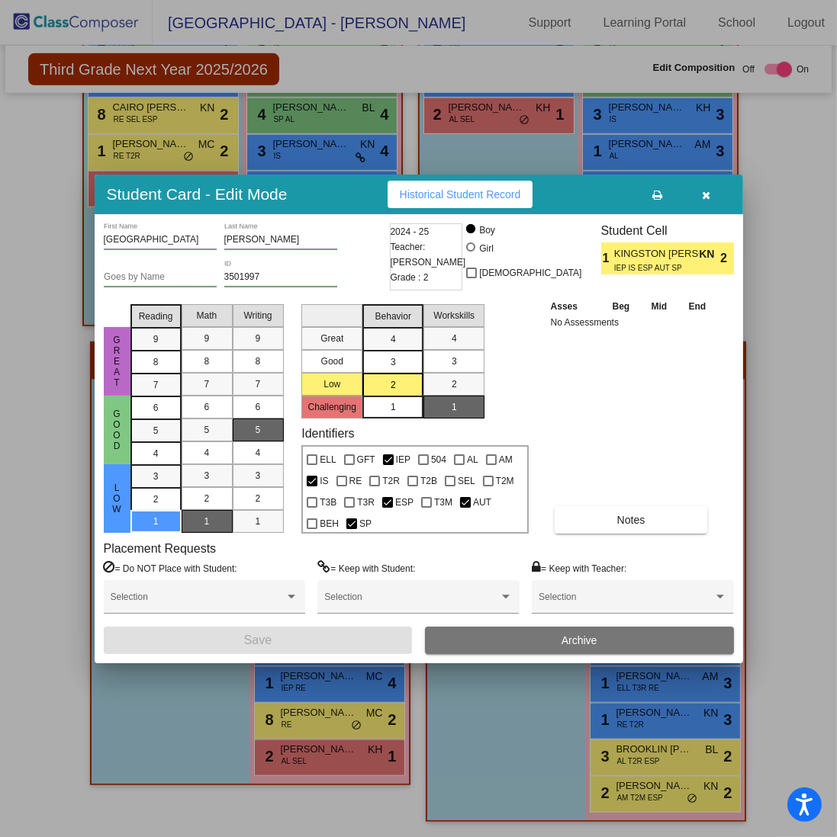
click at [699, 206] on button "button" at bounding box center [706, 194] width 49 height 27
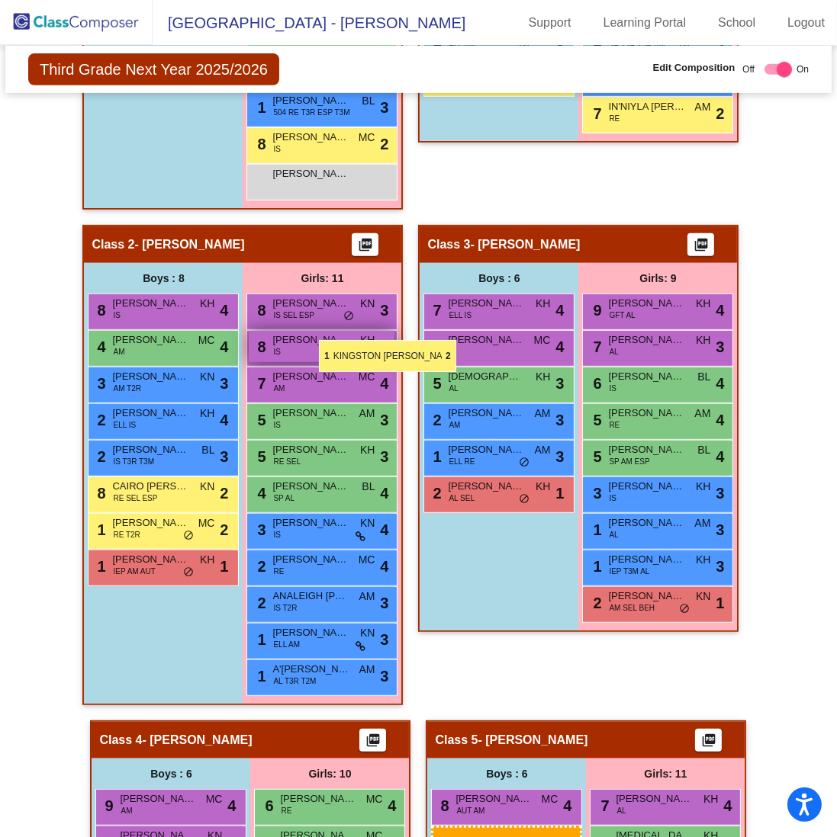
scroll to position [416, 0]
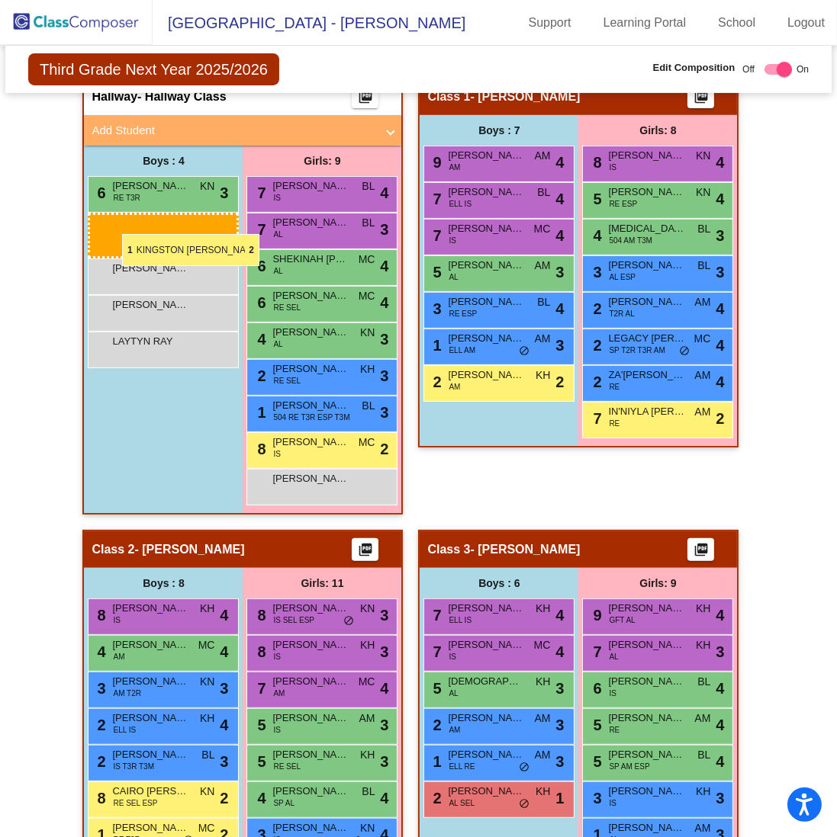
drag, startPoint x: 516, startPoint y: 557, endPoint x: 122, endPoint y: 234, distance: 508.9
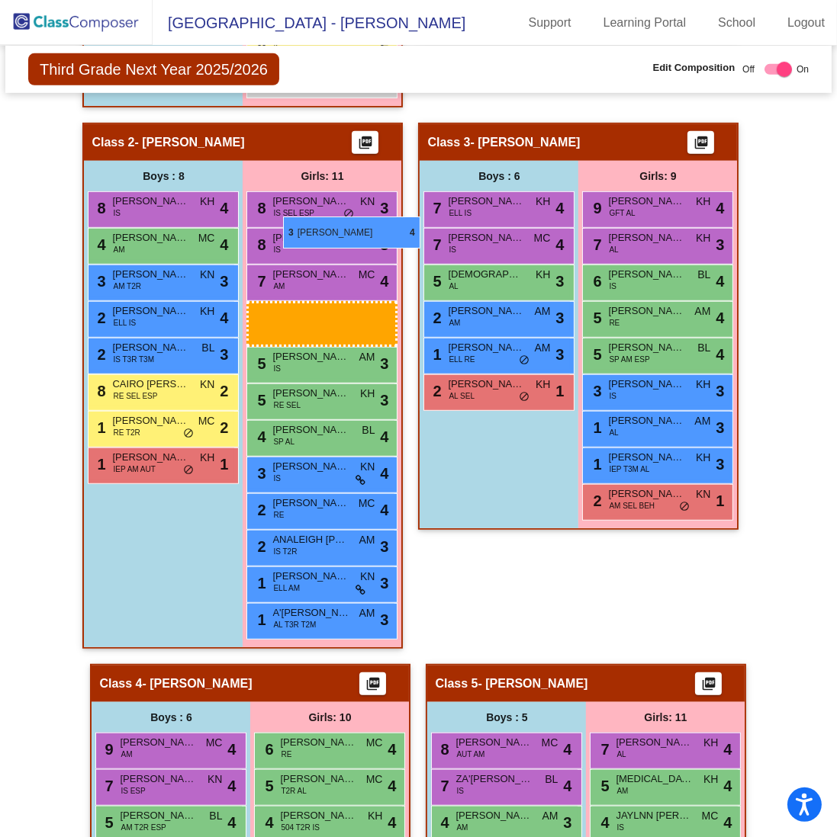
scroll to position [798, 0]
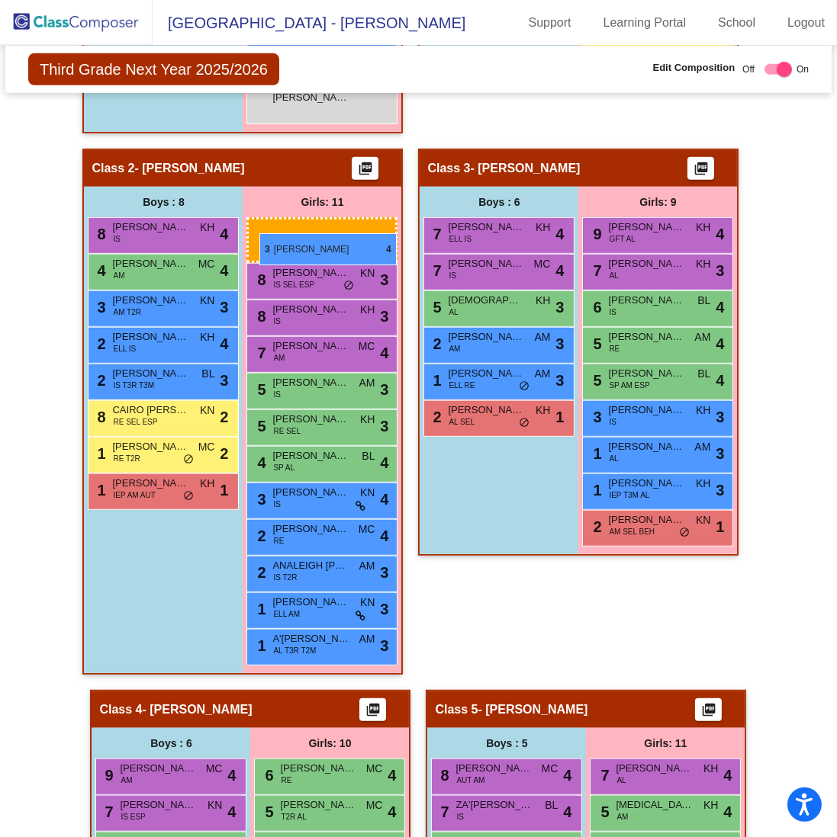
drag, startPoint x: 319, startPoint y: 531, endPoint x: 258, endPoint y: 227, distance: 309.6
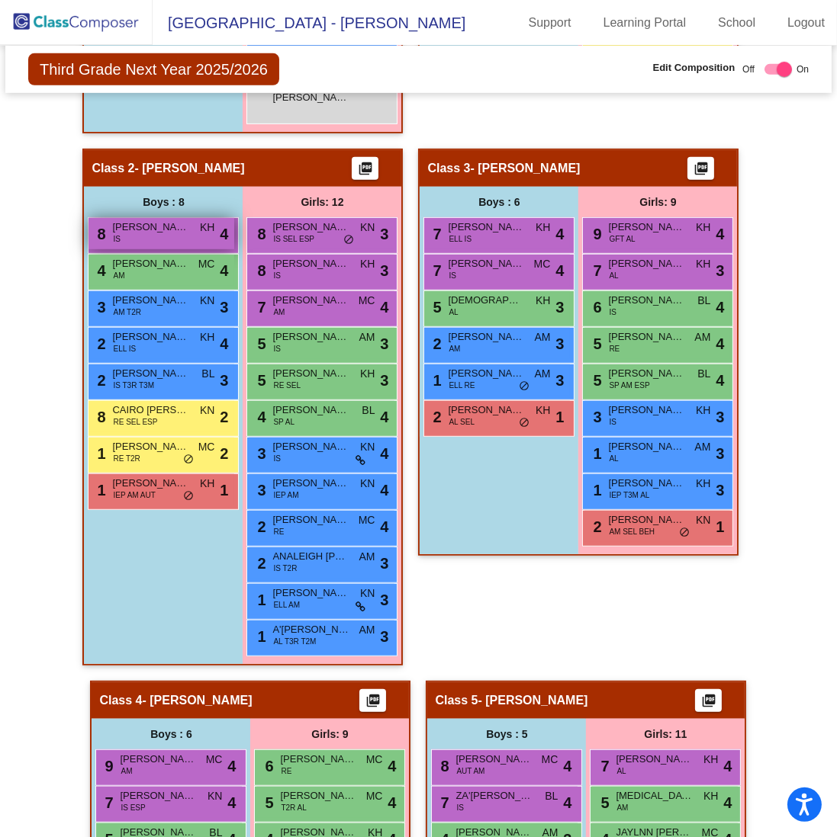
scroll to position [645, 0]
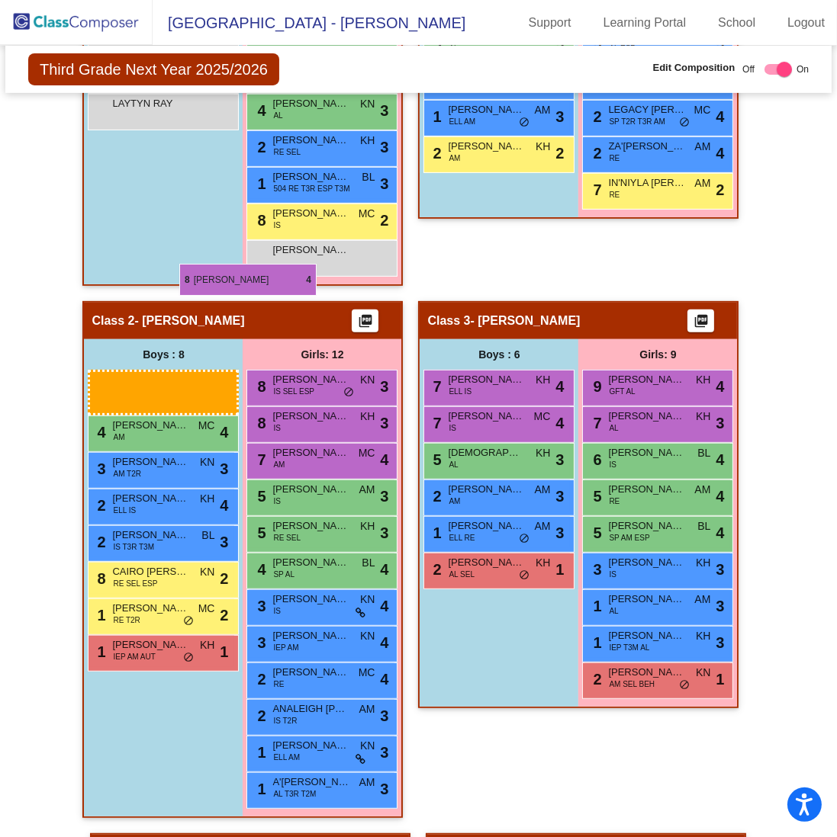
drag, startPoint x: 178, startPoint y: 230, endPoint x: 178, endPoint y: 288, distance: 57.2
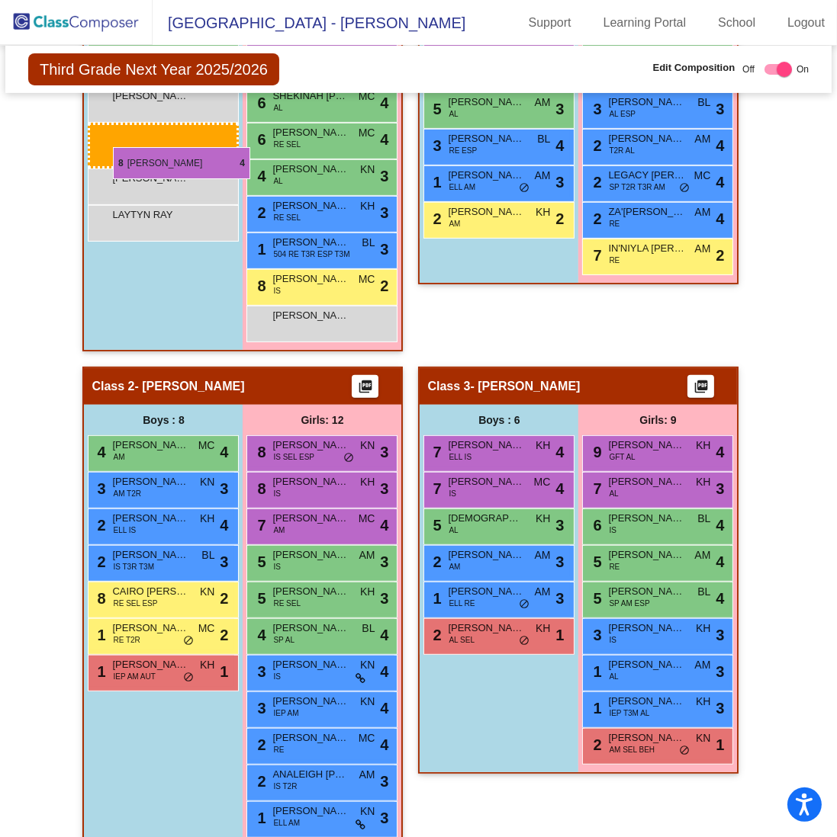
drag, startPoint x: 176, startPoint y: 375, endPoint x: 113, endPoint y: 147, distance: 236.7
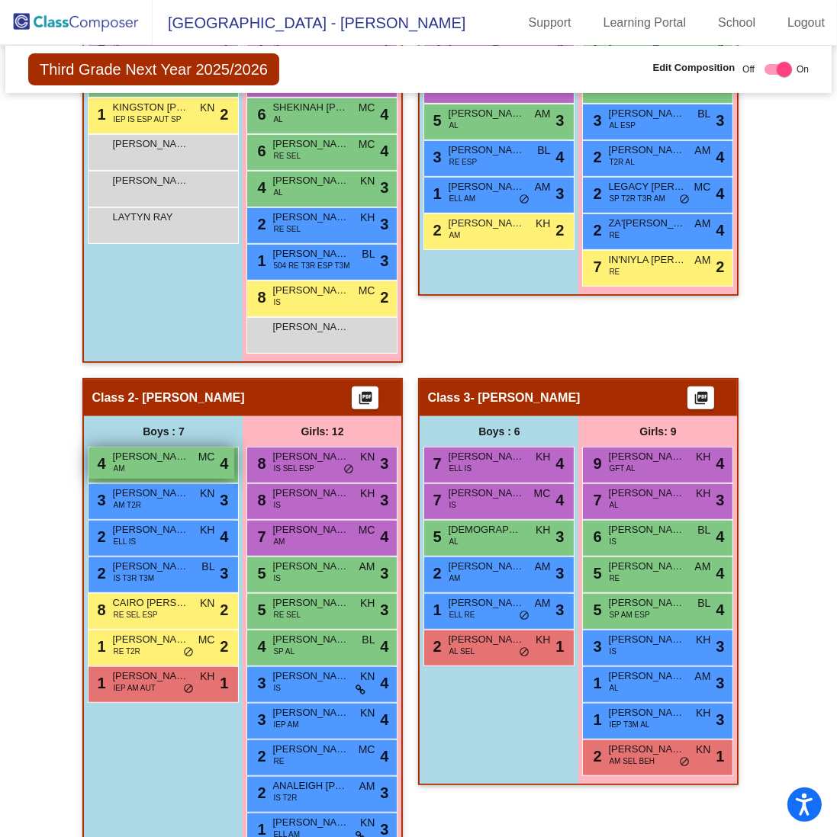
scroll to position [540, 0]
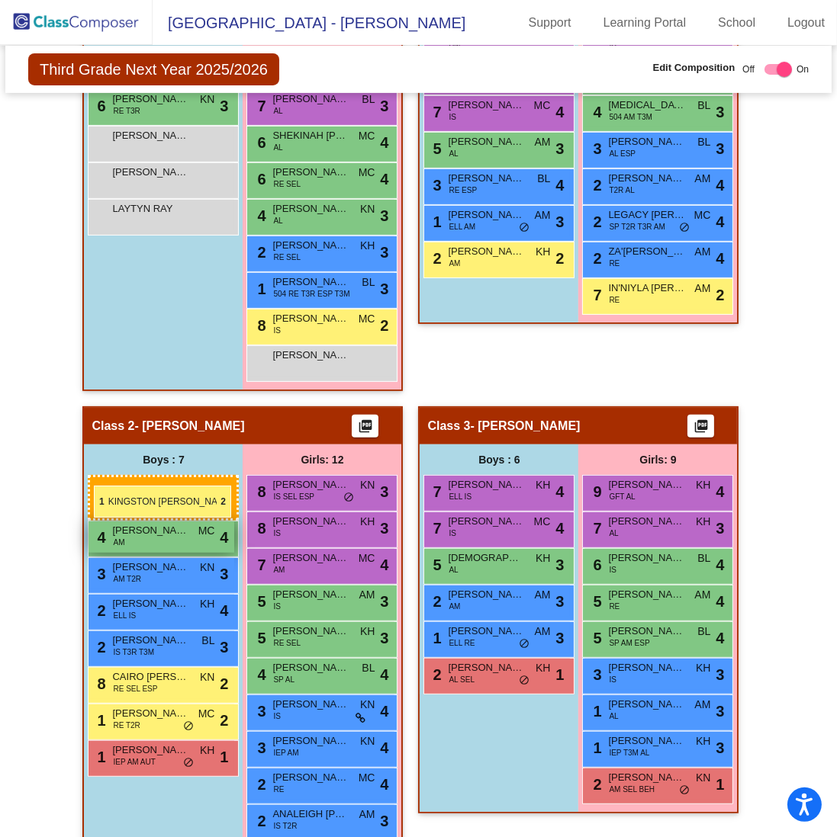
drag, startPoint x: 154, startPoint y: 130, endPoint x: 96, endPoint y: 490, distance: 365.4
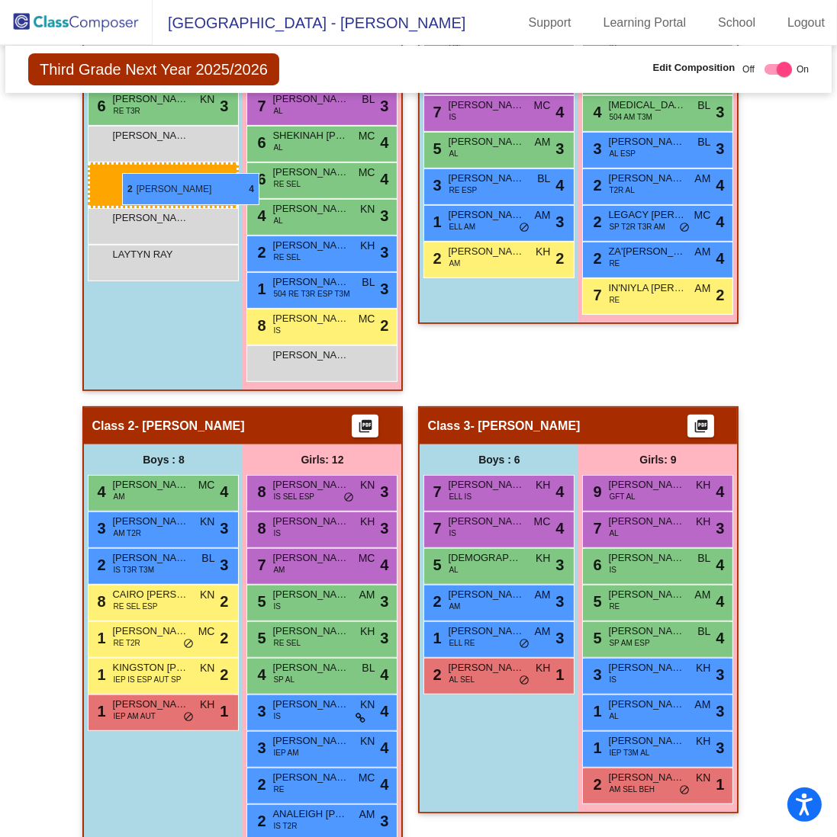
drag, startPoint x: 128, startPoint y: 564, endPoint x: 122, endPoint y: 173, distance: 390.5
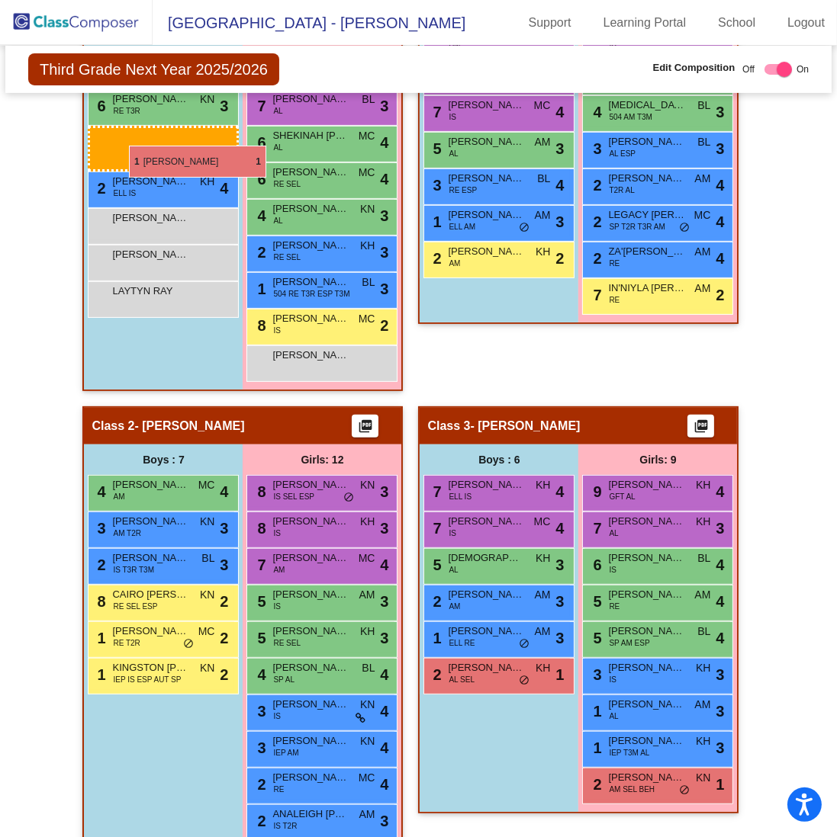
drag, startPoint x: 136, startPoint y: 711, endPoint x: 129, endPoint y: 146, distance: 565.2
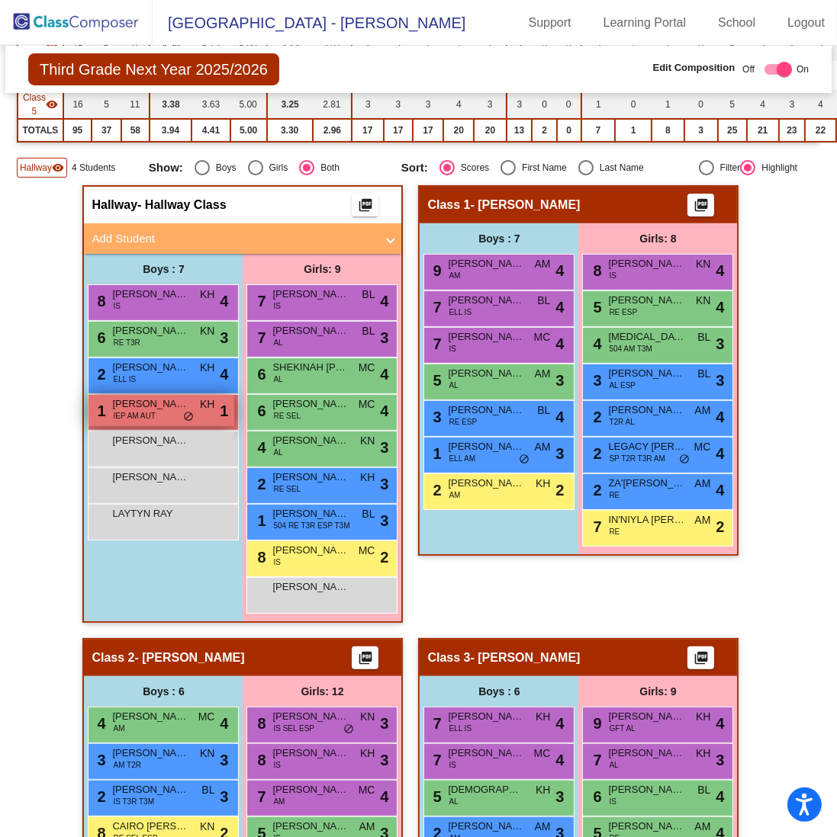
scroll to position [311, 0]
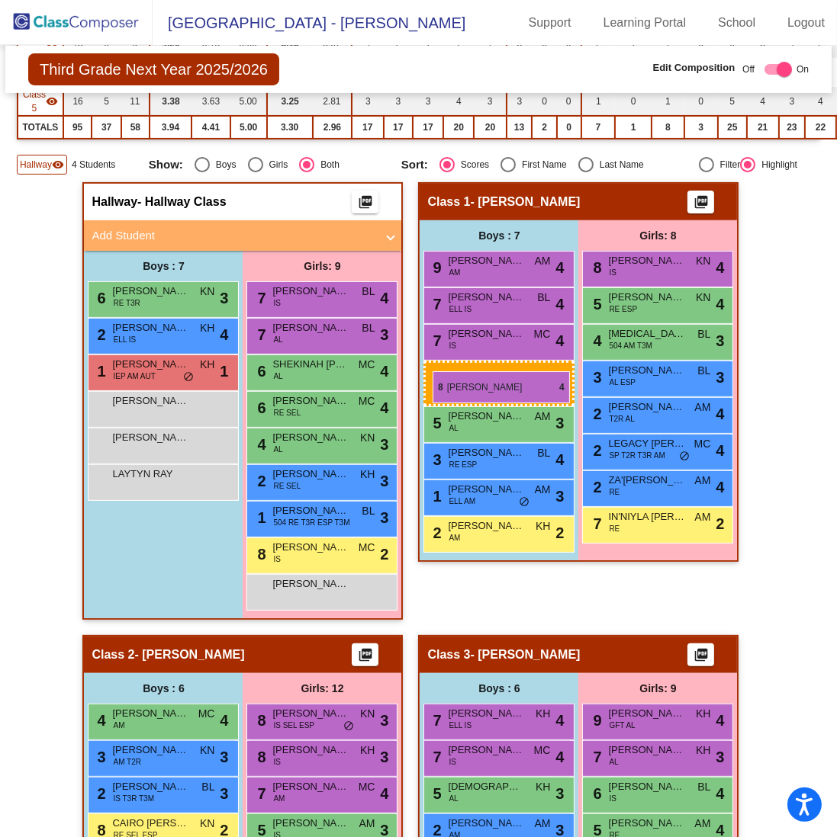
drag, startPoint x: 98, startPoint y: 292, endPoint x: 432, endPoint y: 371, distance: 343.3
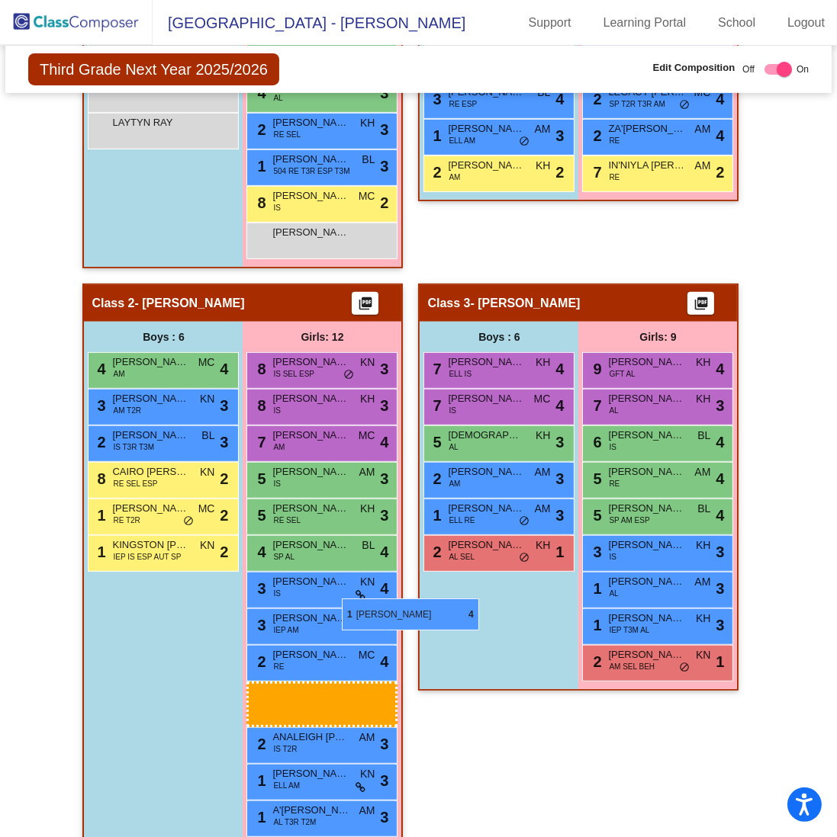
scroll to position [606, 0]
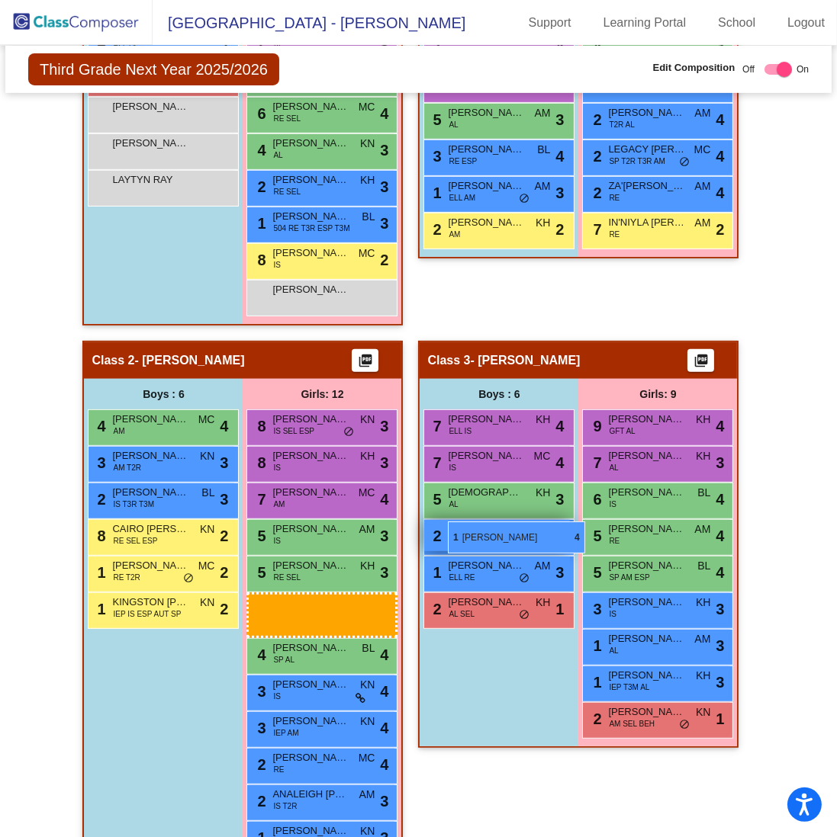
drag, startPoint x: 323, startPoint y: 641, endPoint x: 448, endPoint y: 522, distance: 172.6
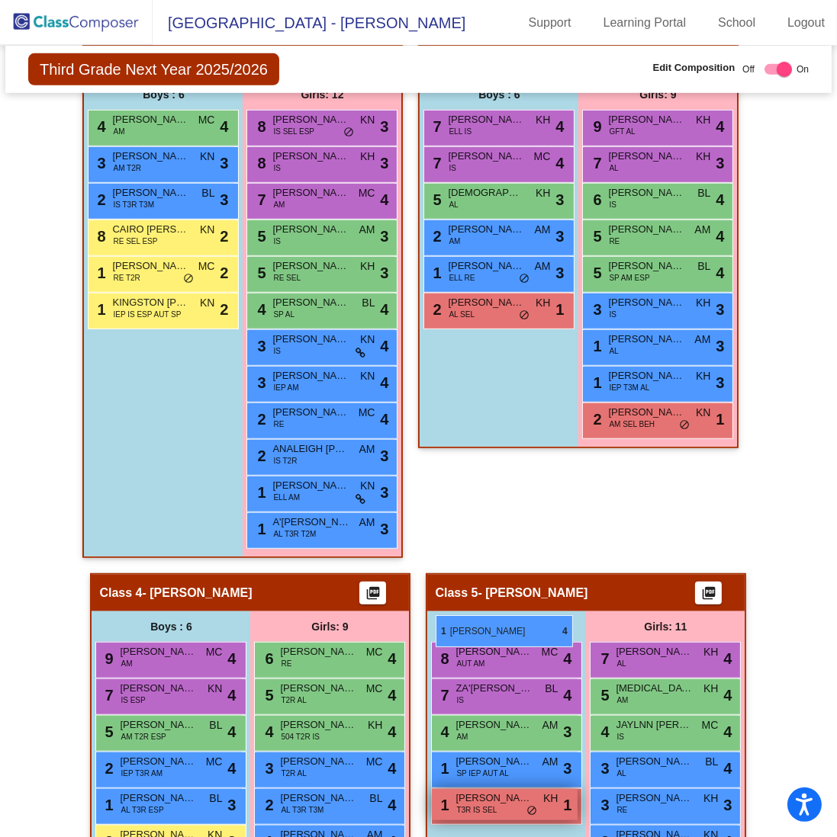
scroll to position [758, 0]
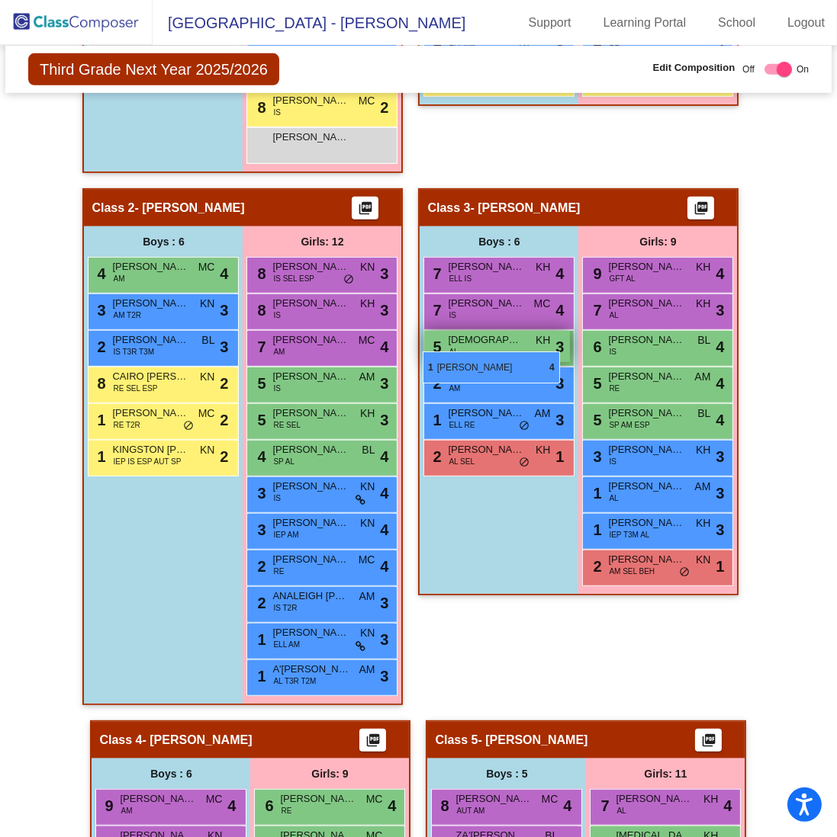
drag, startPoint x: 309, startPoint y: 633, endPoint x: 423, endPoint y: 352, distance: 303.5
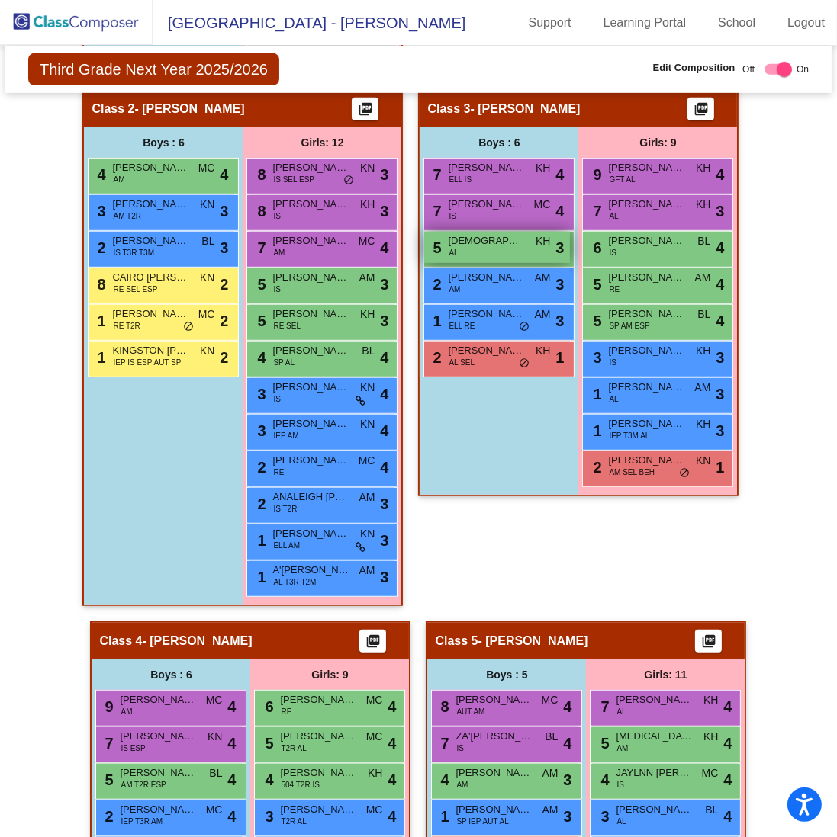
scroll to position [987, 0]
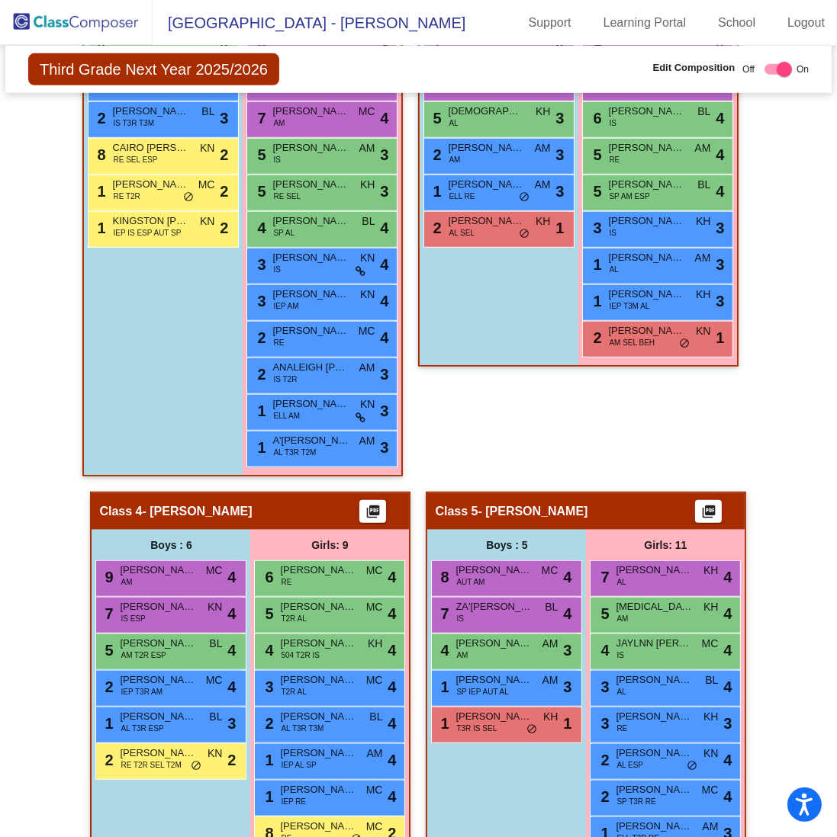
click at [444, 361] on div "Class 3 - [PERSON_NAME] picture_as_pdf Add Student First Name Last Name Student…" at bounding box center [578, 163] width 320 height 407
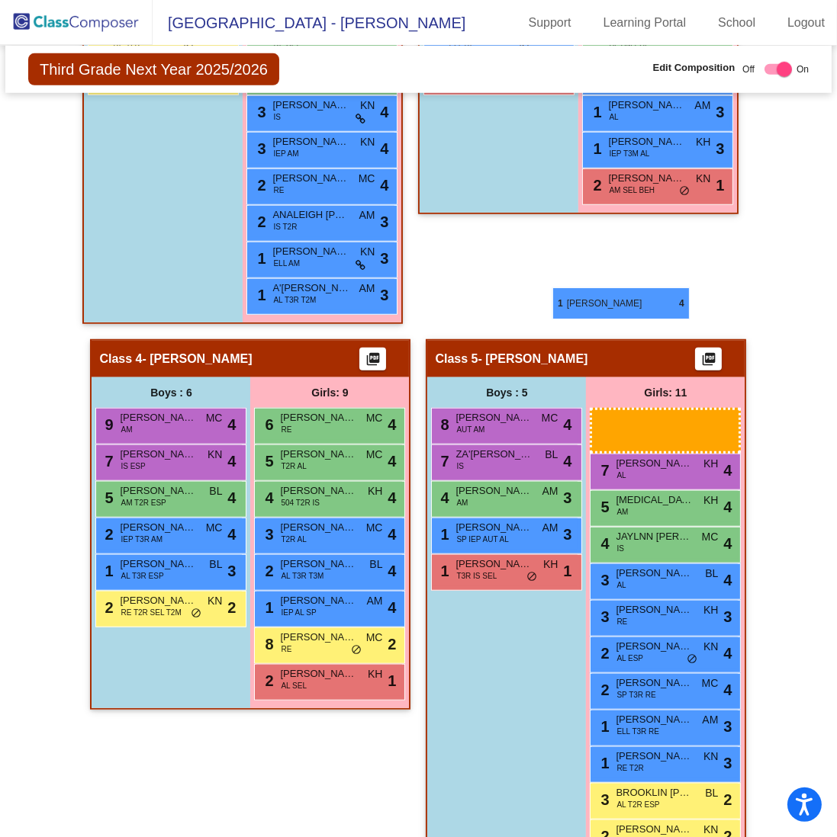
scroll to position [911, 0]
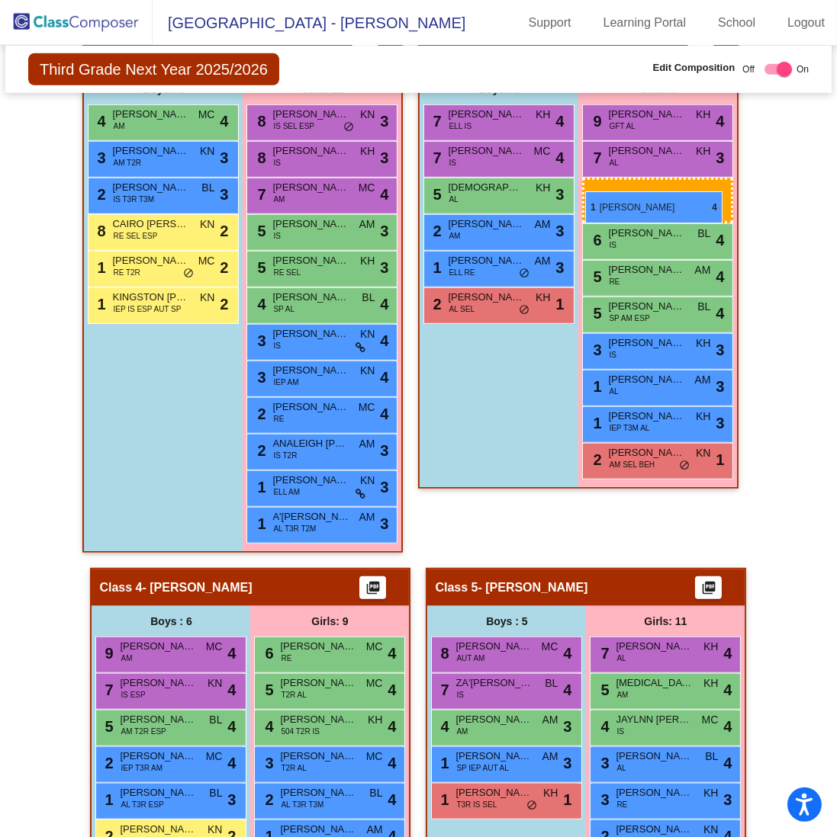
drag, startPoint x: 291, startPoint y: 648, endPoint x: 585, endPoint y: 191, distance: 543.1
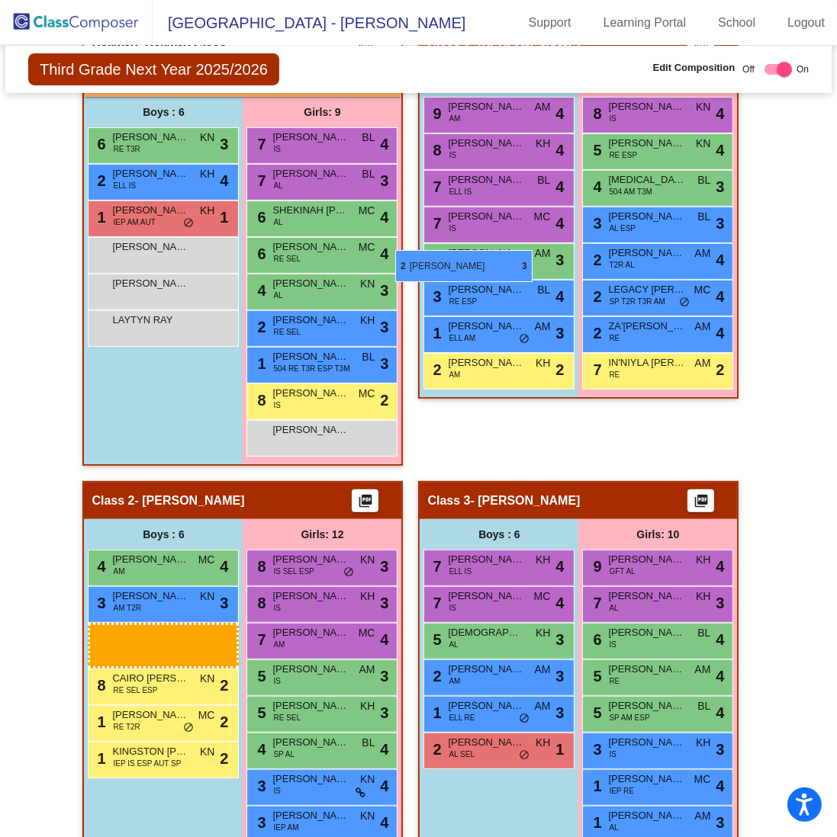
scroll to position [300, 0]
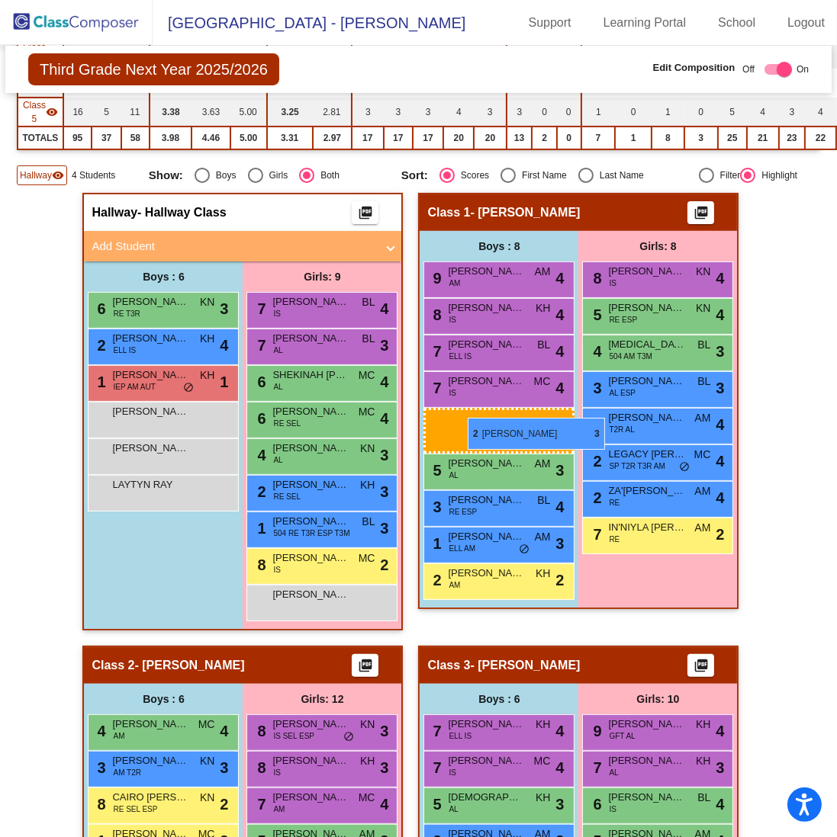
drag, startPoint x: 138, startPoint y: 429, endPoint x: 468, endPoint y: 418, distance: 329.6
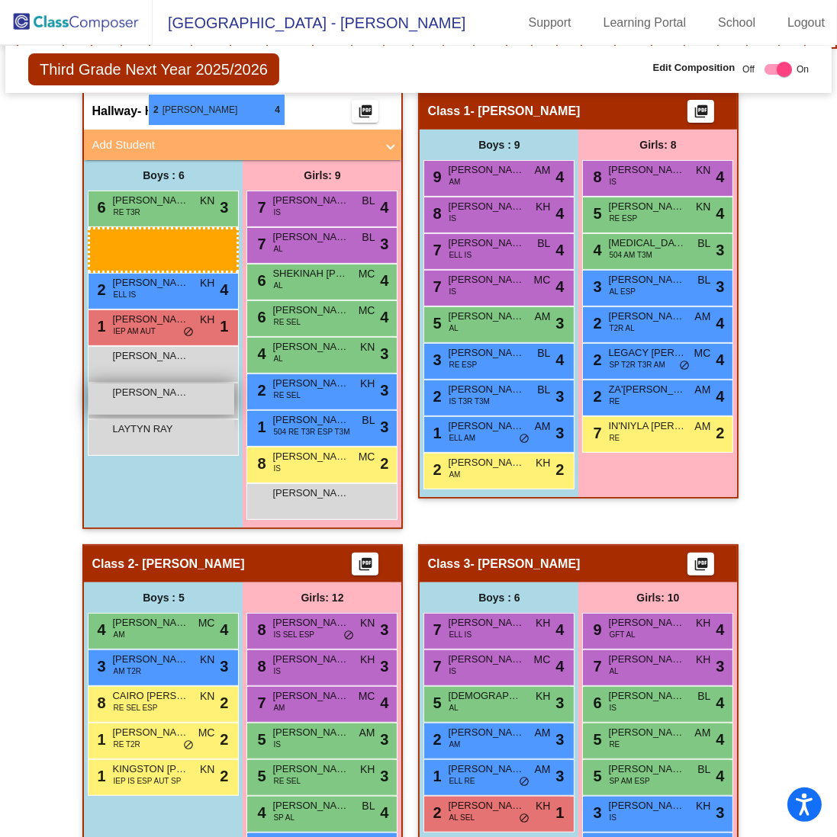
scroll to position [377, 0]
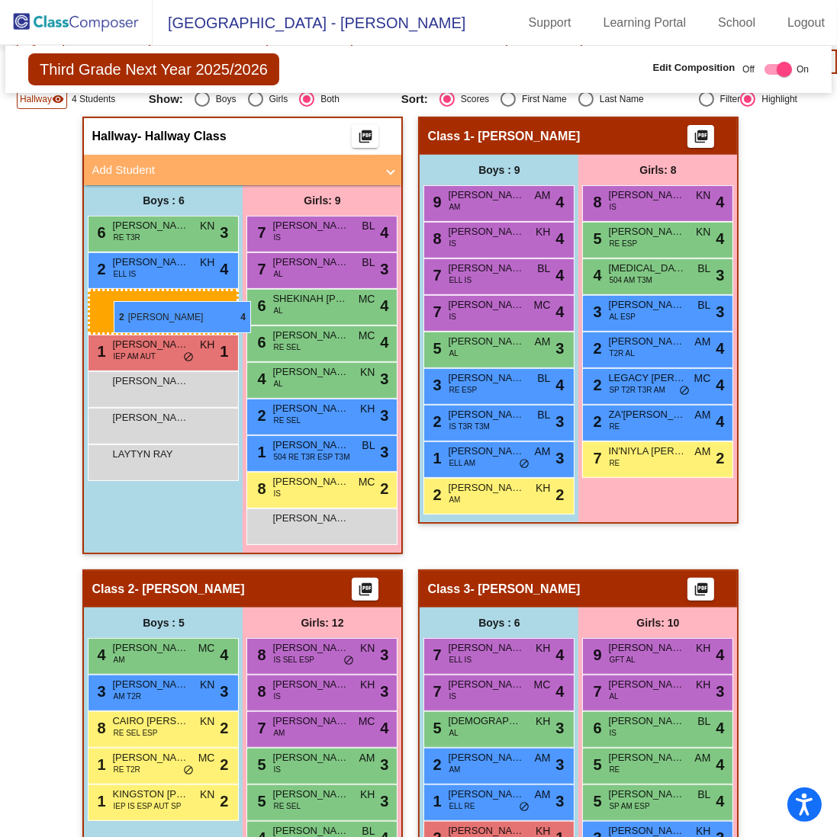
drag, startPoint x: 194, startPoint y: 529, endPoint x: 114, endPoint y: 301, distance: 241.7
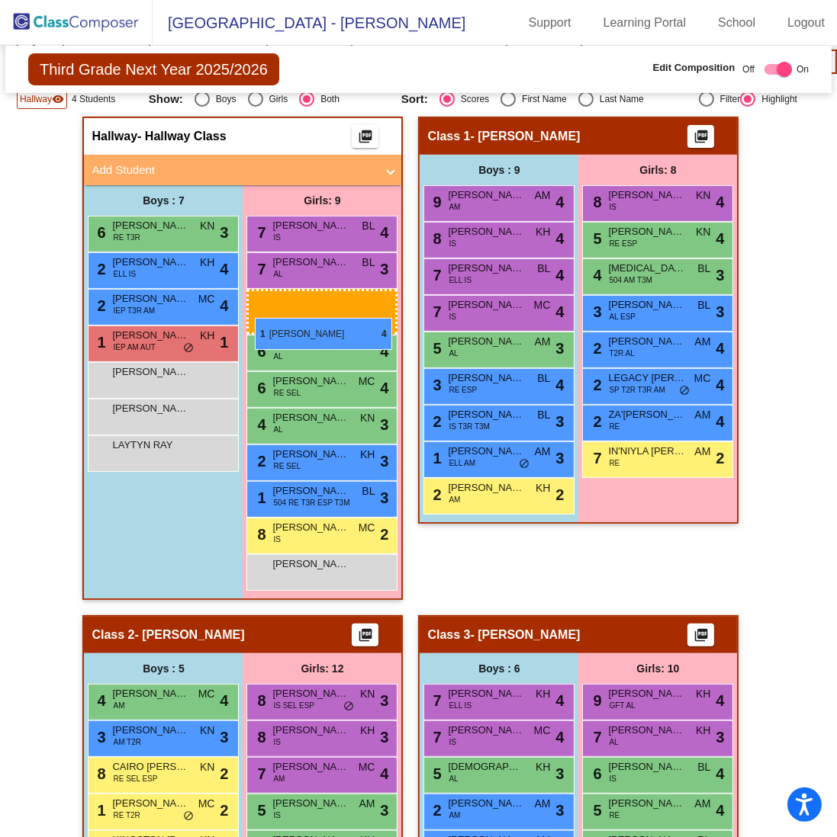
drag, startPoint x: 260, startPoint y: 602, endPoint x: 255, endPoint y: 318, distance: 284.5
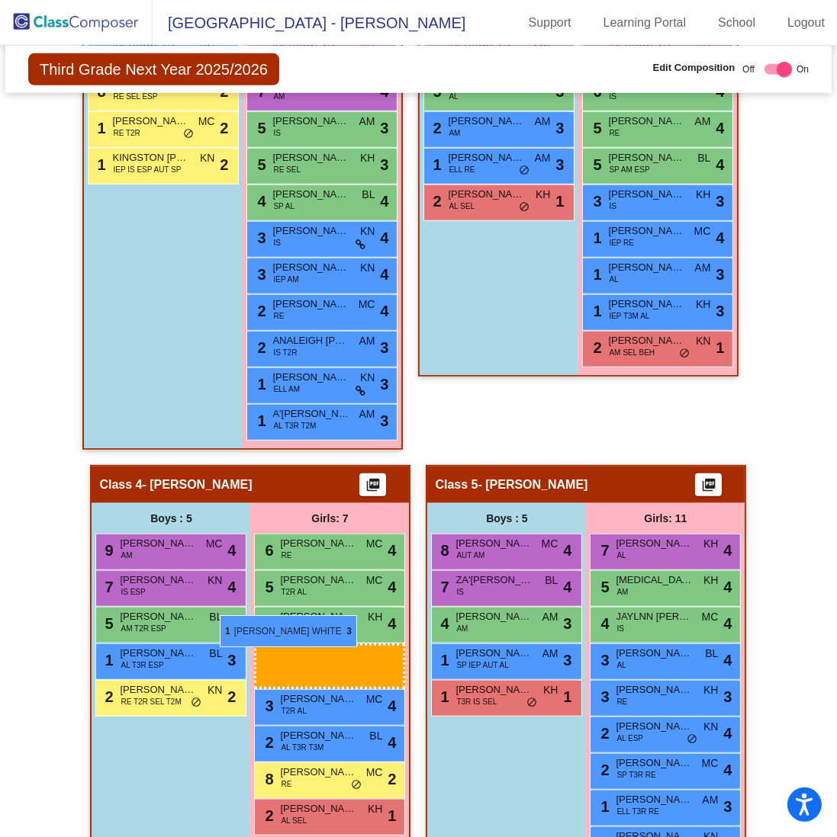
scroll to position [1139, 0]
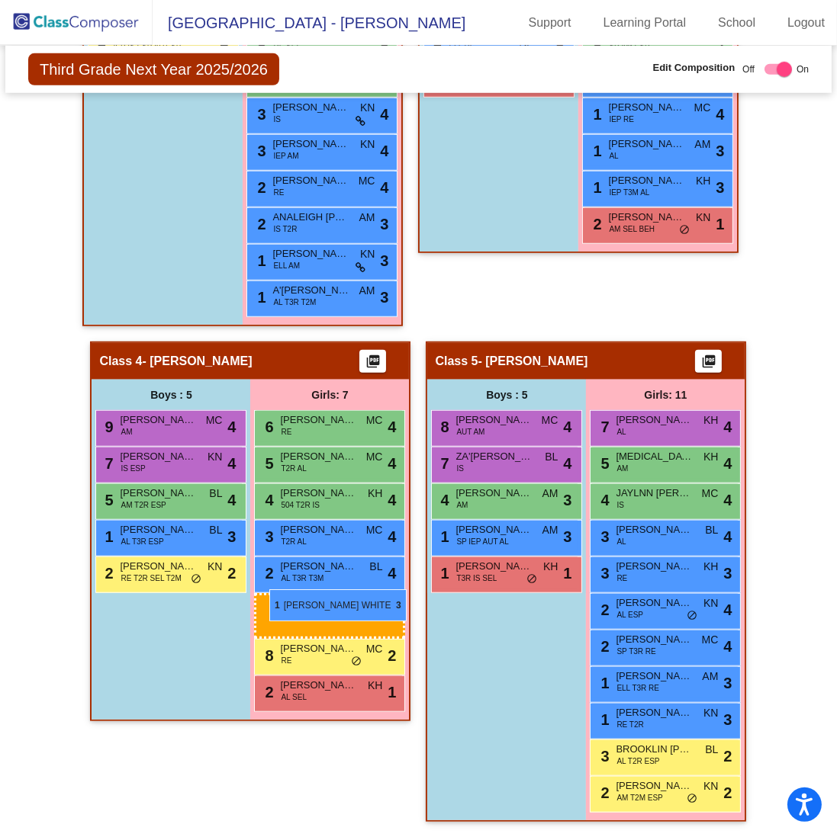
drag, startPoint x: 329, startPoint y: 368, endPoint x: 269, endPoint y: 590, distance: 229.0
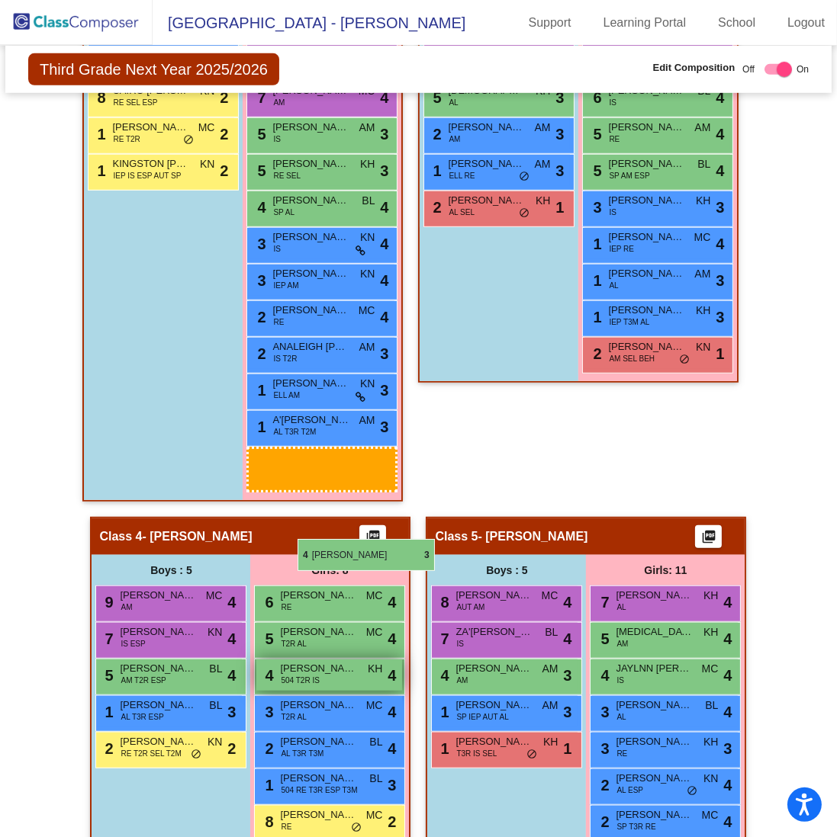
scroll to position [1063, 0]
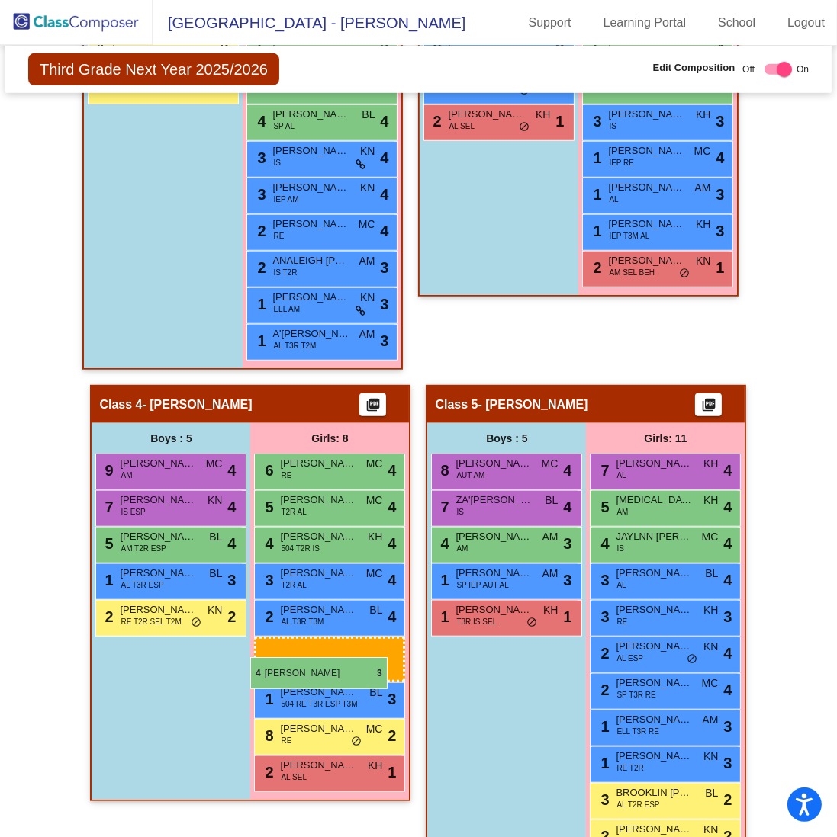
drag, startPoint x: 318, startPoint y: 310, endPoint x: 250, endPoint y: 657, distance: 353.6
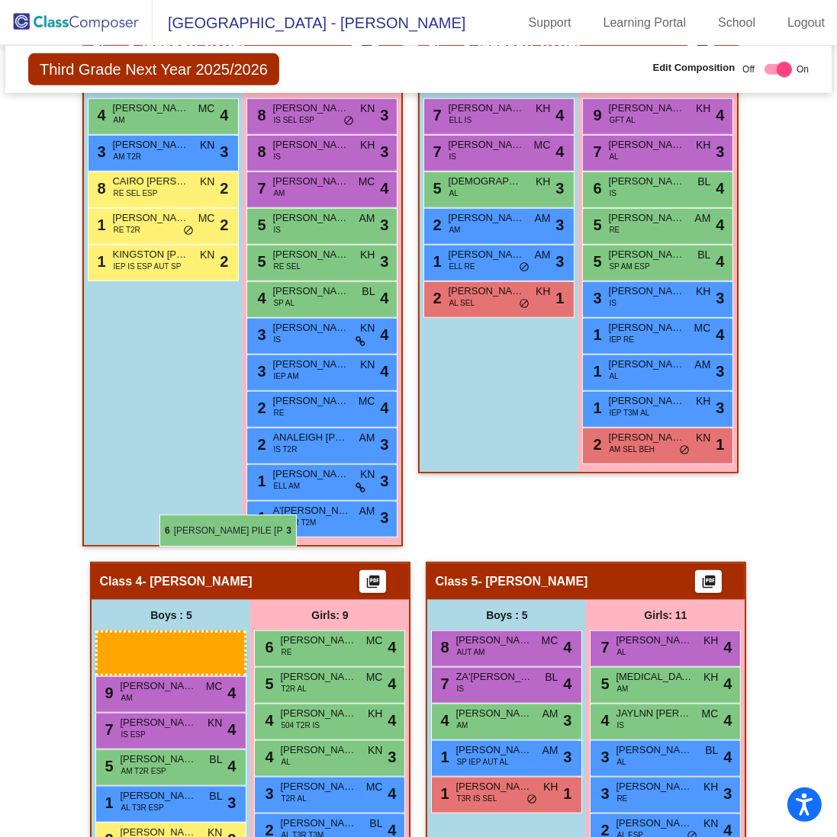
scroll to position [1017, 0]
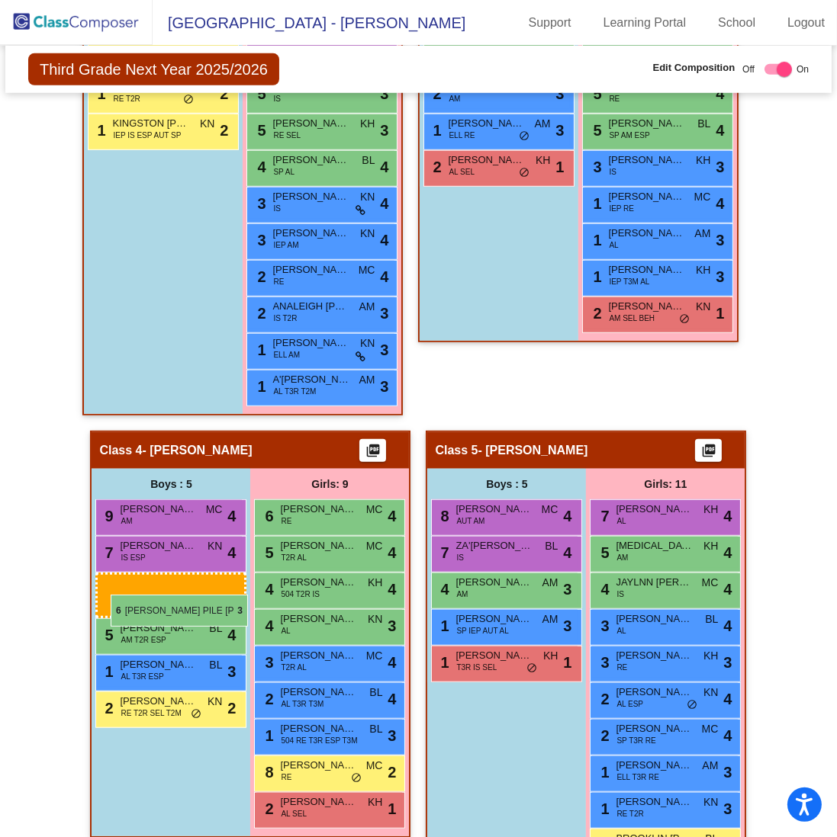
drag, startPoint x: 176, startPoint y: 303, endPoint x: 111, endPoint y: 595, distance: 299.4
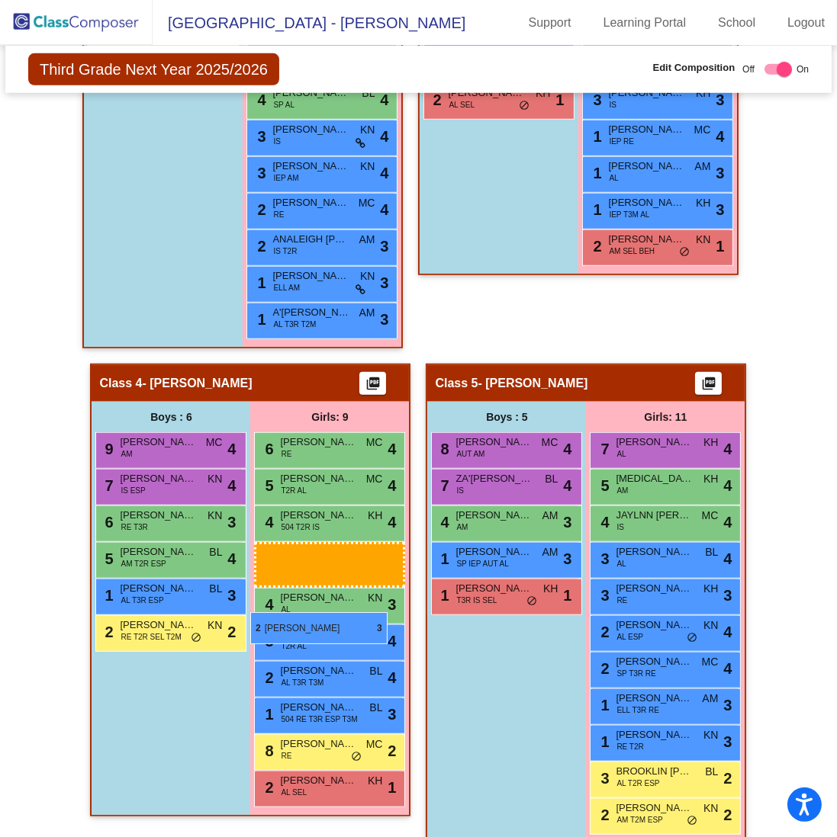
scroll to position [1094, 0]
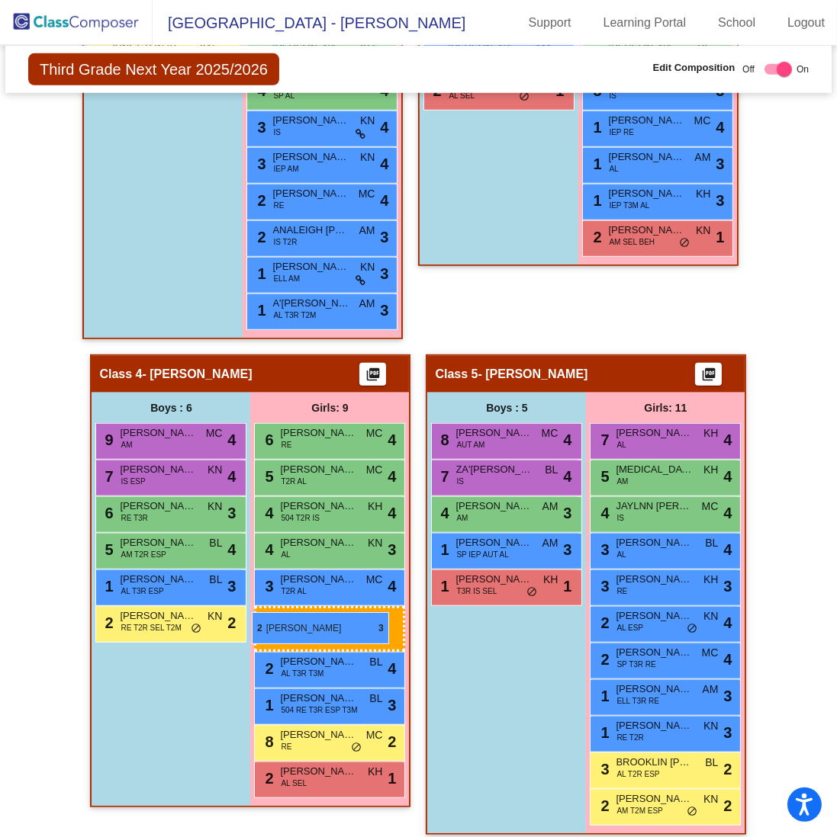
drag, startPoint x: 278, startPoint y: 498, endPoint x: 252, endPoint y: 612, distance: 117.5
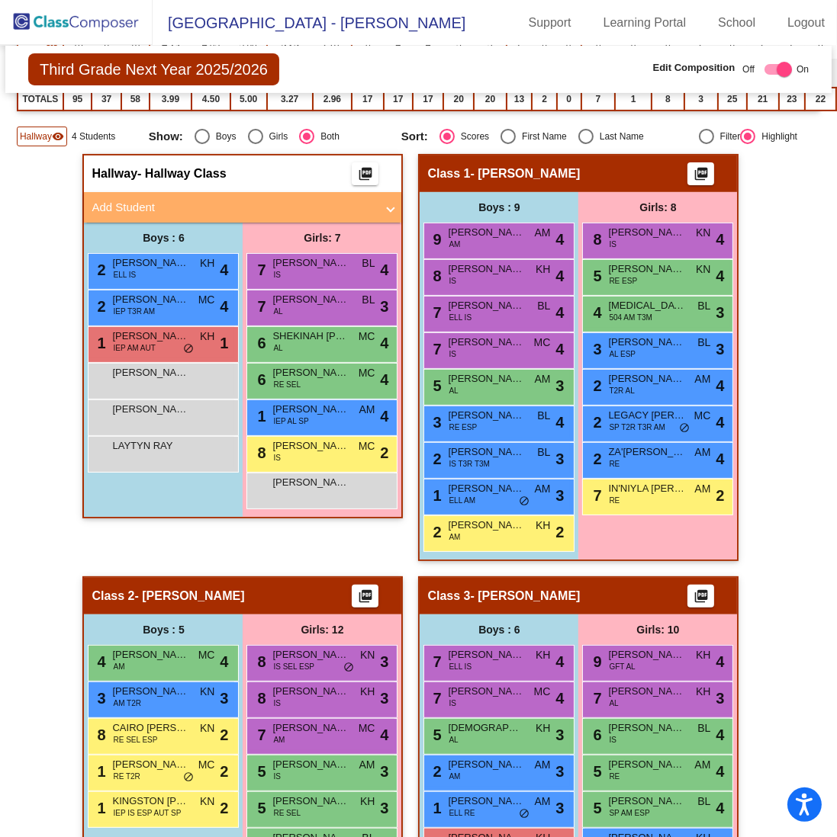
scroll to position [331, 0]
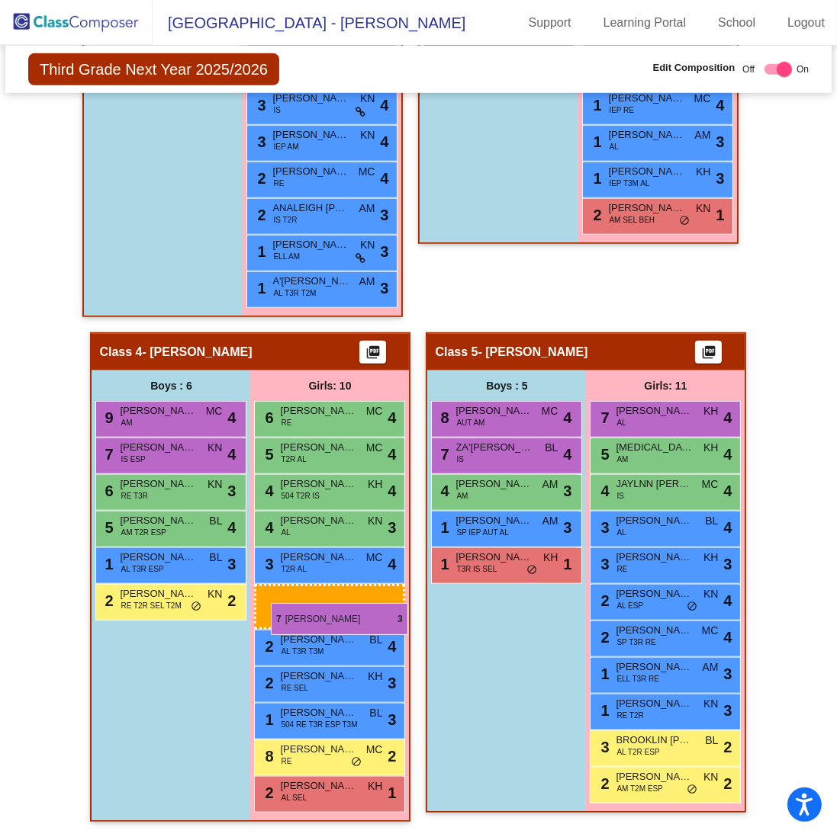
drag, startPoint x: 319, startPoint y: 310, endPoint x: 271, endPoint y: 603, distance: 297.5
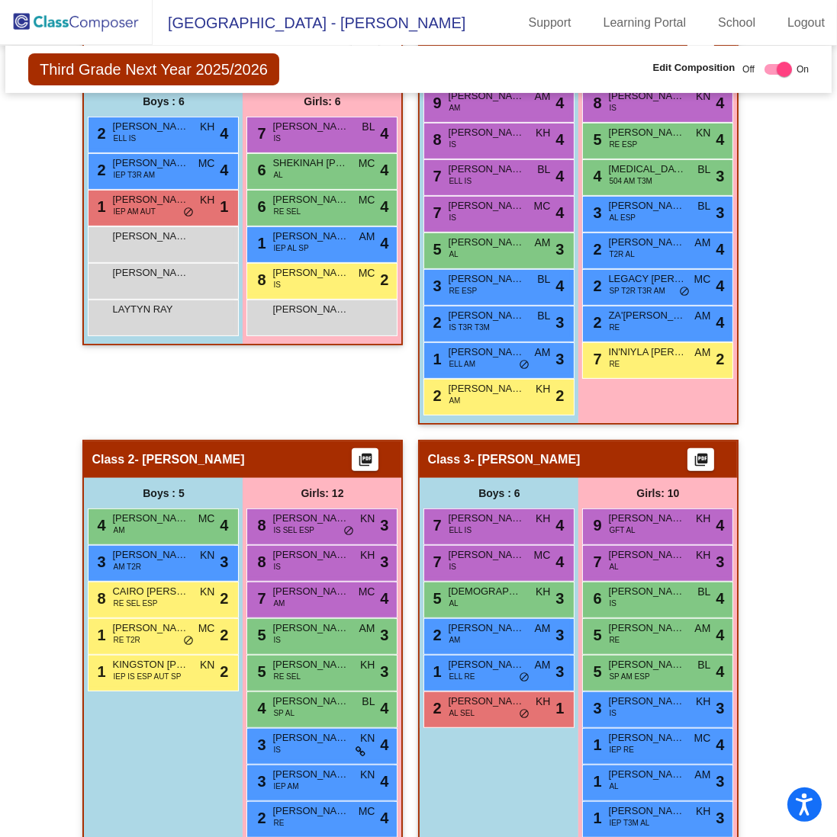
scroll to position [423, 0]
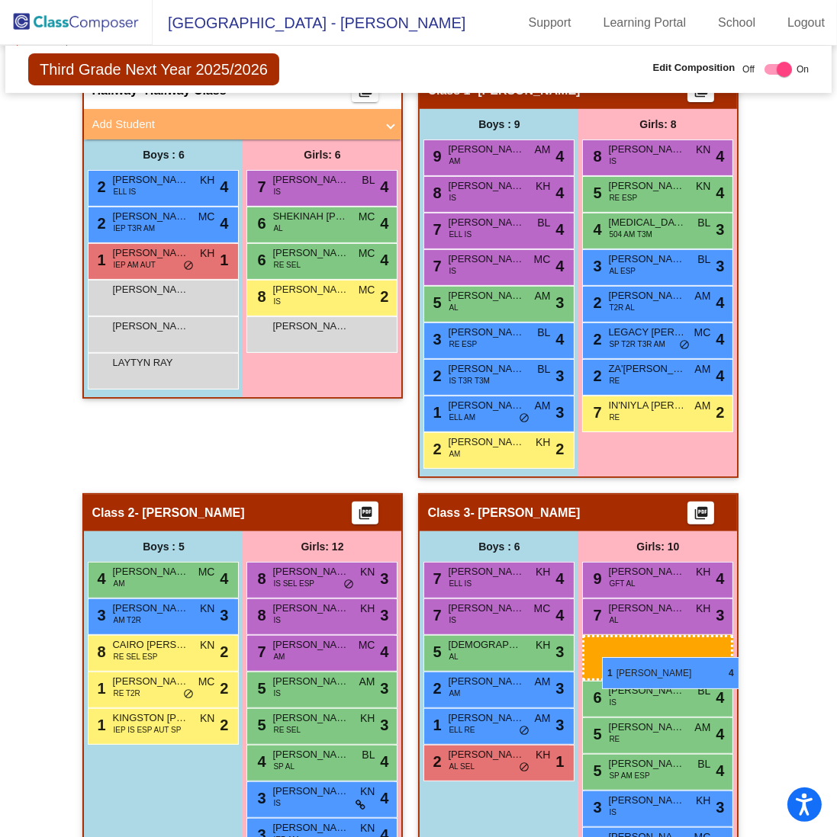
drag, startPoint x: 313, startPoint y: 286, endPoint x: 602, endPoint y: 657, distance: 470.6
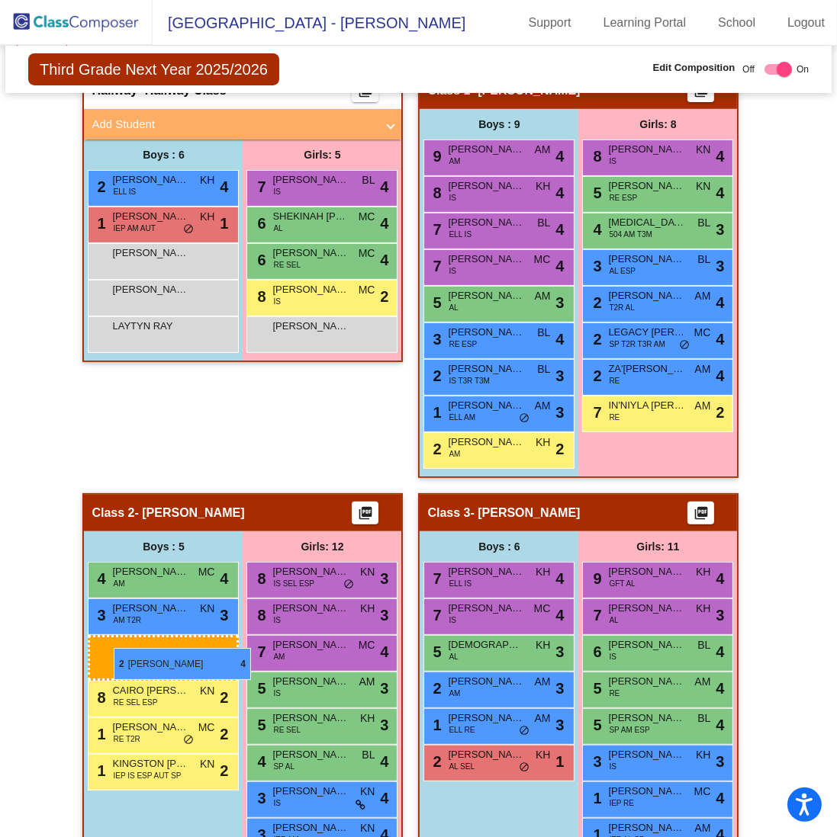
drag, startPoint x: 114, startPoint y: 215, endPoint x: 114, endPoint y: 648, distance: 433.2
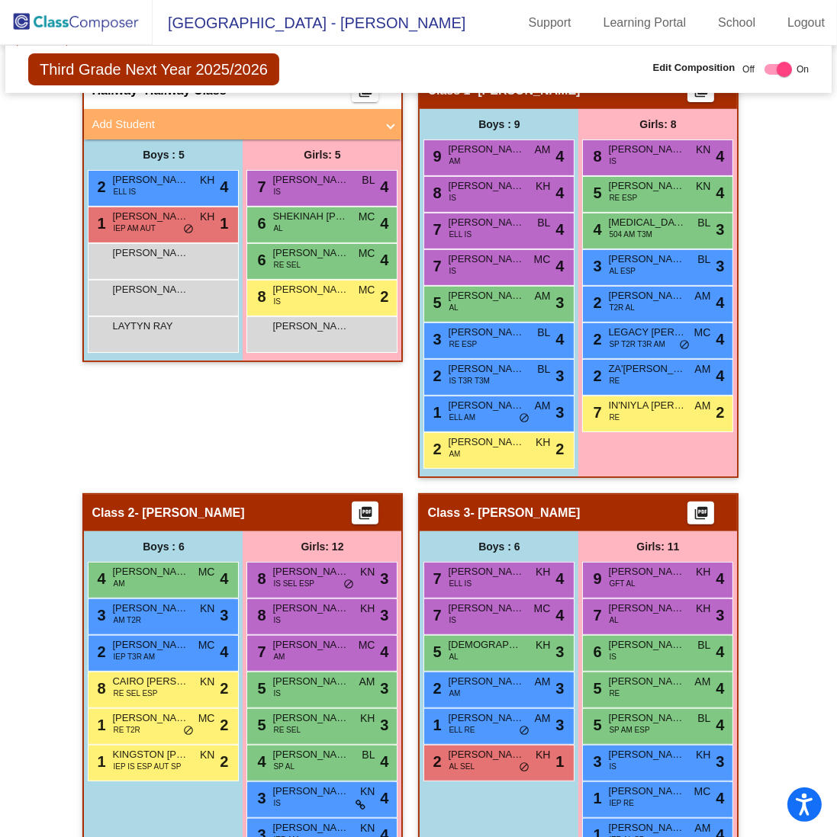
click at [154, 234] on div "1 [PERSON_NAME] IEP AM AUT KH lock do_not_disturb_alt 1" at bounding box center [163, 225] width 151 height 37
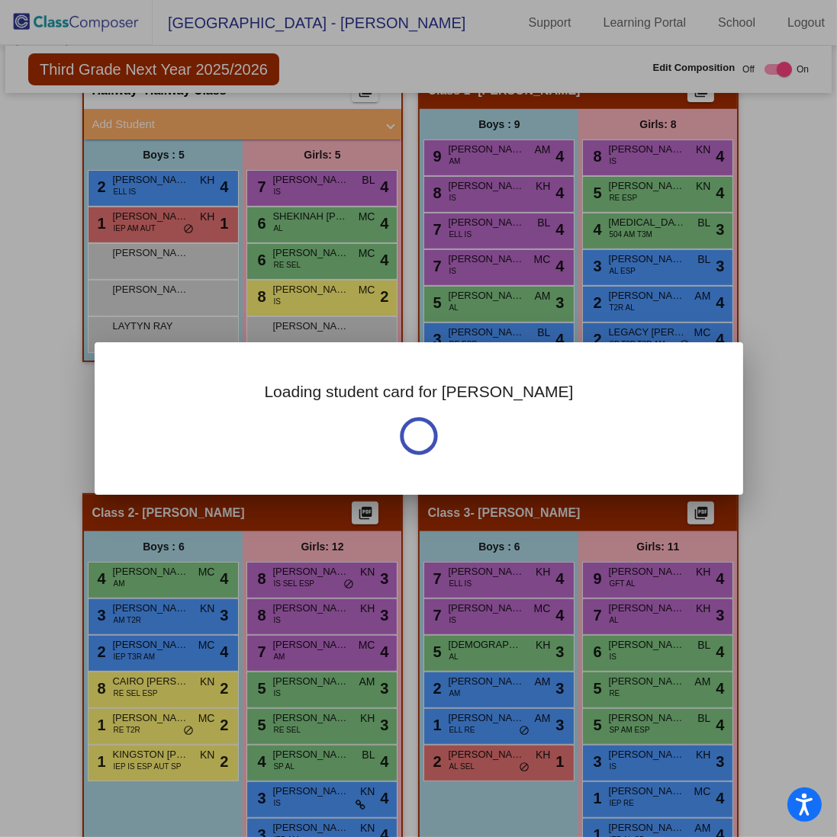
click at [154, 234] on div at bounding box center [418, 418] width 837 height 837
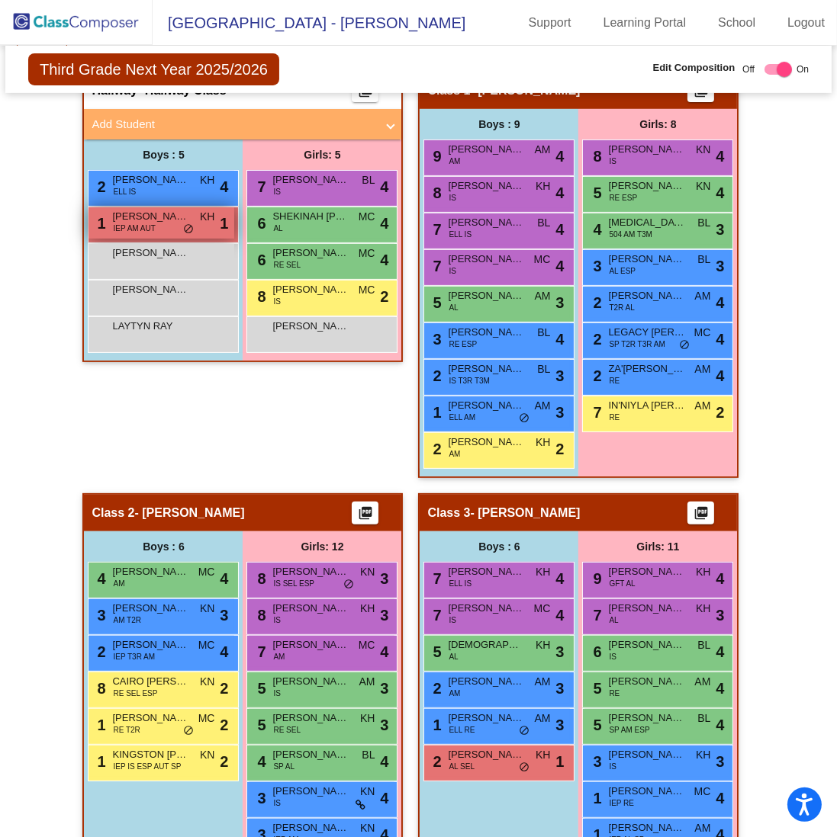
click at [146, 223] on span "IEP AM AUT" at bounding box center [134, 228] width 42 height 11
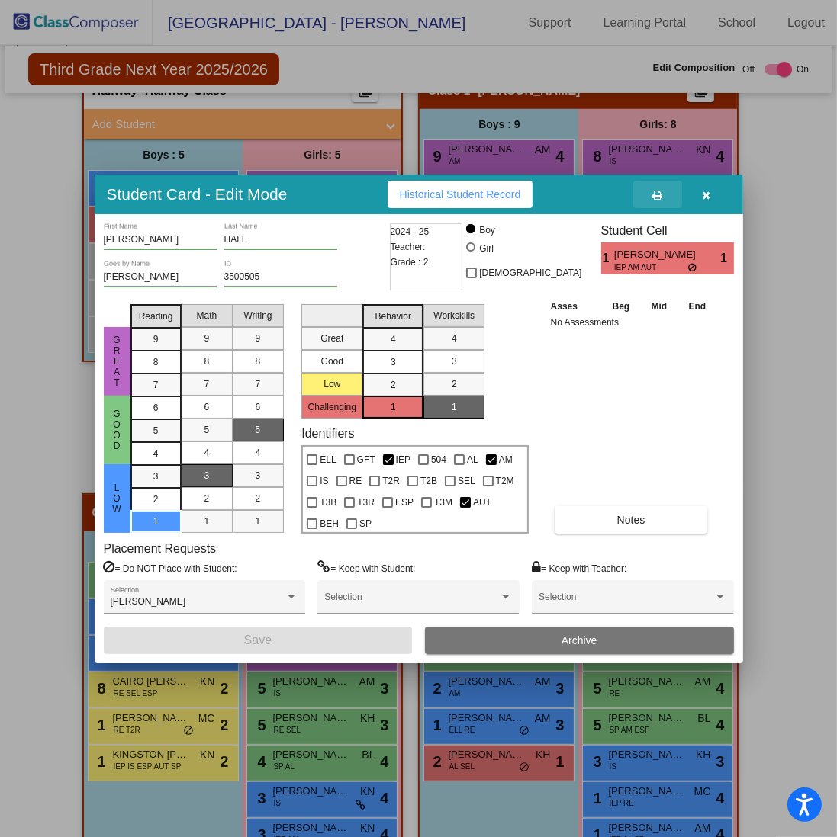
click at [661, 195] on icon at bounding box center [657, 195] width 10 height 11
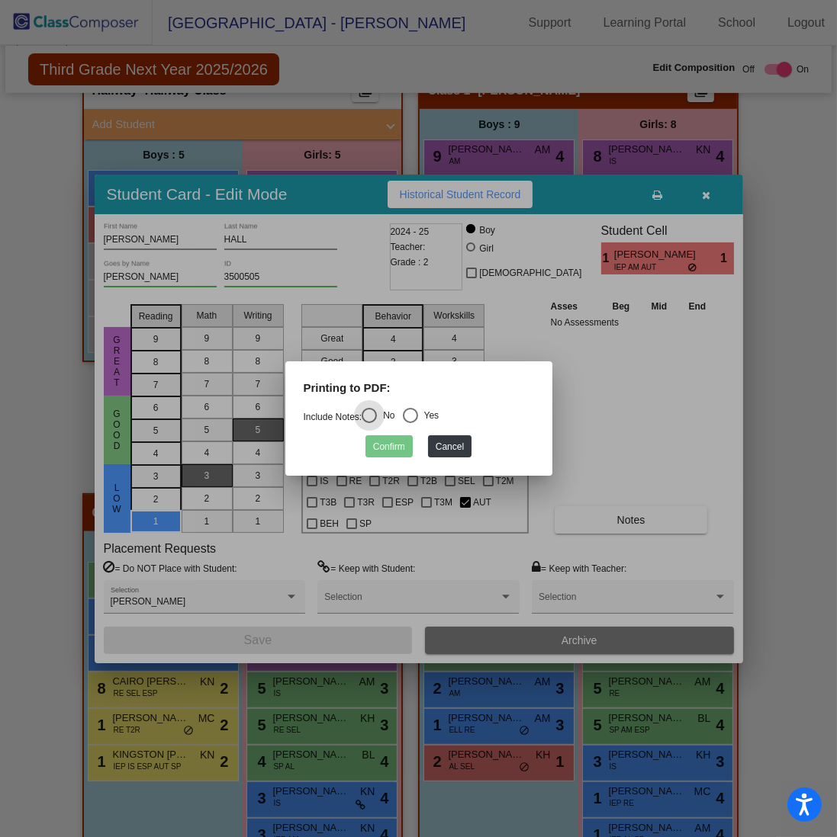
click at [424, 426] on mat-radio-button "Yes" at bounding box center [421, 418] width 37 height 20
click at [418, 410] on div "Select an option" at bounding box center [410, 415] width 15 height 15
click at [410, 423] on input "Yes" at bounding box center [410, 423] width 1 height 1
radio input "true"
click at [400, 438] on button "Confirm" at bounding box center [388, 446] width 47 height 22
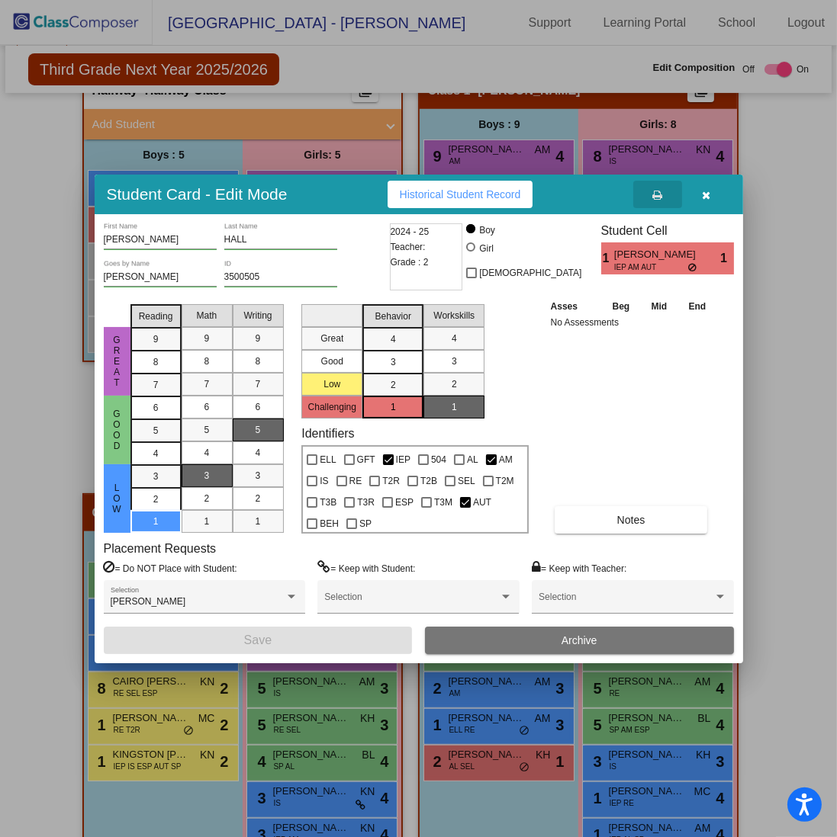
click at [708, 197] on icon "button" at bounding box center [706, 195] width 8 height 11
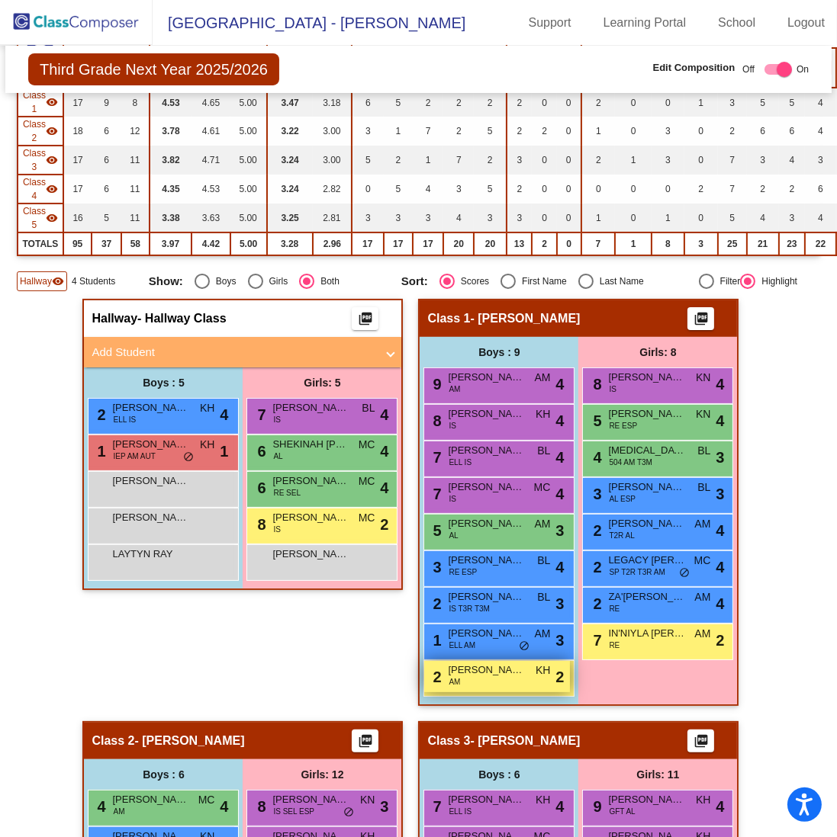
scroll to position [117, 0]
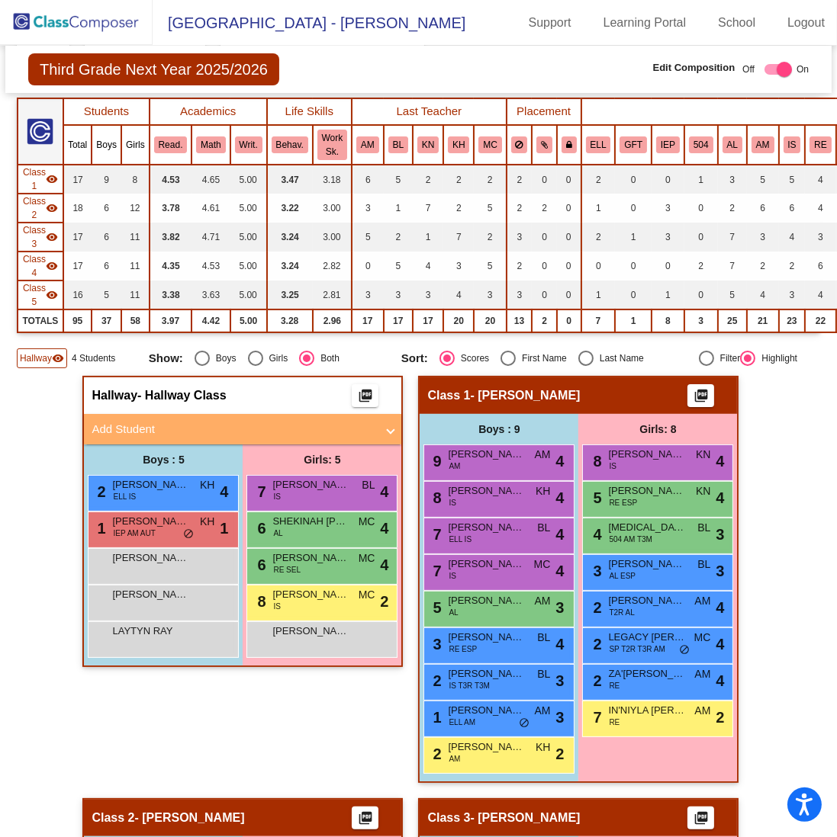
click at [767, 72] on div at bounding box center [777, 69] width 27 height 11
checkbox input "false"
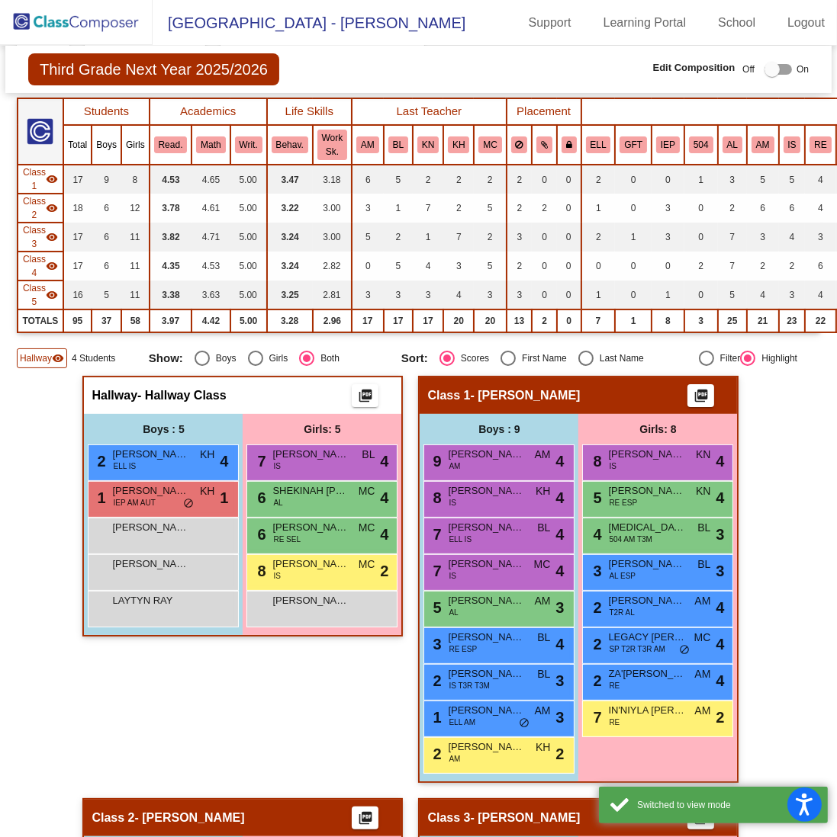
scroll to position [270, 0]
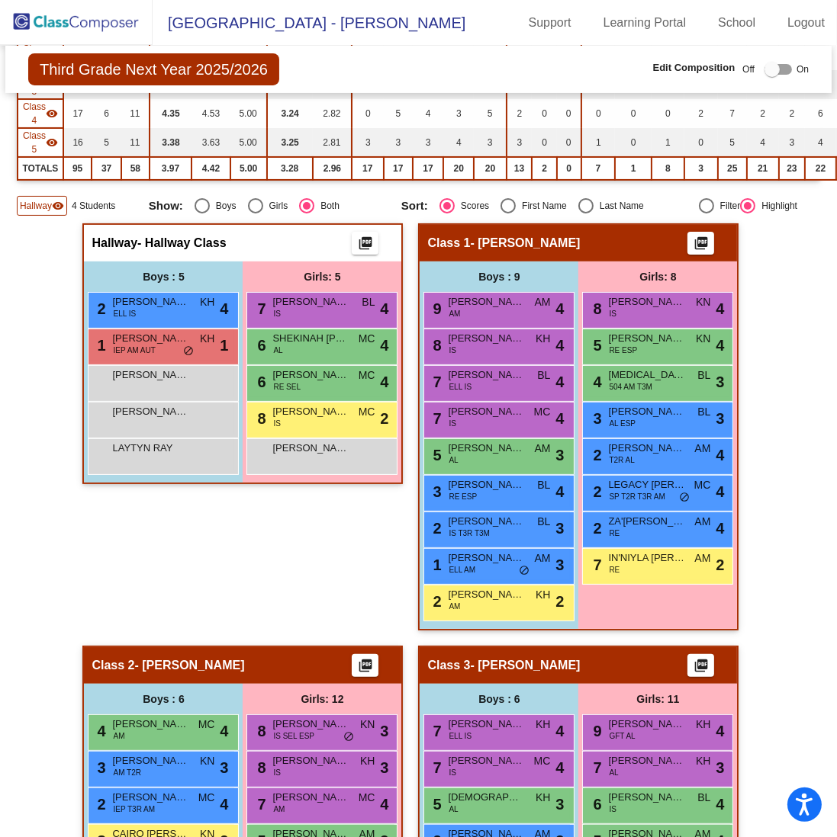
click at [705, 236] on mat-icon "picture_as_pdf" at bounding box center [701, 246] width 18 height 21
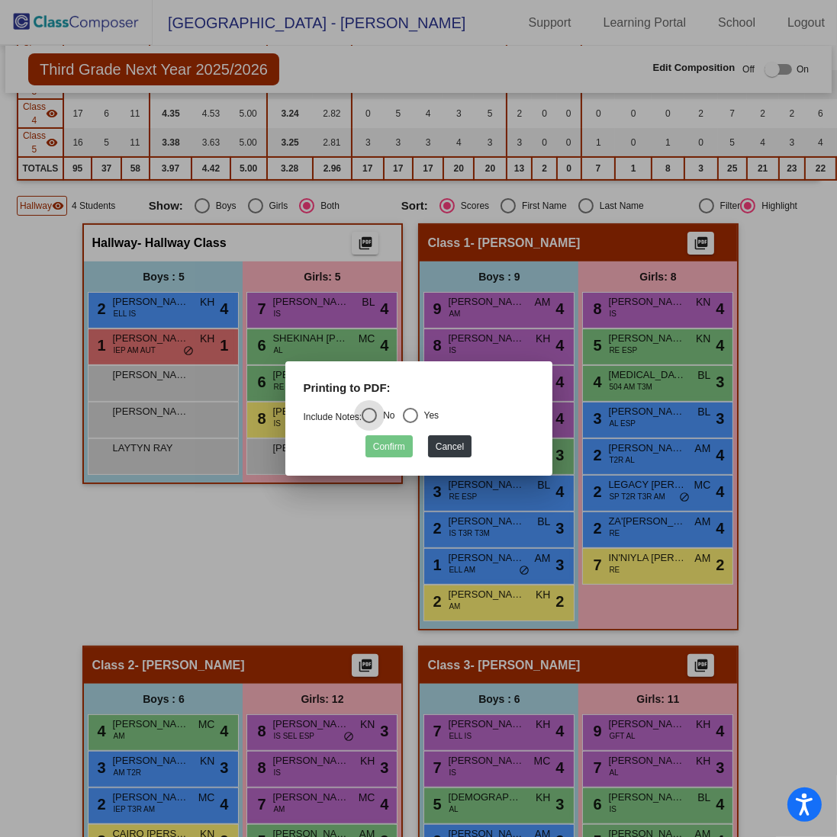
click at [431, 419] on div "Yes" at bounding box center [428, 416] width 21 height 14
click at [410, 423] on input "Yes" at bounding box center [410, 423] width 1 height 1
radio input "true"
click at [401, 445] on button "Confirm" at bounding box center [388, 446] width 47 height 22
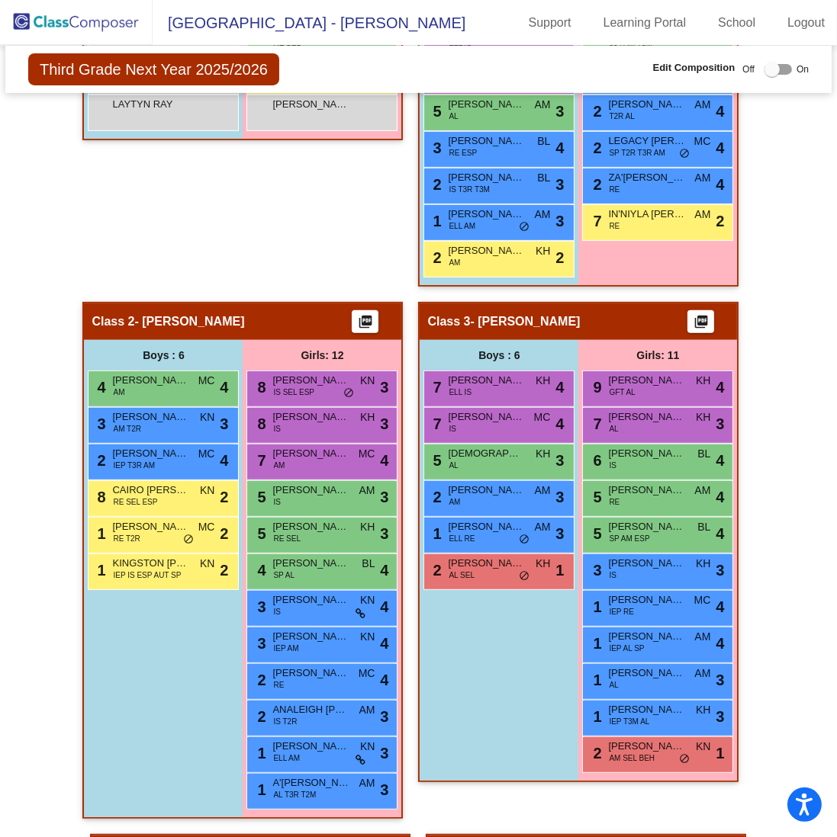
scroll to position [651, 0]
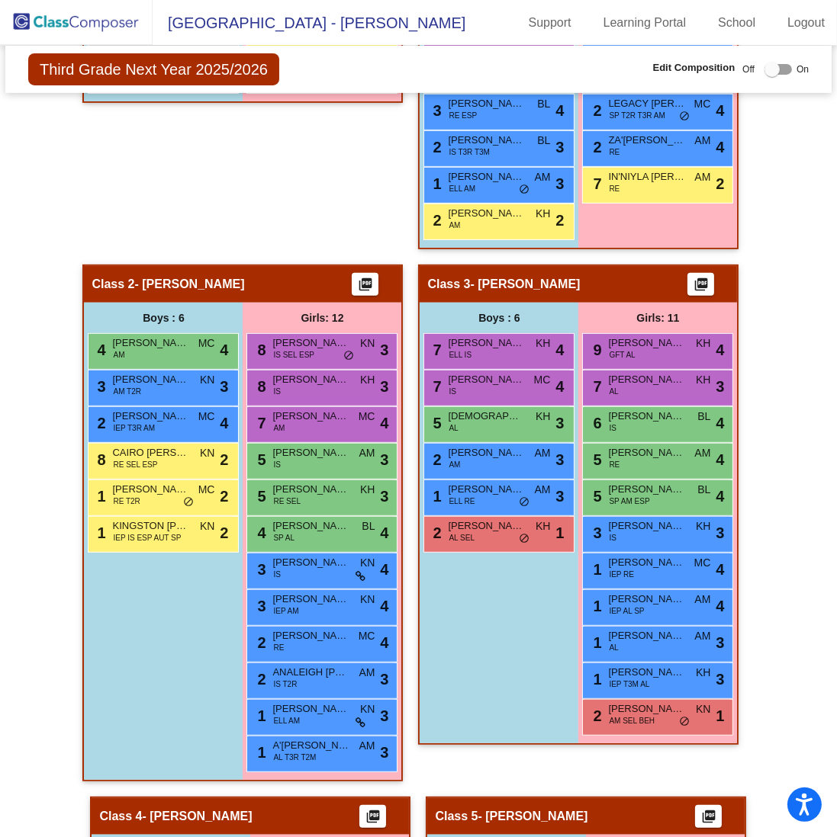
click at [363, 278] on mat-icon "picture_as_pdf" at bounding box center [365, 287] width 18 height 21
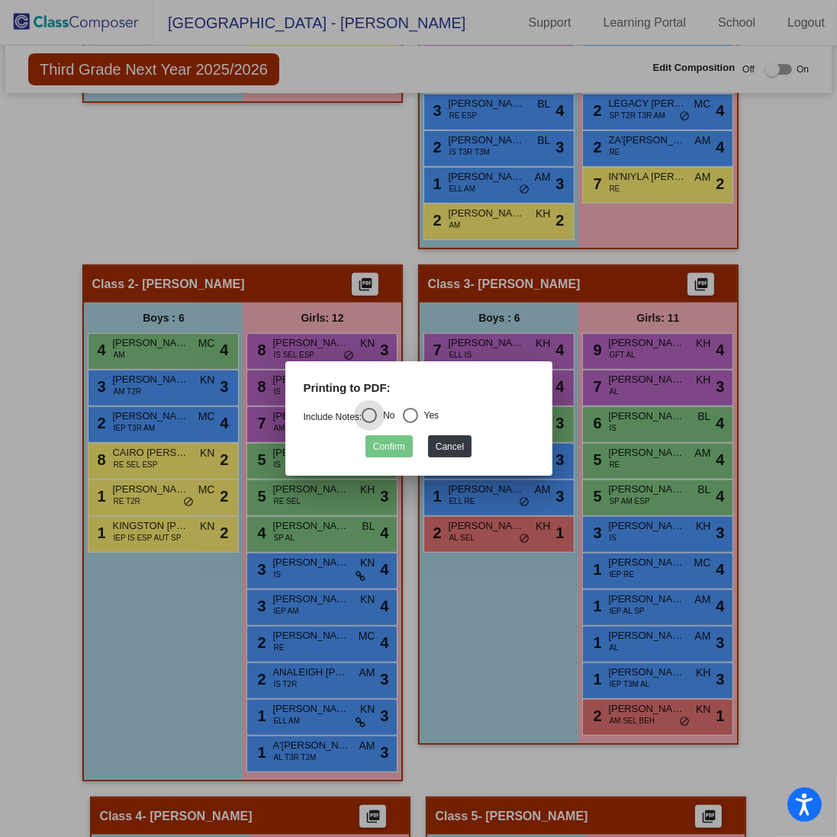
click at [428, 417] on div "Yes" at bounding box center [428, 416] width 21 height 14
click at [410, 423] on input "Yes" at bounding box center [410, 423] width 1 height 1
radio input "true"
click at [400, 448] on button "Confirm" at bounding box center [388, 446] width 47 height 22
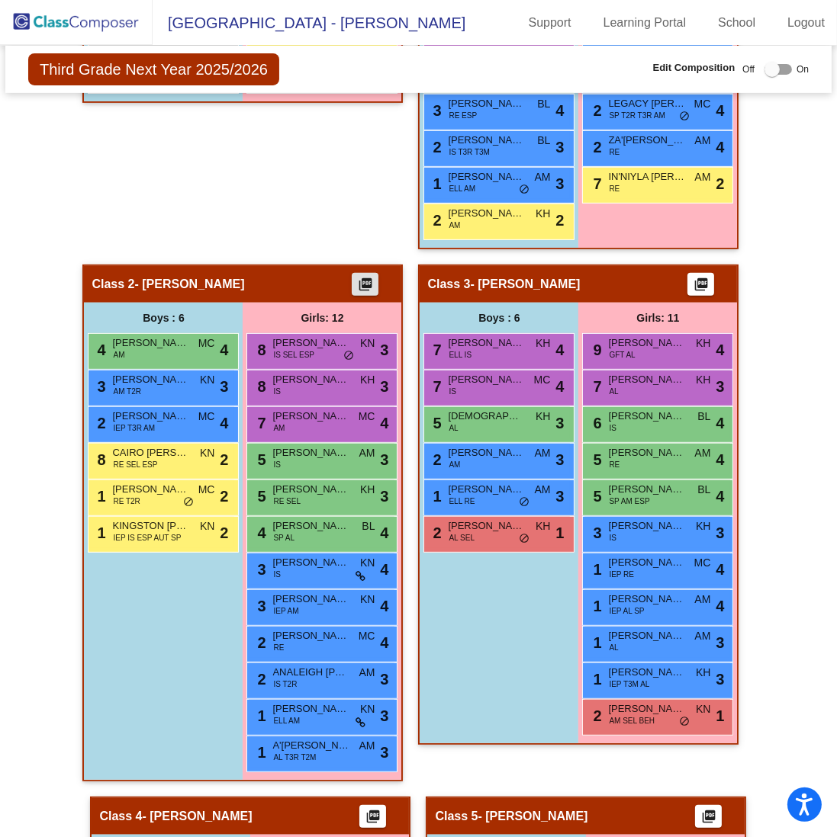
click at [702, 277] on mat-icon "picture_as_pdf" at bounding box center [701, 287] width 18 height 21
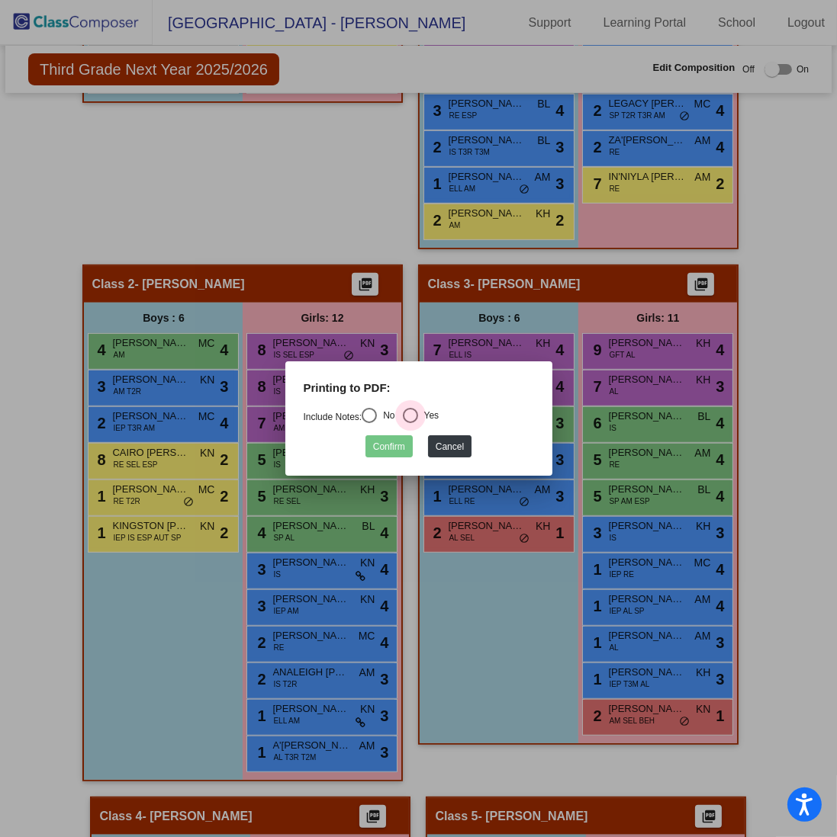
click at [432, 409] on div "Yes" at bounding box center [428, 416] width 21 height 14
click at [410, 423] on input "Yes" at bounding box center [410, 423] width 1 height 1
radio input "true"
click at [386, 447] on button "Confirm" at bounding box center [388, 446] width 47 height 22
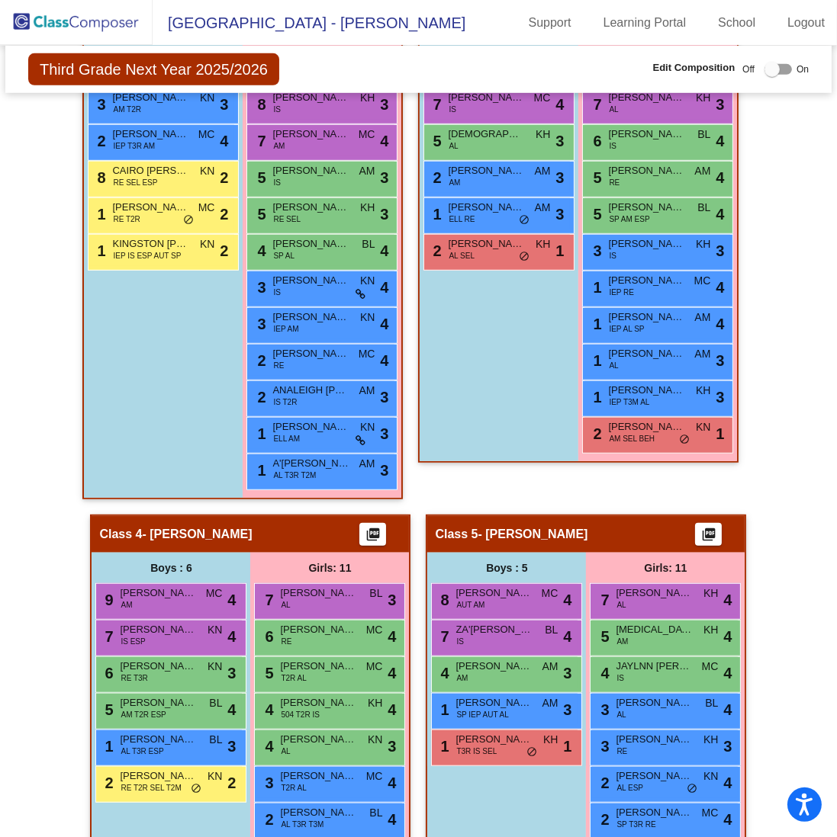
scroll to position [1109, 0]
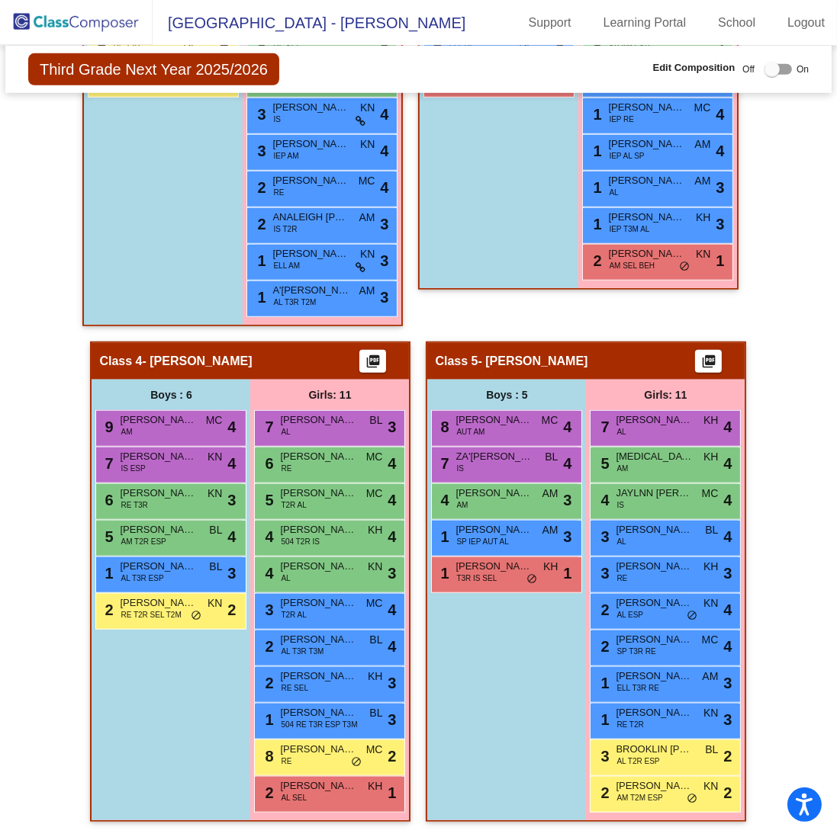
click at [364, 359] on mat-icon "picture_as_pdf" at bounding box center [373, 364] width 18 height 21
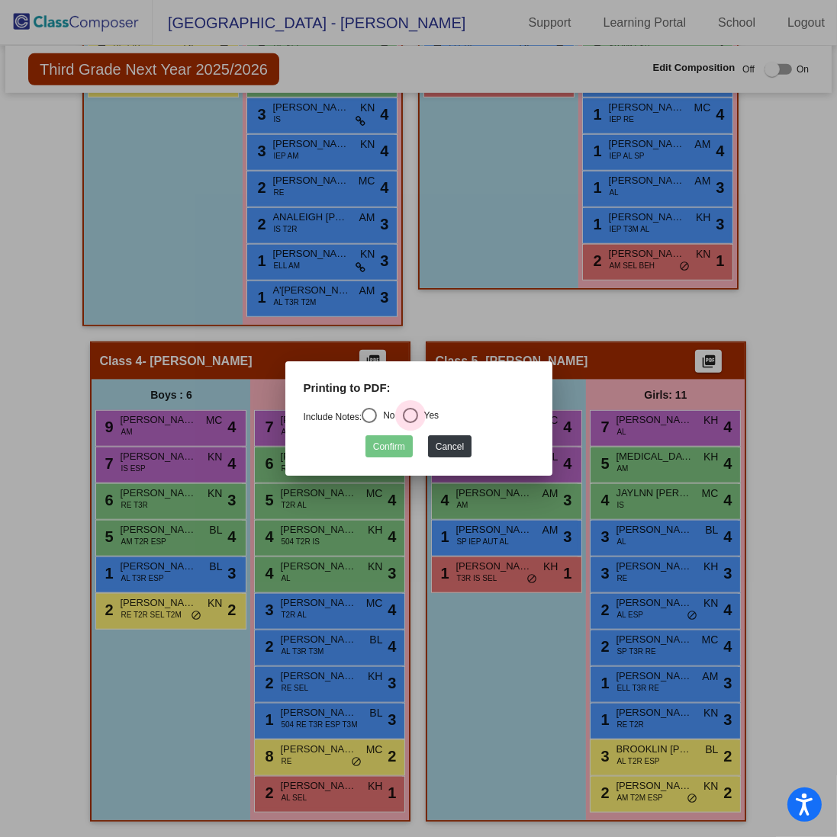
click at [415, 419] on div "Select an option" at bounding box center [410, 415] width 15 height 15
click at [410, 423] on input "Yes" at bounding box center [410, 423] width 1 height 1
radio input "true"
click at [404, 445] on button "Confirm" at bounding box center [388, 446] width 47 height 22
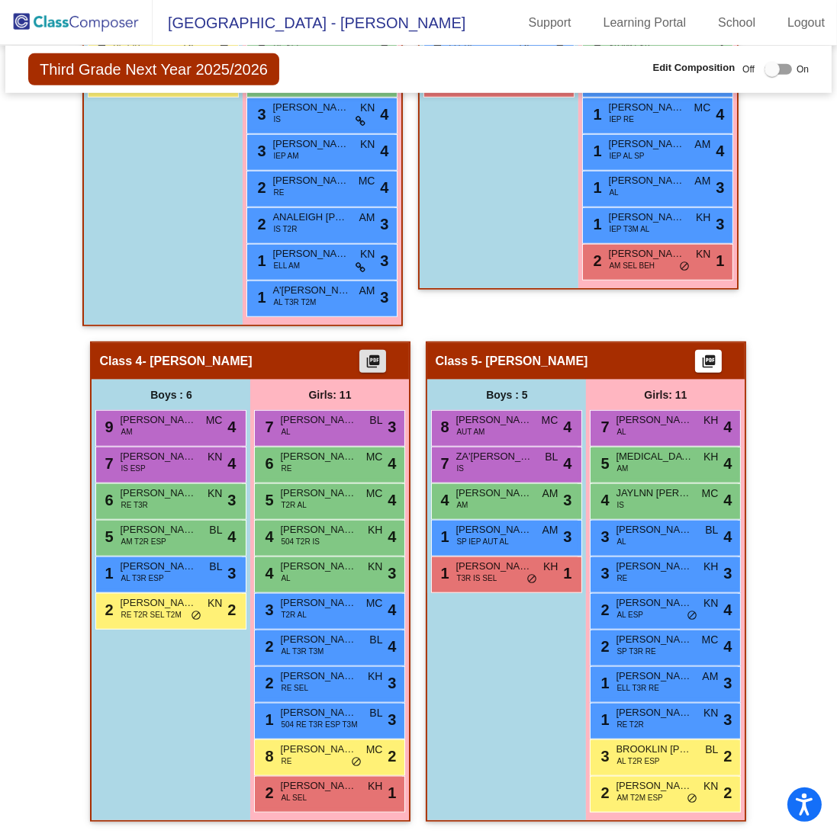
click at [708, 354] on mat-icon "picture_as_pdf" at bounding box center [708, 364] width 18 height 21
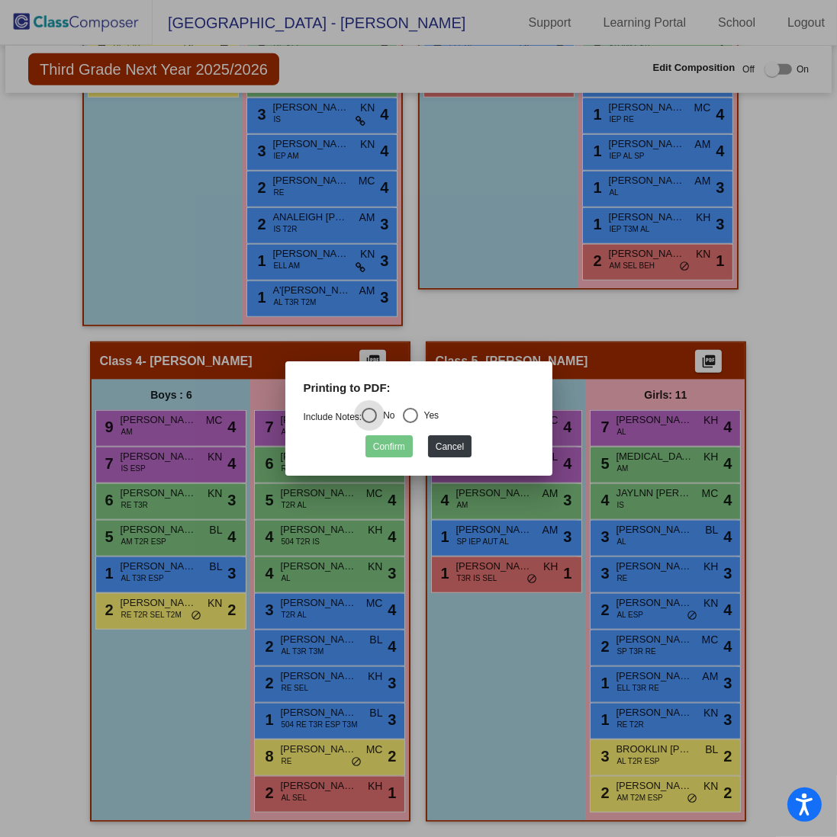
click at [427, 412] on div "Yes" at bounding box center [428, 416] width 21 height 14
click at [410, 423] on input "Yes" at bounding box center [410, 423] width 1 height 1
radio input "true"
click at [401, 448] on button "Confirm" at bounding box center [388, 446] width 47 height 22
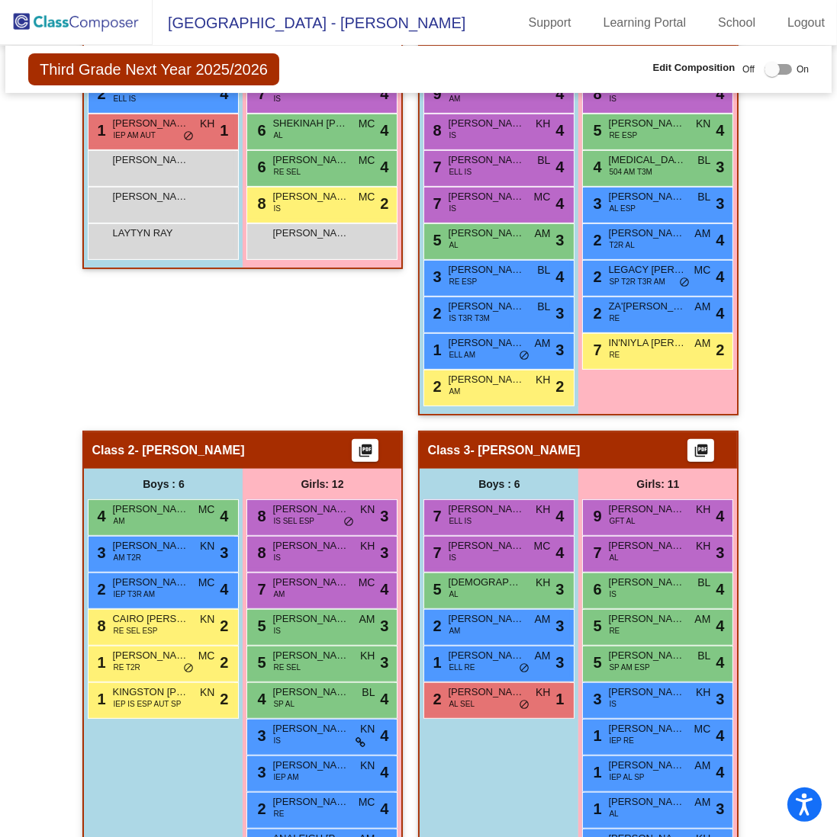
scroll to position [346, 0]
